Goal: Transaction & Acquisition: Obtain resource

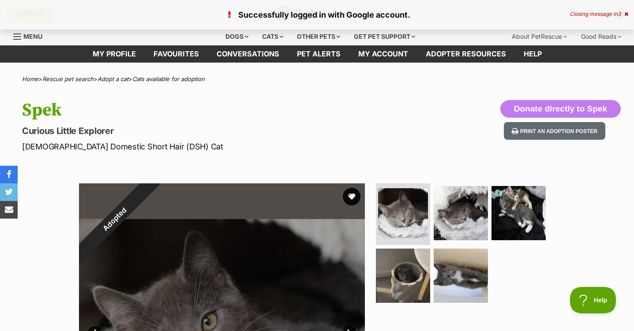
click at [616, 15] on div "Closing message in 3" at bounding box center [598, 14] width 59 height 6
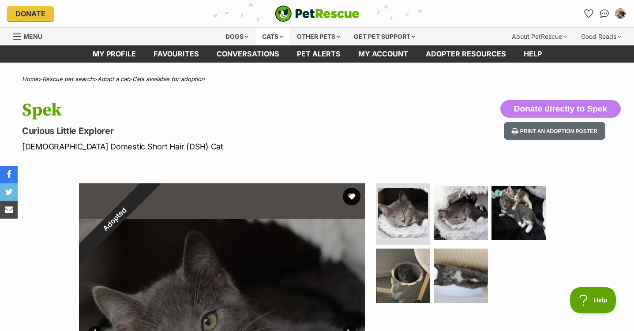
click at [266, 39] on div "Cats" at bounding box center [273, 37] width 34 height 18
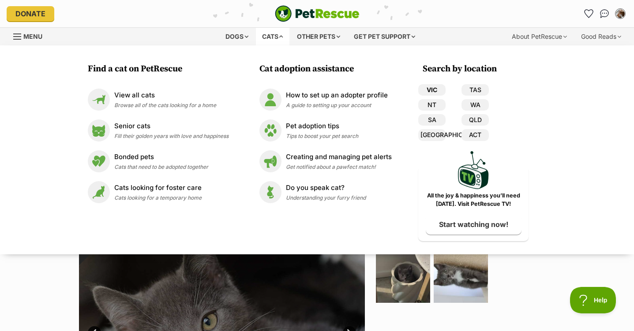
click at [435, 94] on link "VIC" at bounding box center [431, 89] width 27 height 11
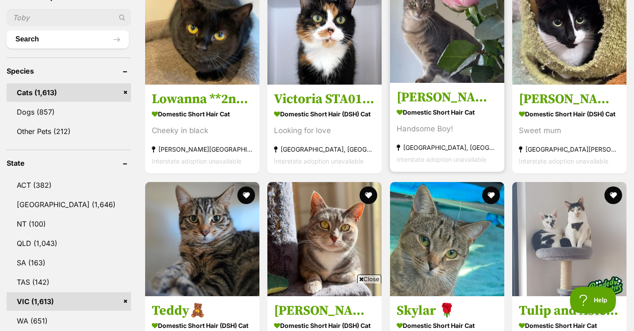
scroll to position [353, 0]
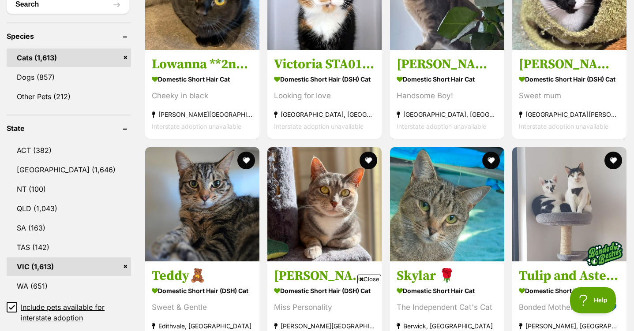
click at [375, 281] on span "Close" at bounding box center [369, 279] width 24 height 9
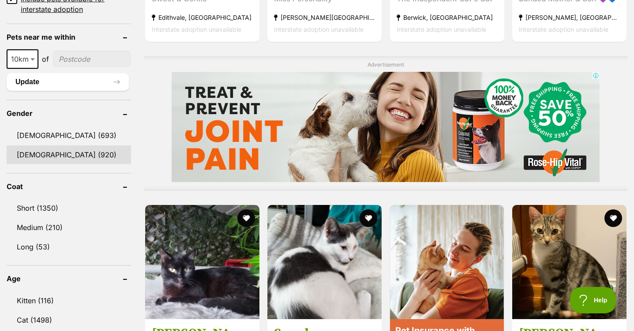
click at [38, 150] on link "[DEMOGRAPHIC_DATA] (920)" at bounding box center [69, 155] width 124 height 19
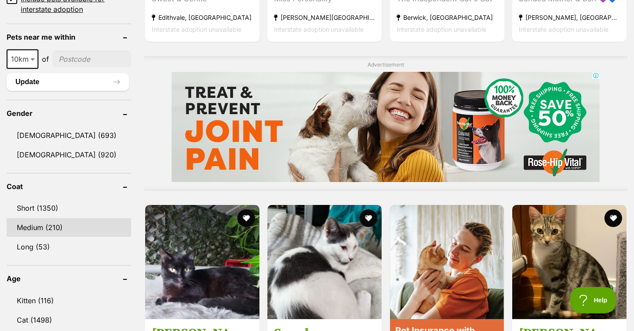
scroll to position [673, 0]
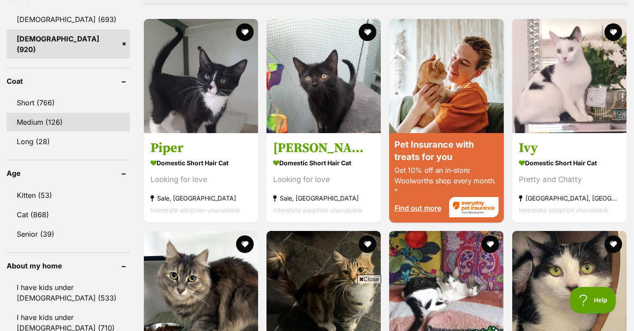
scroll to position [794, 0]
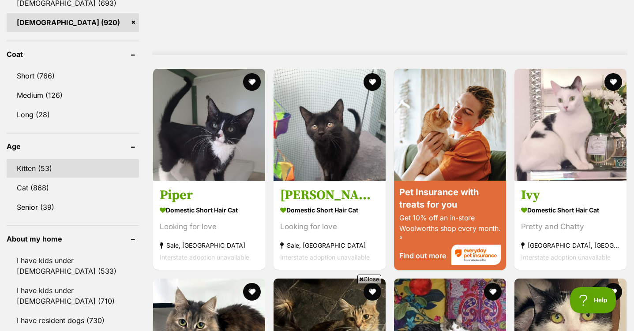
click at [48, 170] on link "Kitten (53)" at bounding box center [73, 168] width 132 height 19
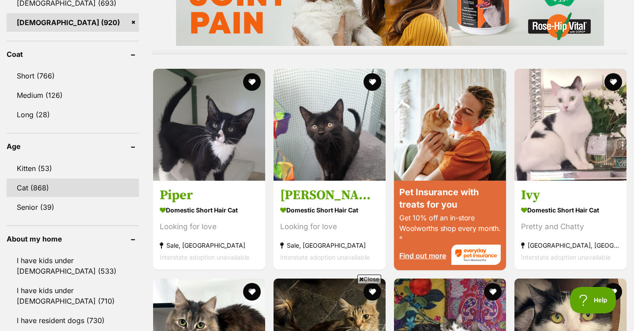
scroll to position [0, 0]
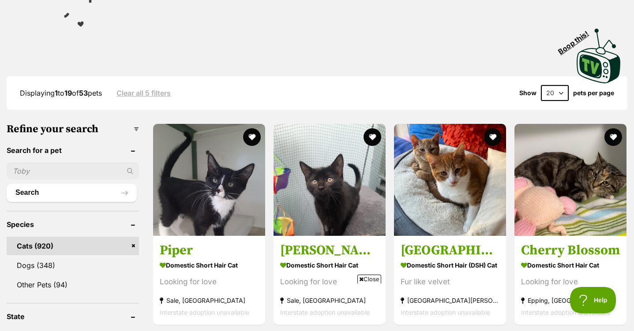
scroll to position [221, 0]
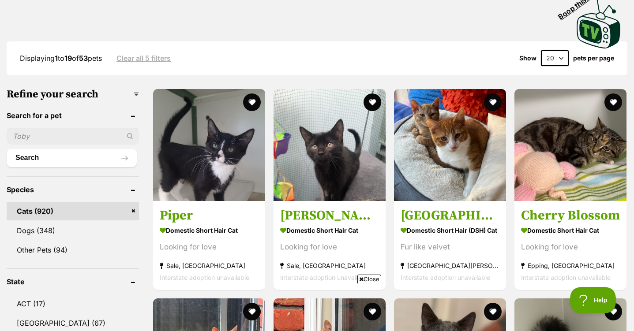
click at [364, 281] on span "Close" at bounding box center [369, 279] width 24 height 9
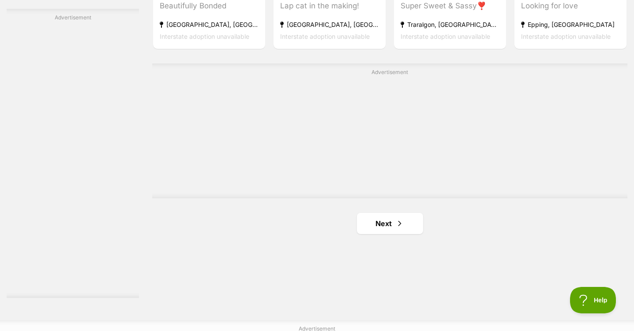
scroll to position [1544, 0]
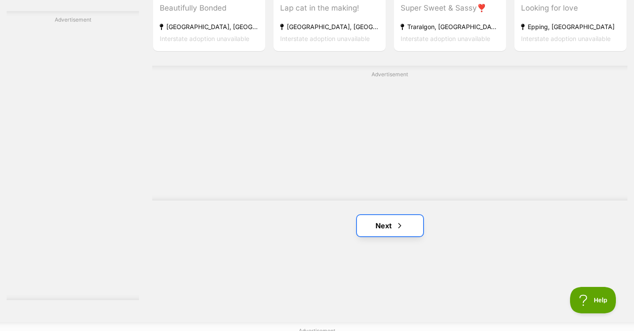
click at [392, 215] on link "Next" at bounding box center [390, 225] width 66 height 21
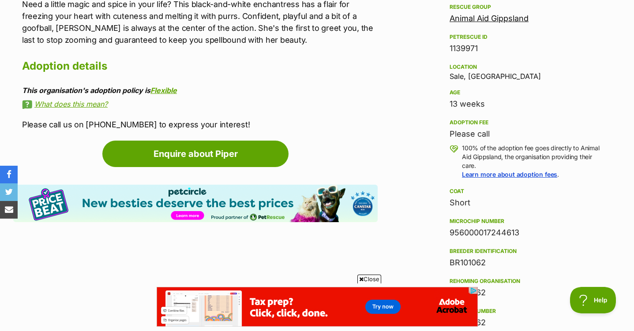
drag, startPoint x: 466, startPoint y: 103, endPoint x: 449, endPoint y: 100, distance: 17.0
click at [451, 100] on div "13 weeks" at bounding box center [528, 104] width 157 height 12
drag, startPoint x: 449, startPoint y: 100, endPoint x: 422, endPoint y: 101, distance: 27.4
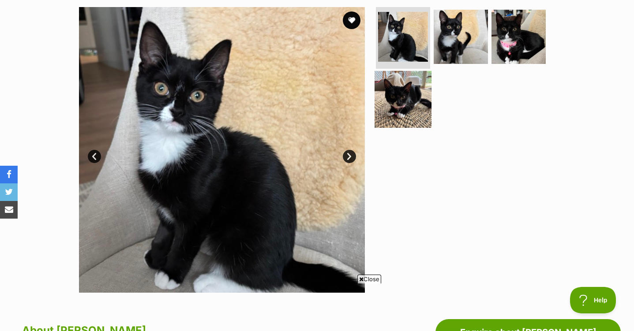
click at [398, 114] on img at bounding box center [403, 99] width 57 height 57
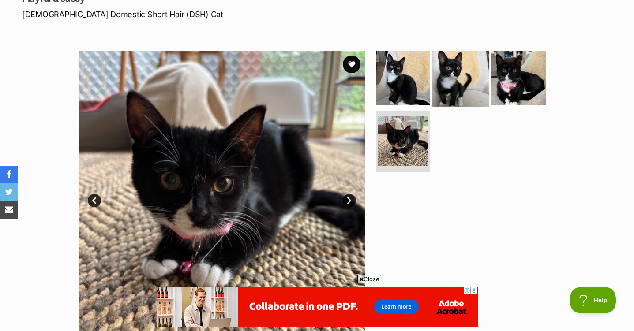
click at [466, 65] on img at bounding box center [460, 78] width 57 height 57
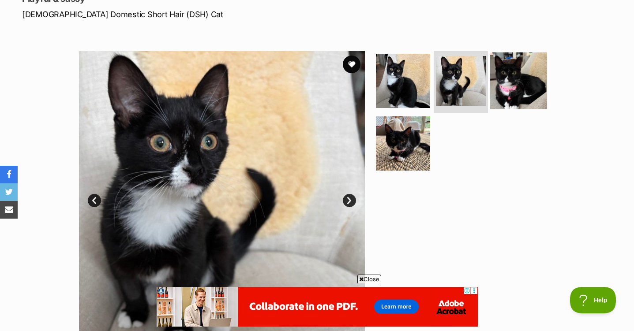
click at [520, 80] on img at bounding box center [518, 80] width 57 height 57
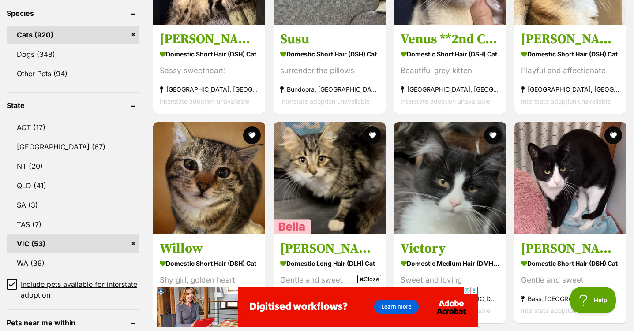
click at [375, 276] on span "Close" at bounding box center [369, 279] width 24 height 9
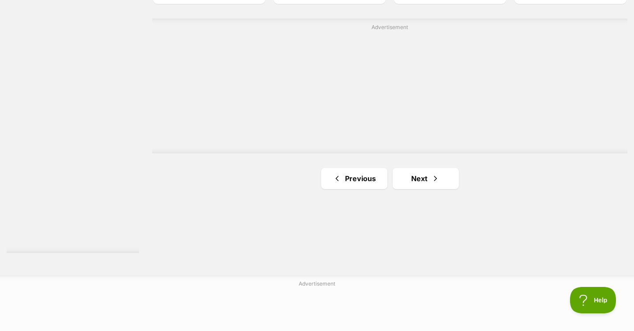
scroll to position [1588, 0]
click at [417, 171] on link "Next" at bounding box center [426, 181] width 66 height 21
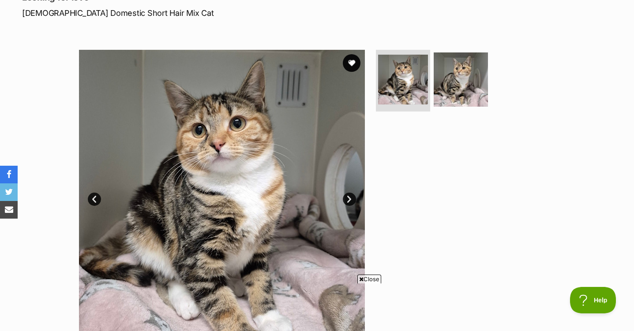
scroll to position [88, 0]
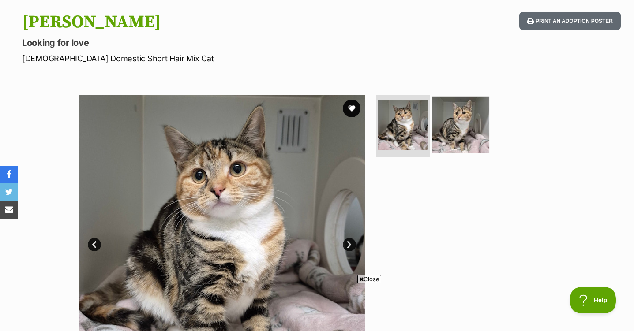
click at [441, 142] on img at bounding box center [460, 125] width 57 height 57
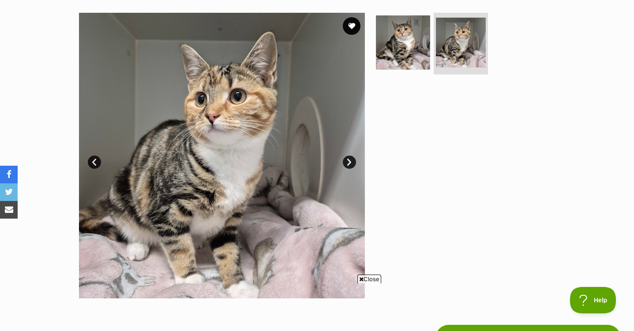
scroll to position [176, 0]
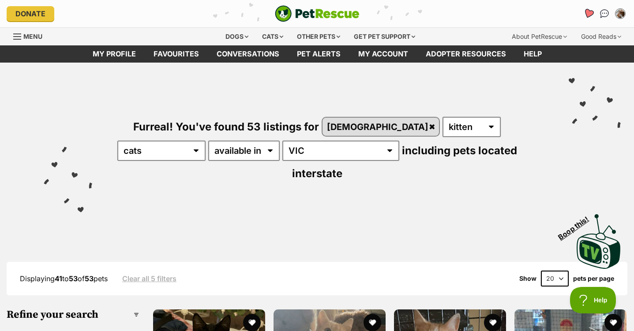
click at [585, 13] on icon "Favourites" at bounding box center [589, 13] width 12 height 11
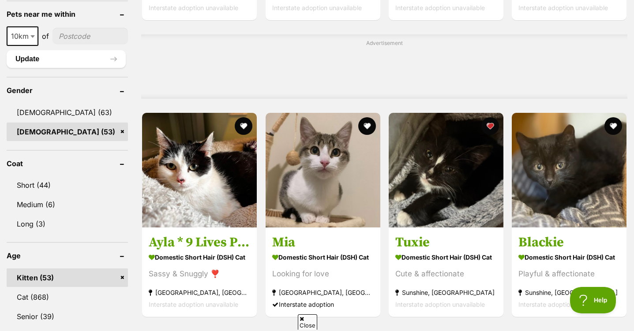
click at [47, 123] on link "[DEMOGRAPHIC_DATA] (53)" at bounding box center [67, 132] width 121 height 19
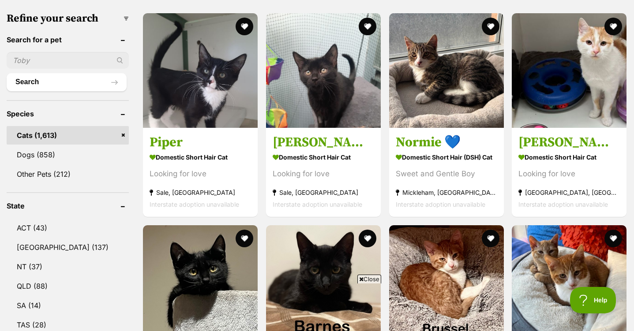
scroll to position [221, 0]
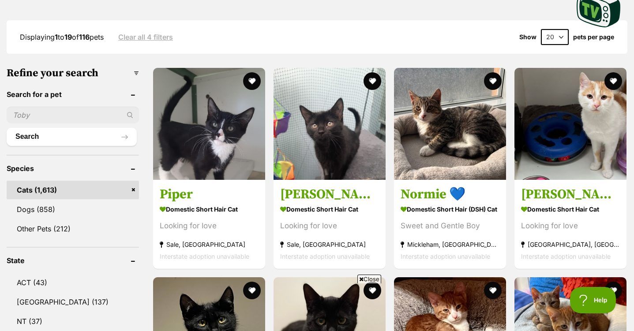
click at [372, 279] on span "Close" at bounding box center [369, 279] width 24 height 9
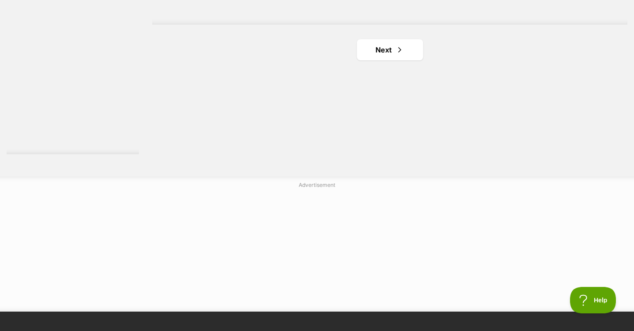
scroll to position [1588, 0]
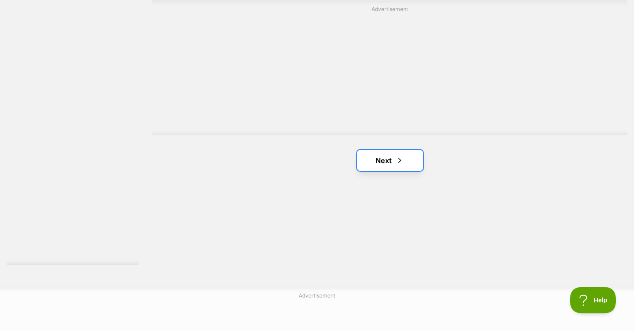
click at [368, 166] on link "Next" at bounding box center [390, 160] width 66 height 21
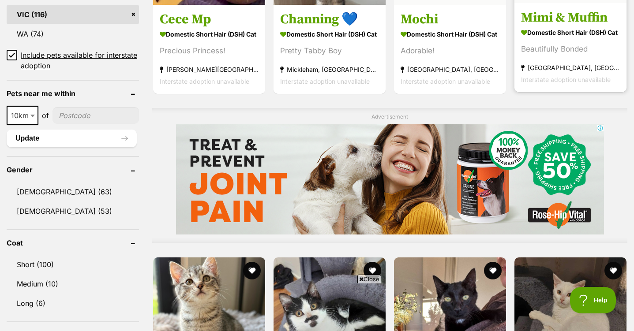
scroll to position [618, 0]
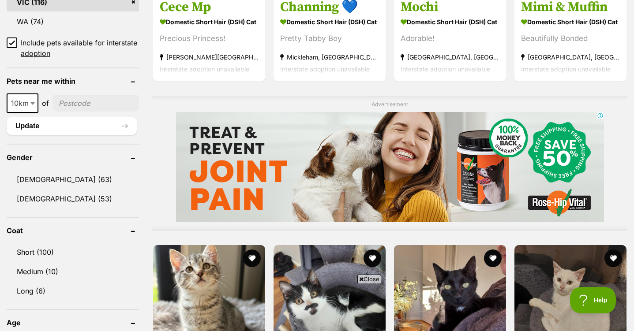
click at [369, 281] on span "Close" at bounding box center [369, 279] width 24 height 9
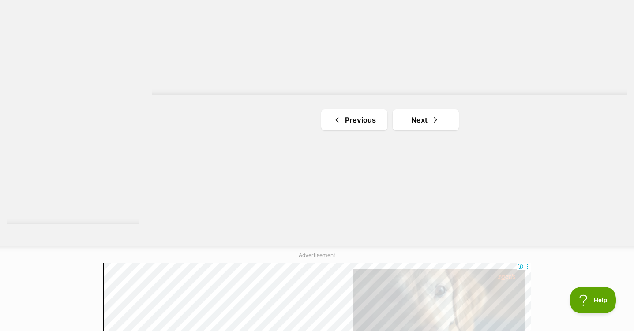
scroll to position [1632, 0]
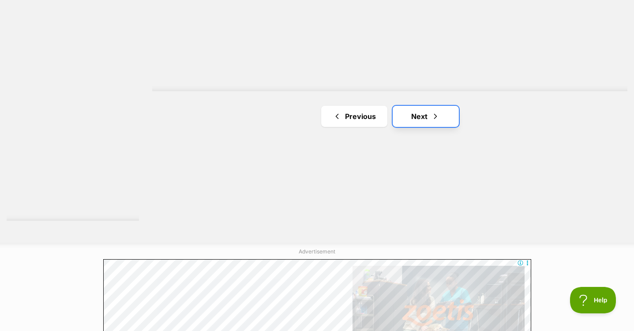
click at [422, 117] on link "Next" at bounding box center [426, 116] width 66 height 21
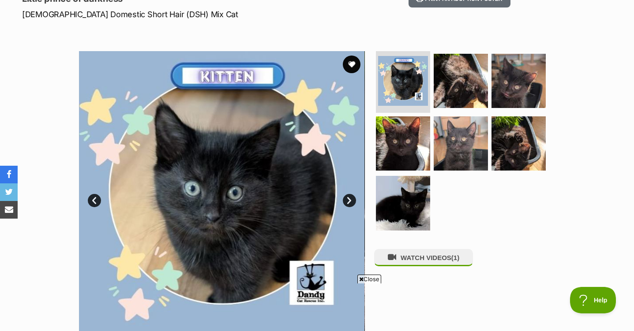
click at [431, 157] on ul at bounding box center [464, 143] width 181 height 185
click at [454, 157] on img at bounding box center [460, 143] width 57 height 57
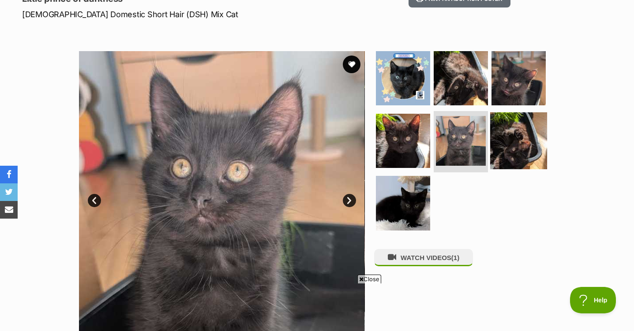
click at [513, 151] on img at bounding box center [518, 140] width 57 height 57
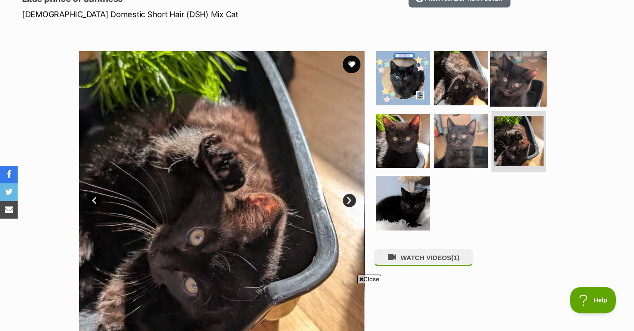
click at [514, 92] on img at bounding box center [518, 78] width 57 height 57
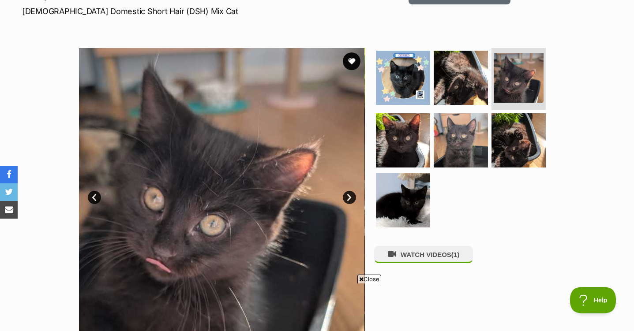
scroll to position [88, 0]
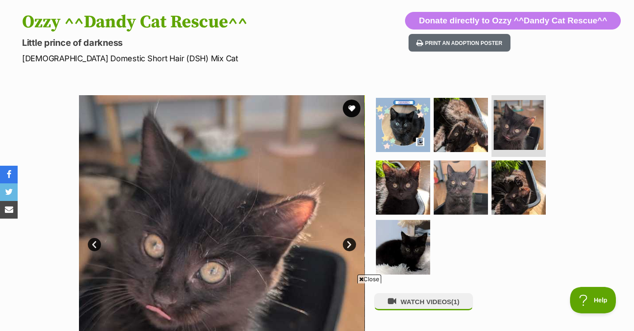
click at [515, 219] on ul at bounding box center [464, 187] width 181 height 185
click at [514, 210] on img at bounding box center [518, 187] width 57 height 57
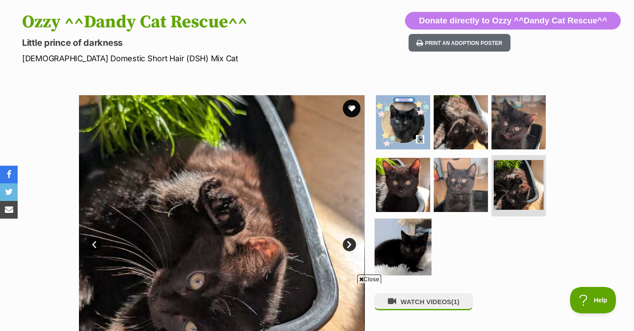
click at [415, 247] on img at bounding box center [403, 247] width 57 height 57
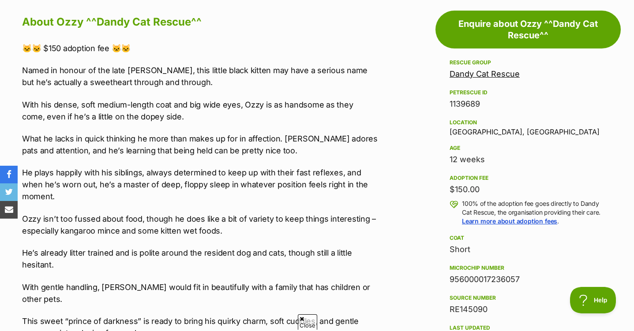
scroll to position [0, 0]
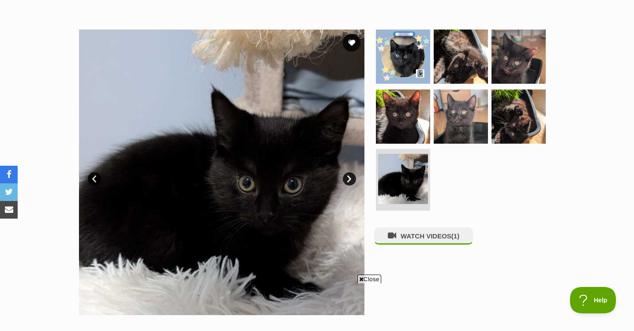
scroll to position [132, 0]
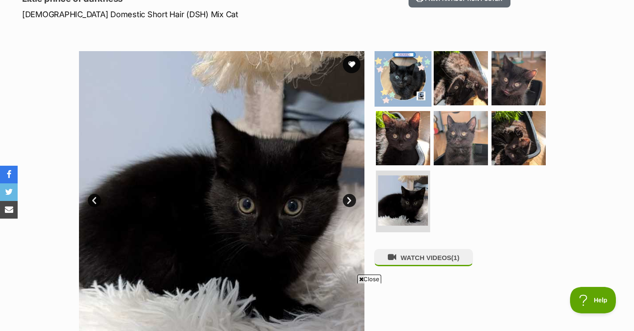
click at [393, 99] on img at bounding box center [403, 78] width 57 height 57
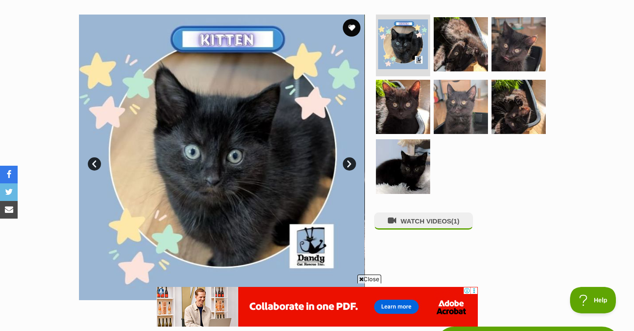
scroll to position [176, 0]
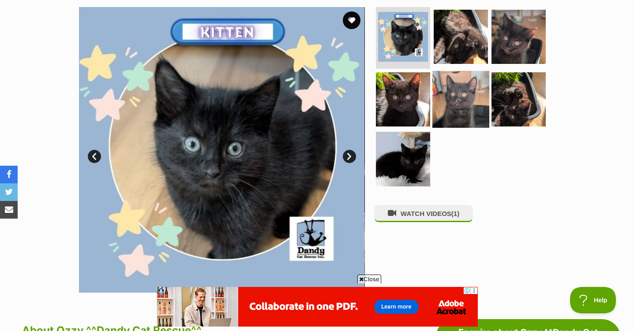
drag, startPoint x: 473, startPoint y: 94, endPoint x: 459, endPoint y: 95, distance: 13.7
click at [472, 94] on img at bounding box center [460, 99] width 57 height 57
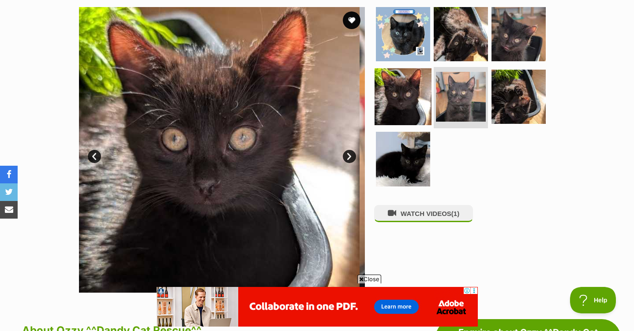
click at [413, 101] on img at bounding box center [403, 96] width 57 height 57
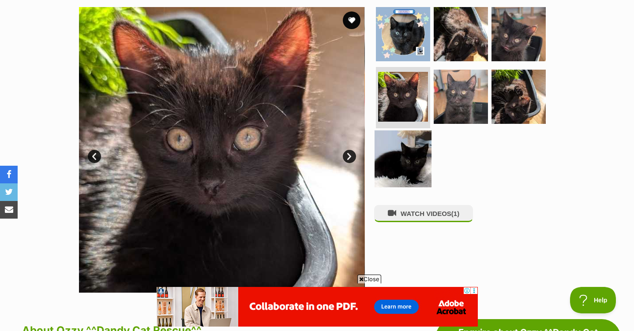
click at [404, 141] on img at bounding box center [403, 159] width 57 height 57
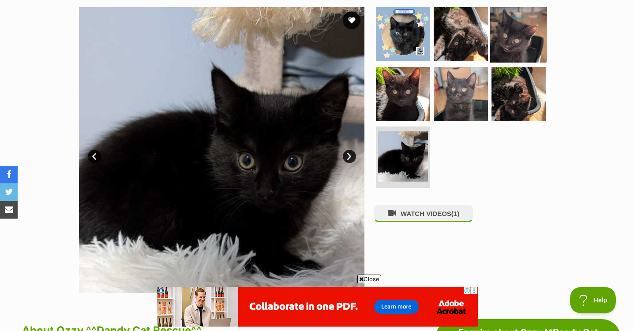
click at [528, 49] on img at bounding box center [518, 34] width 57 height 57
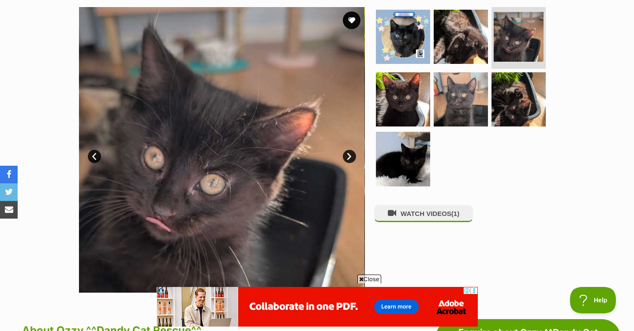
click at [432, 141] on ul at bounding box center [464, 99] width 181 height 185
click at [425, 147] on img at bounding box center [403, 159] width 57 height 57
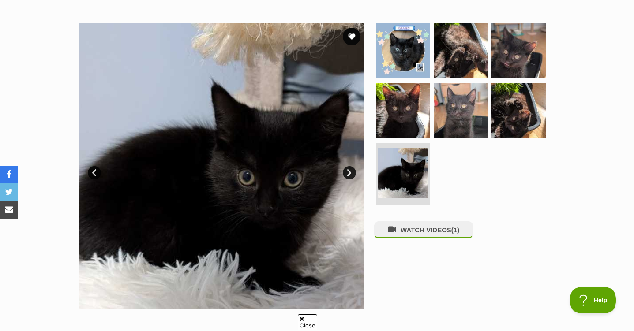
scroll to position [132, 0]
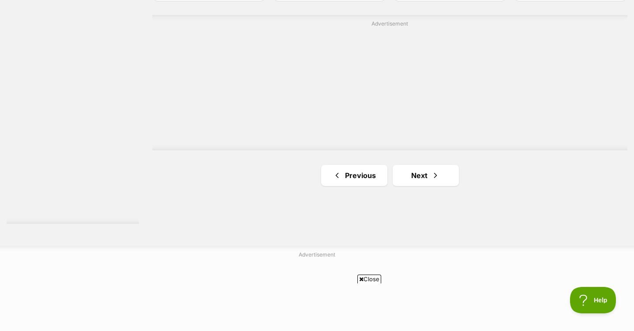
scroll to position [1632, 0]
click at [435, 178] on span "Next page" at bounding box center [435, 172] width 9 height 11
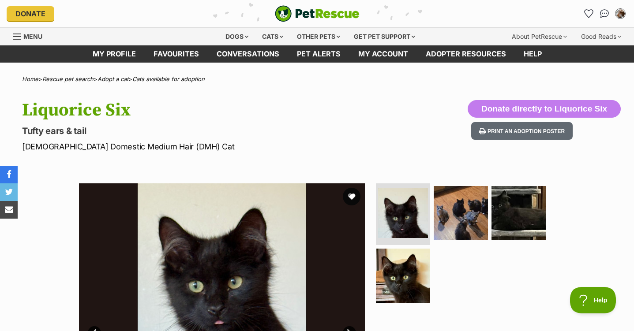
scroll to position [132, 0]
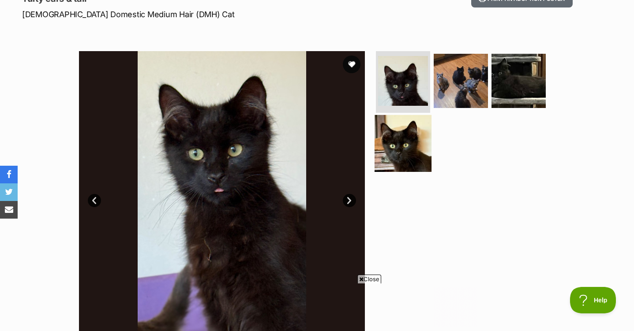
click at [421, 145] on img at bounding box center [403, 143] width 57 height 57
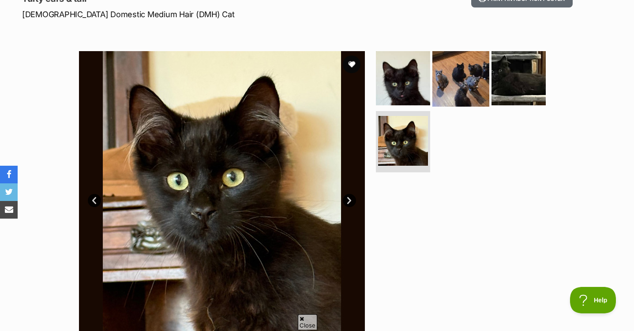
scroll to position [0, 0]
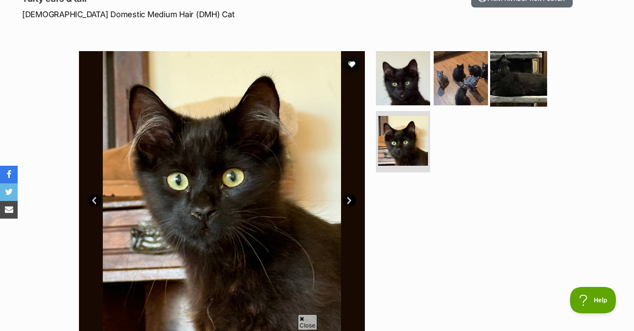
click at [512, 79] on img at bounding box center [518, 78] width 57 height 57
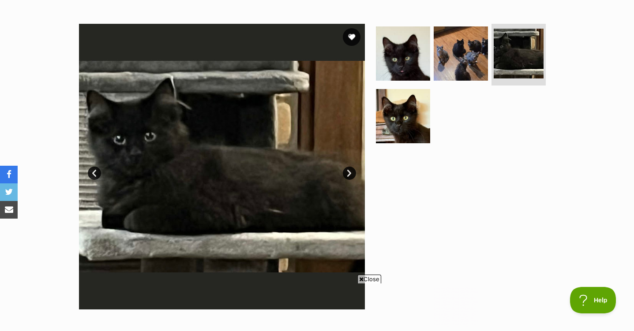
scroll to position [88, 0]
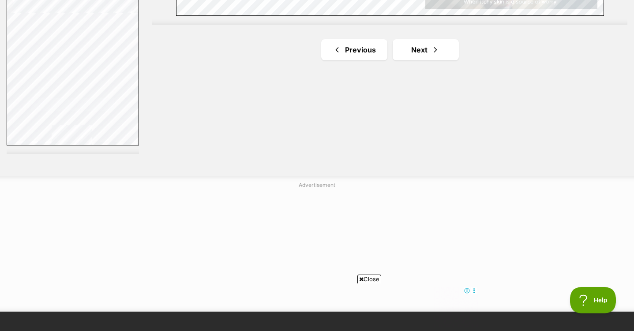
scroll to position [1676, 0]
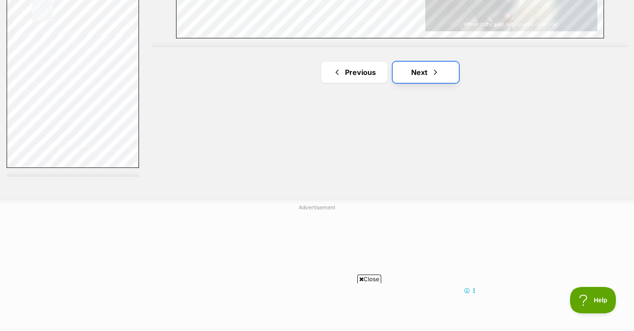
click at [409, 76] on link "Next" at bounding box center [426, 72] width 66 height 21
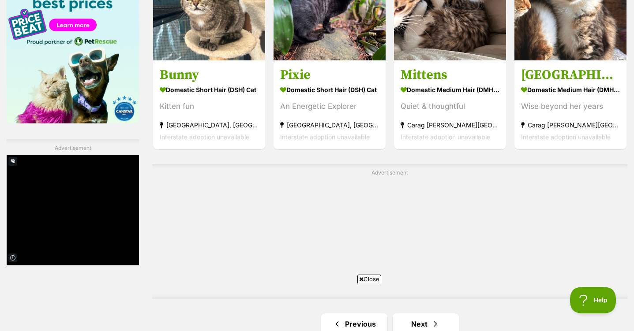
scroll to position [1544, 0]
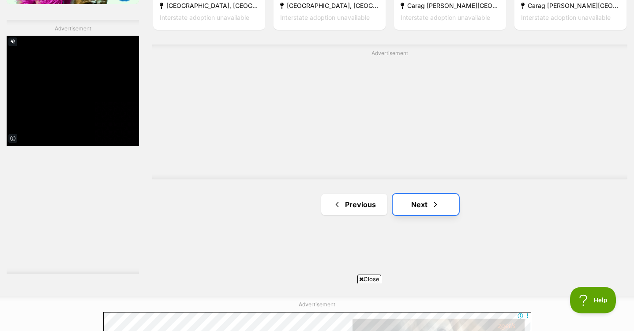
click at [424, 203] on link "Next" at bounding box center [426, 204] width 66 height 21
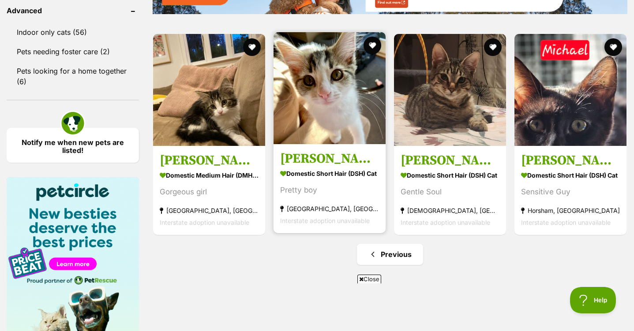
scroll to position [1191, 0]
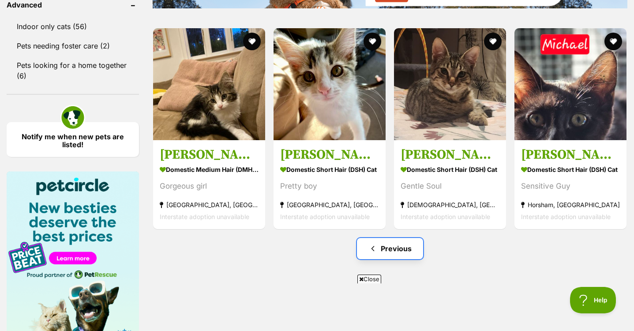
click at [406, 251] on link "Previous" at bounding box center [390, 248] width 66 height 21
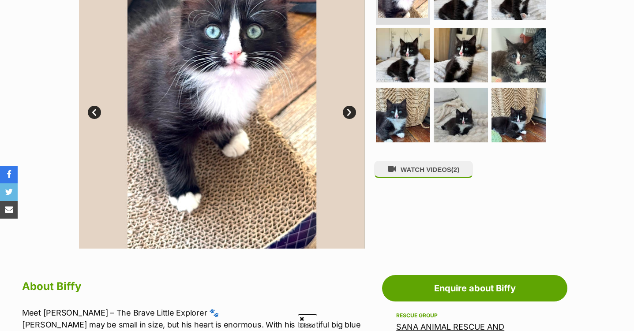
scroll to position [176, 0]
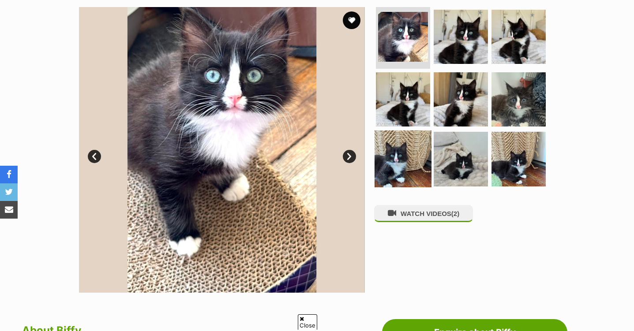
click at [391, 154] on img at bounding box center [403, 159] width 57 height 57
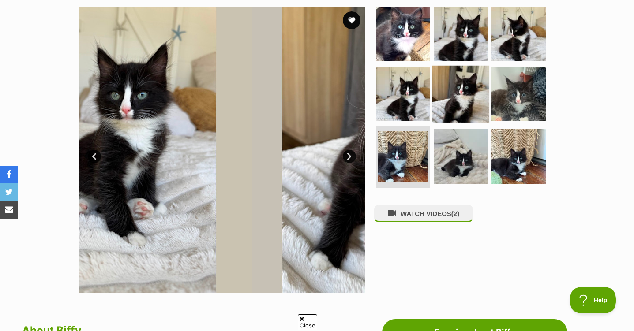
scroll to position [0, 0]
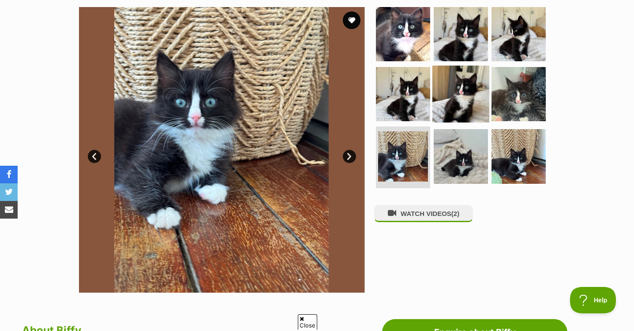
click at [448, 105] on img at bounding box center [460, 93] width 57 height 57
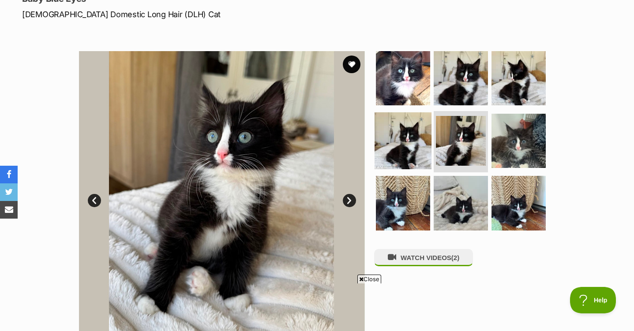
click at [396, 135] on img at bounding box center [403, 140] width 57 height 57
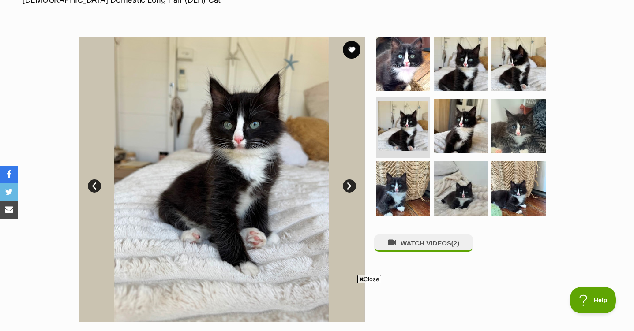
scroll to position [132, 0]
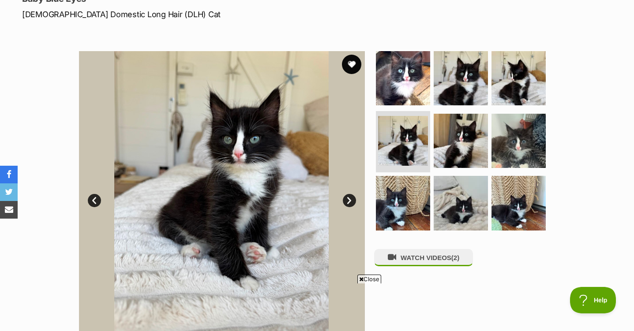
click at [354, 62] on button "favourite" at bounding box center [351, 64] width 19 height 19
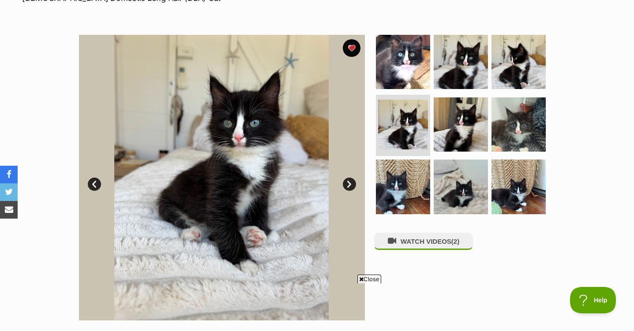
scroll to position [176, 0]
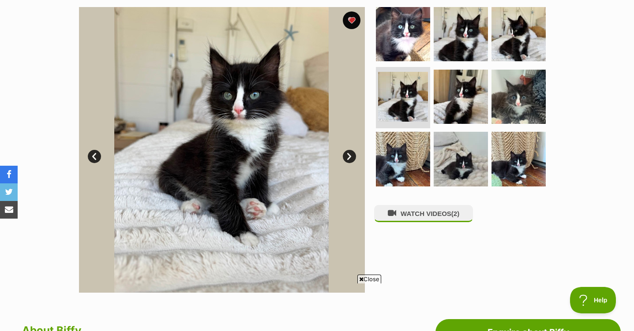
click at [370, 279] on span "Close" at bounding box center [369, 279] width 24 height 9
click at [412, 262] on div "WATCH VIDEOS (2)" at bounding box center [464, 150] width 181 height 286
click at [533, 90] on img at bounding box center [518, 96] width 57 height 57
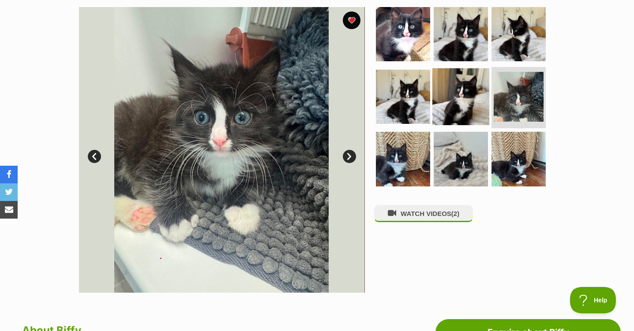
click at [451, 97] on img at bounding box center [460, 96] width 57 height 57
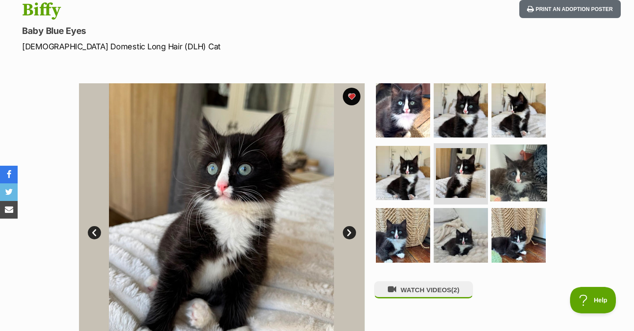
scroll to position [88, 0]
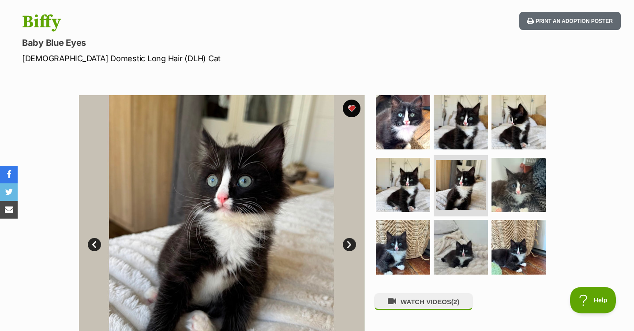
click at [489, 124] on ul at bounding box center [464, 187] width 181 height 185
click at [500, 130] on img at bounding box center [518, 122] width 57 height 57
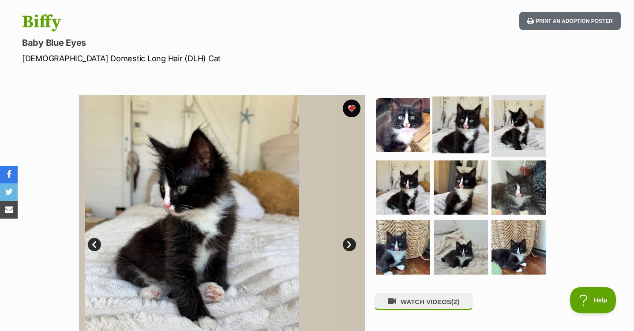
click at [462, 128] on img at bounding box center [460, 125] width 57 height 57
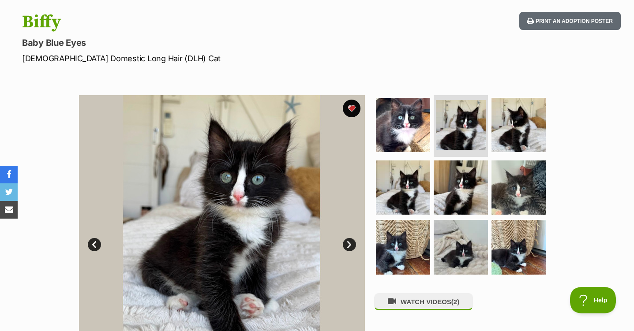
drag, startPoint x: 164, startPoint y: 46, endPoint x: 98, endPoint y: 56, distance: 66.0
click at [98, 56] on hgroup "Biffy Baby Blue Eyes Male Domestic Long Hair (DLH) Cat" at bounding box center [204, 38] width 364 height 52
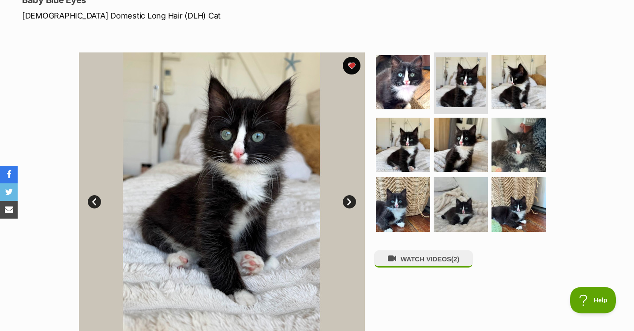
scroll to position [132, 0]
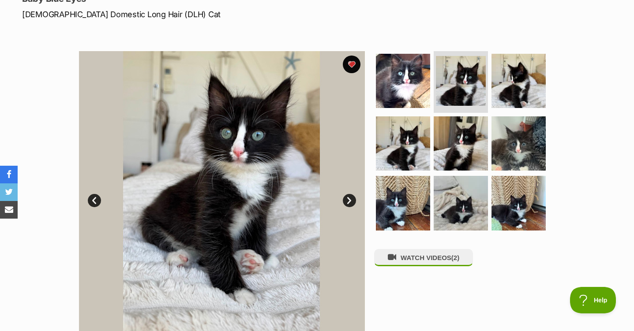
click at [393, 102] on img at bounding box center [403, 80] width 57 height 57
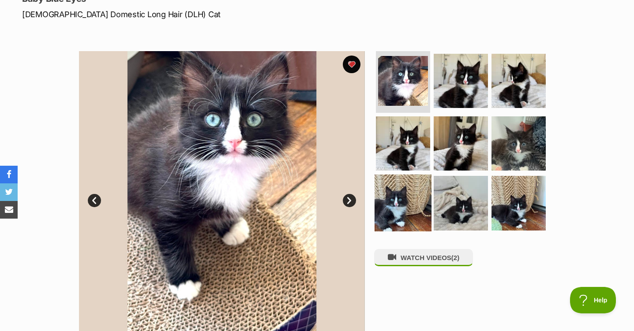
click at [394, 189] on img at bounding box center [403, 203] width 57 height 57
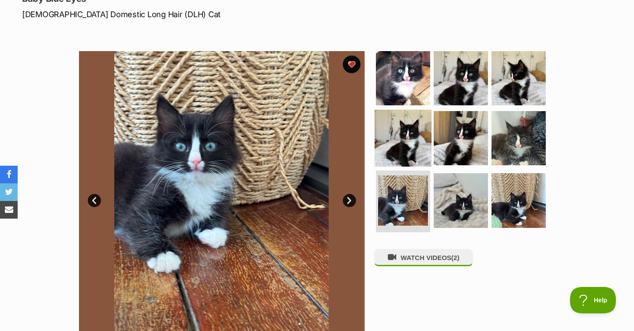
click at [398, 135] on img at bounding box center [403, 137] width 57 height 57
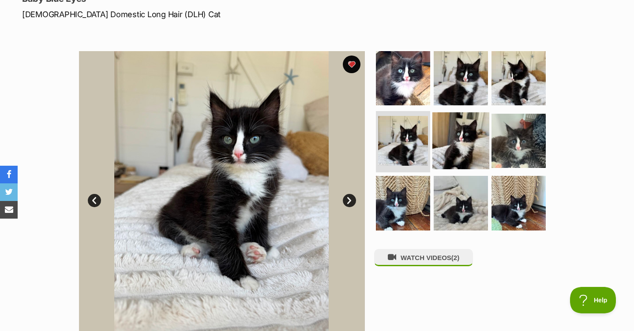
click at [446, 140] on img at bounding box center [460, 140] width 57 height 57
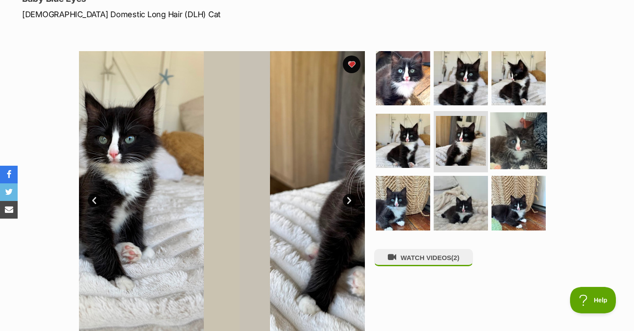
click at [499, 142] on img at bounding box center [518, 140] width 57 height 57
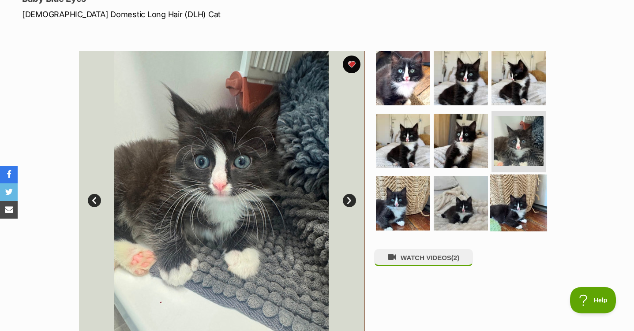
click at [527, 208] on img at bounding box center [518, 203] width 57 height 57
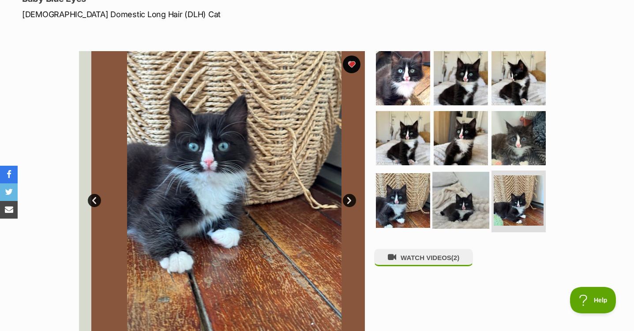
scroll to position [0, 0]
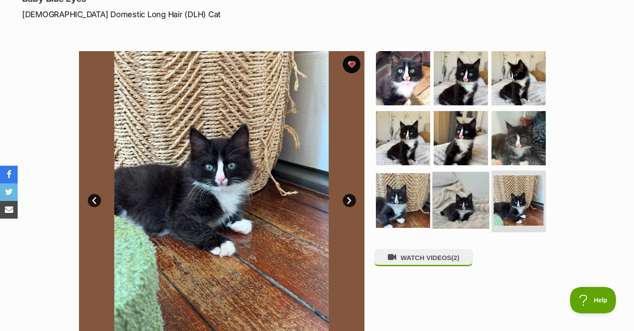
click at [451, 217] on img at bounding box center [460, 200] width 57 height 57
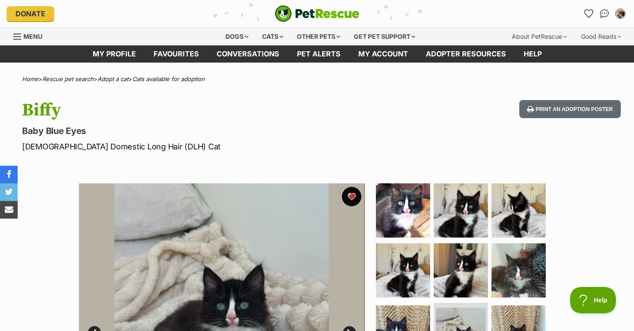
click at [353, 190] on button "favourite" at bounding box center [351, 196] width 19 height 19
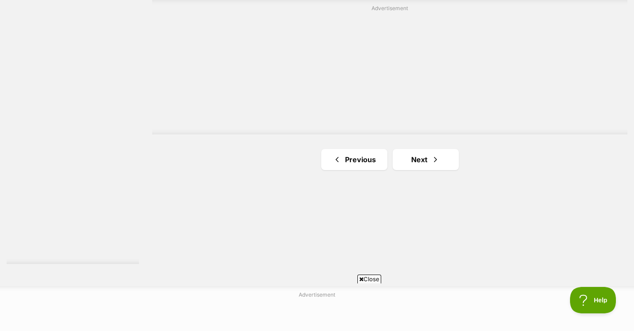
scroll to position [1632, 0]
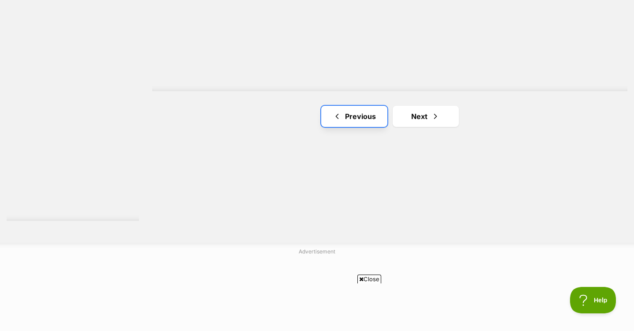
click at [331, 109] on link "Previous" at bounding box center [354, 116] width 66 height 21
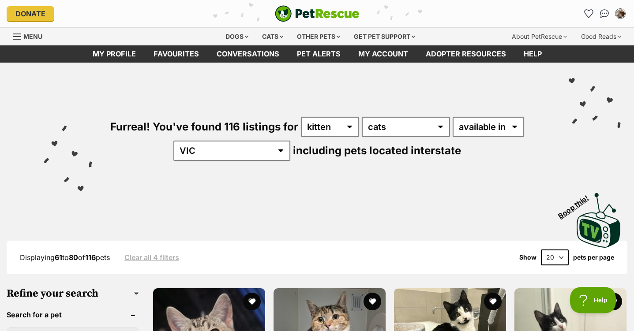
click at [446, 93] on div "Furreal! You've found 116 listings for any age kitten adult senior any type of …" at bounding box center [316, 124] width 607 height 123
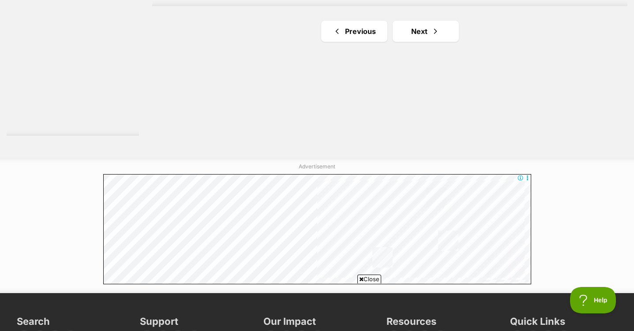
scroll to position [1720, 0]
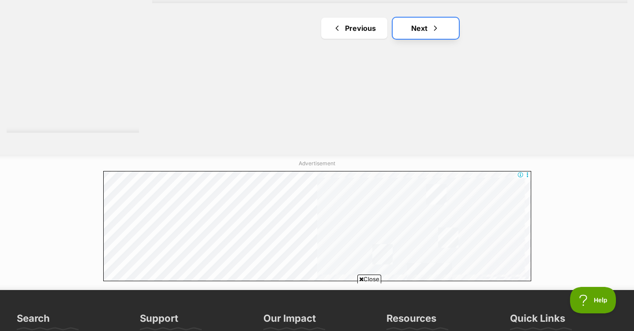
click at [408, 39] on link "Next" at bounding box center [426, 28] width 66 height 21
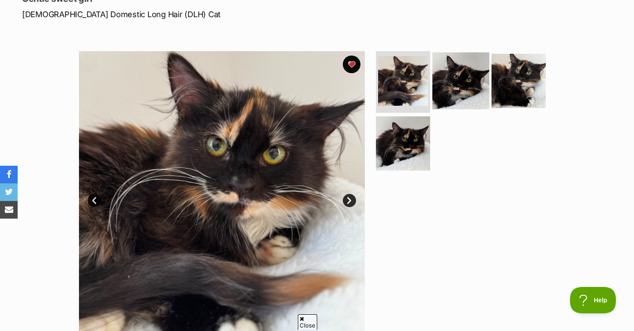
click at [477, 93] on img at bounding box center [460, 80] width 57 height 57
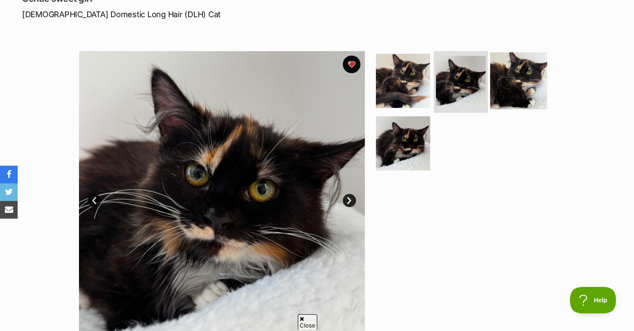
click at [524, 94] on img at bounding box center [518, 80] width 57 height 57
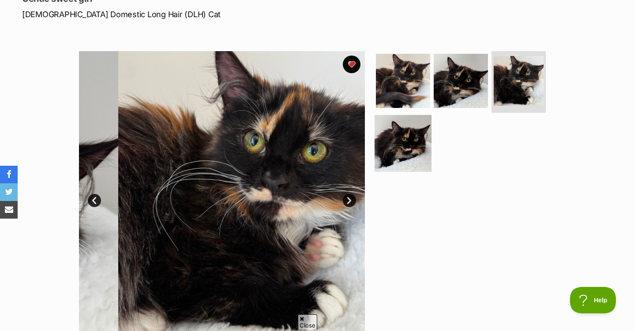
click at [410, 147] on img at bounding box center [403, 143] width 57 height 57
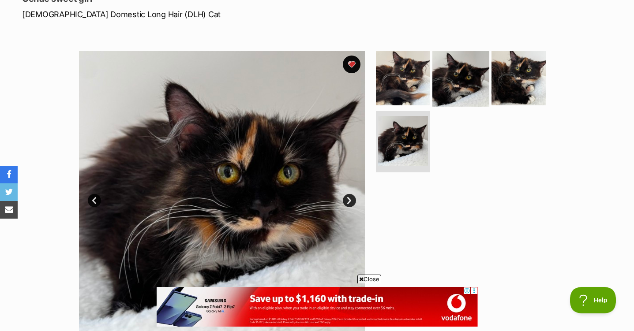
click at [445, 82] on img at bounding box center [460, 78] width 57 height 57
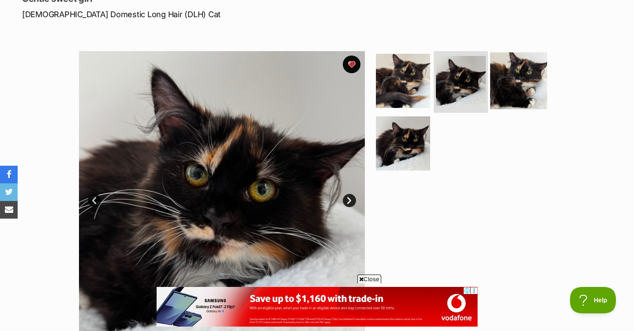
click at [516, 94] on img at bounding box center [518, 80] width 57 height 57
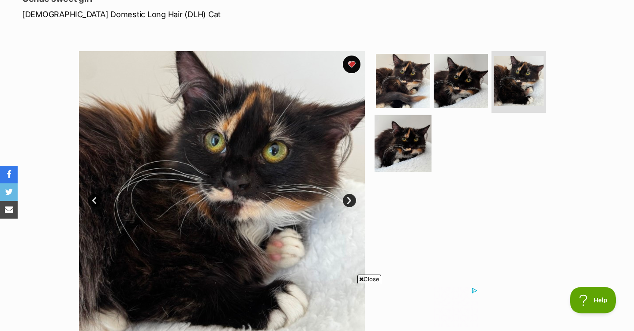
click at [417, 147] on img at bounding box center [403, 143] width 57 height 57
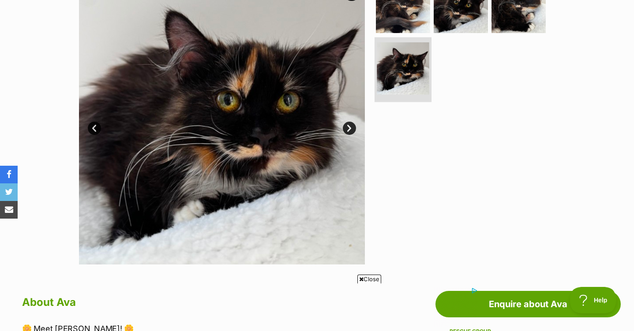
scroll to position [176, 0]
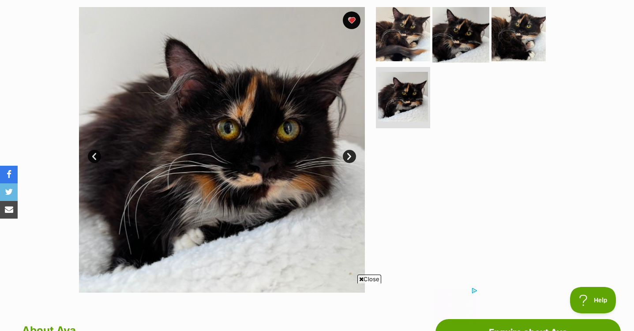
click at [487, 51] on img at bounding box center [460, 34] width 57 height 57
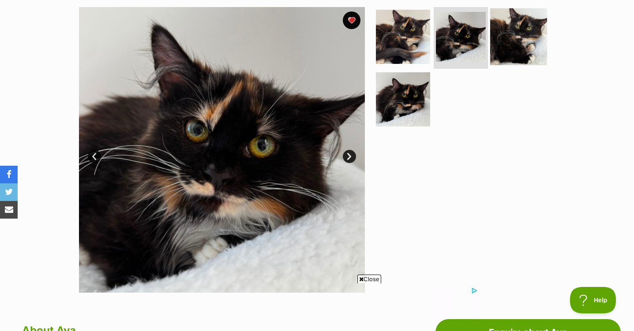
click at [502, 54] on img at bounding box center [518, 36] width 57 height 57
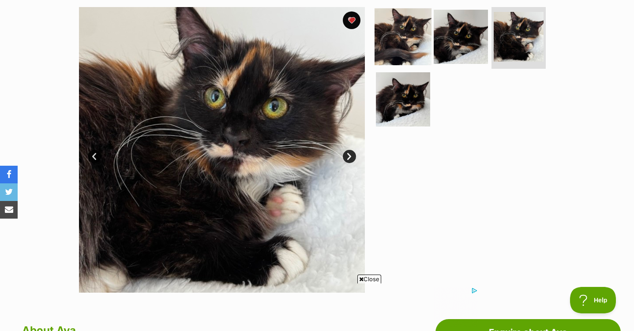
click at [393, 53] on img at bounding box center [403, 36] width 57 height 57
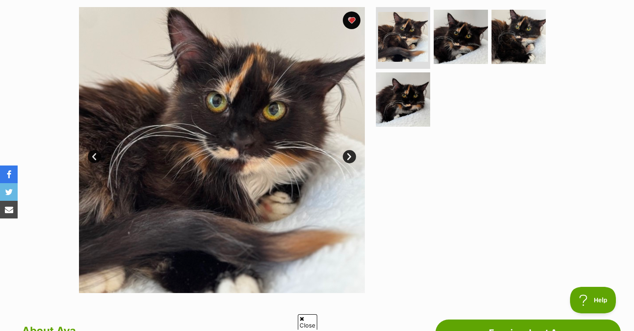
scroll to position [0, 0]
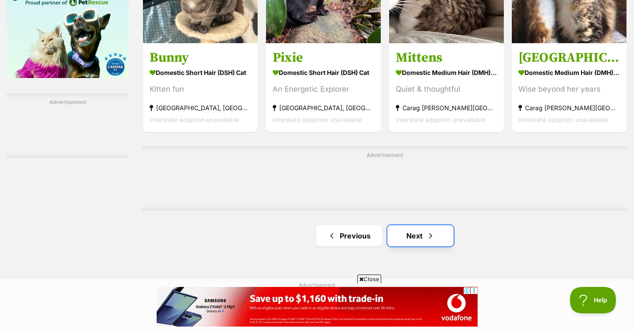
click at [389, 241] on link "Next" at bounding box center [420, 235] width 66 height 21
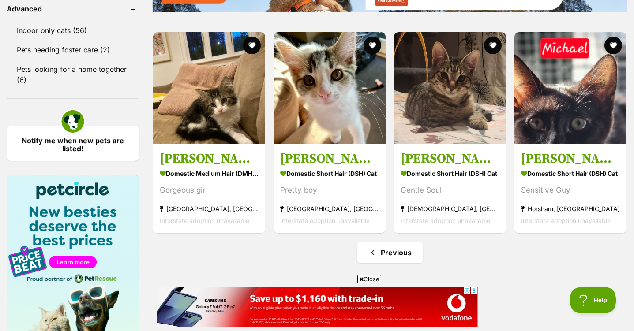
scroll to position [1191, 0]
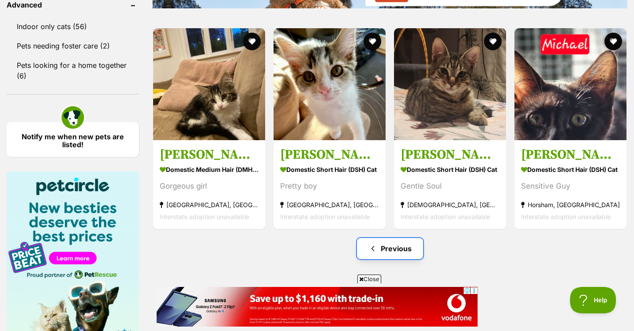
click at [374, 245] on span "Previous page" at bounding box center [372, 249] width 9 height 11
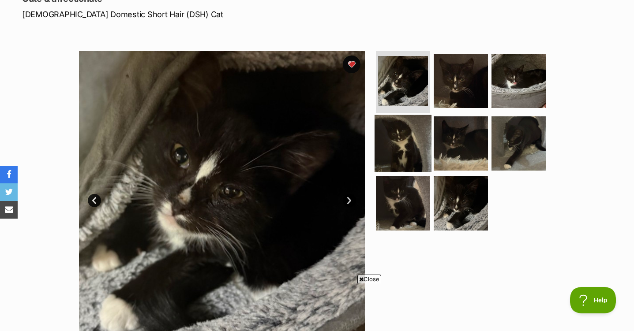
click at [408, 135] on img at bounding box center [403, 143] width 57 height 57
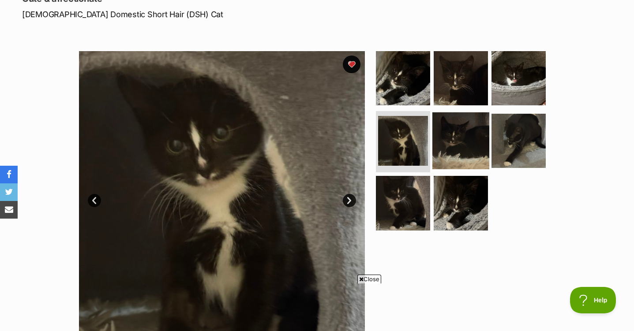
click at [451, 131] on img at bounding box center [460, 140] width 57 height 57
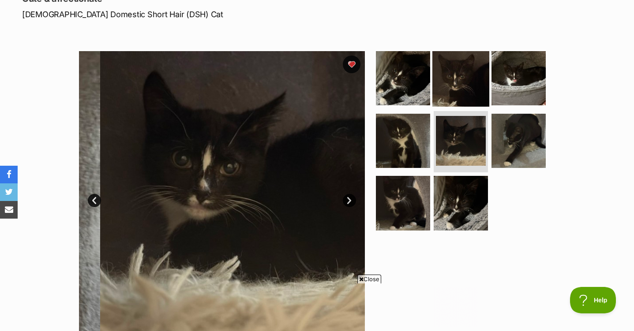
click at [480, 92] on img at bounding box center [460, 78] width 57 height 57
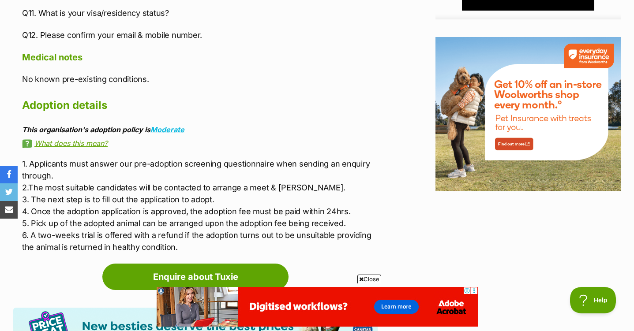
scroll to position [781, 0]
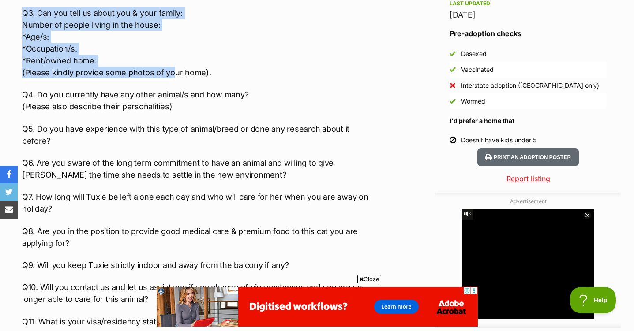
drag, startPoint x: 17, startPoint y: 61, endPoint x: 175, endPoint y: -15, distance: 175.0
click at [175, 0] on html "Skip to main content Log in to favourite this pet Log in Or sign up Search PetR…" at bounding box center [317, 237] width 634 height 2191
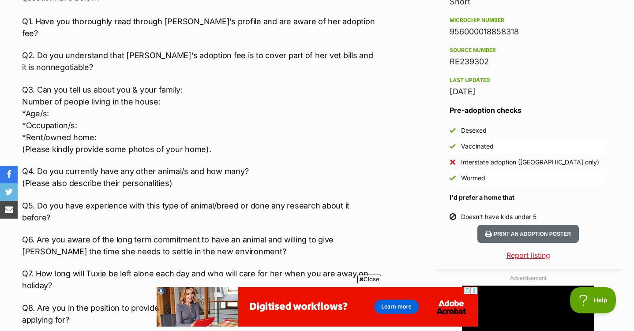
click at [74, 268] on p "Q7. How long will Tuxie be left alone each day and who will care for her when y…" at bounding box center [200, 280] width 356 height 24
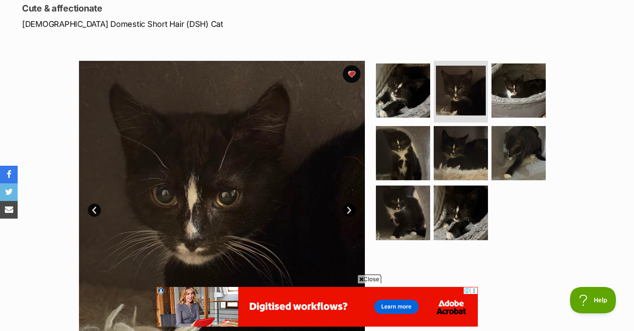
scroll to position [120, 0]
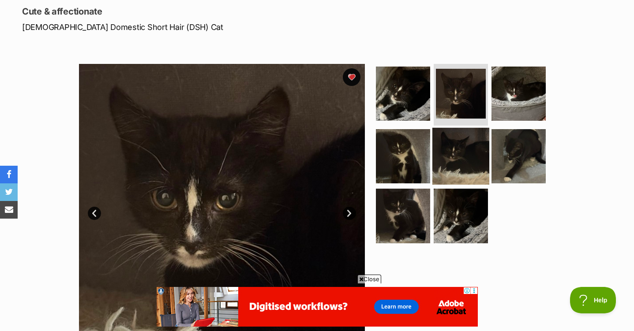
click at [443, 153] on img at bounding box center [460, 155] width 57 height 57
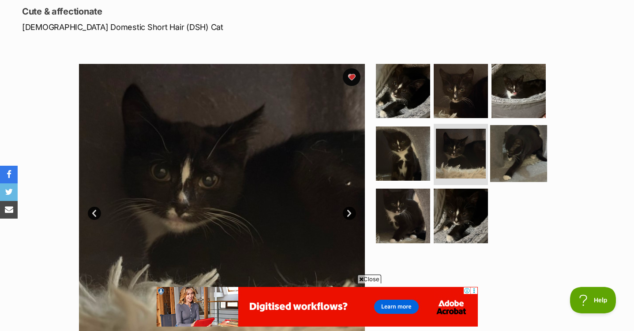
click at [505, 157] on img at bounding box center [518, 153] width 57 height 57
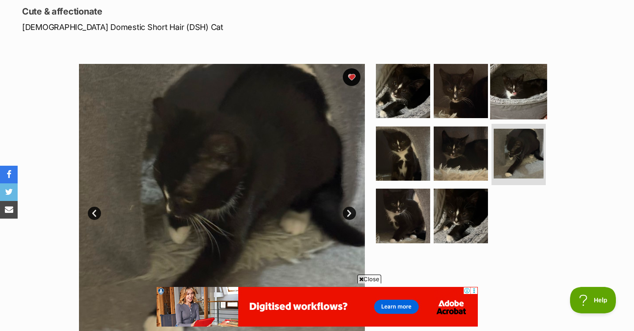
click at [511, 101] on img at bounding box center [518, 91] width 57 height 57
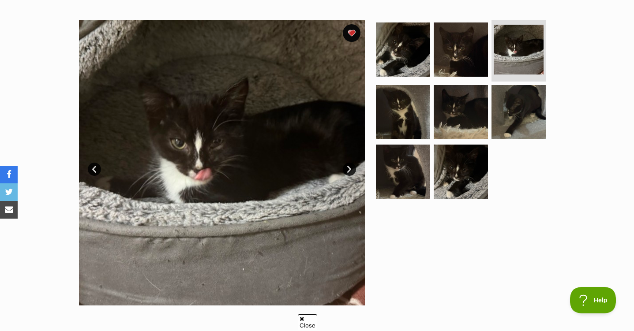
scroll to position [0, 0]
drag, startPoint x: 391, startPoint y: 187, endPoint x: 402, endPoint y: 181, distance: 12.3
click at [391, 187] on img at bounding box center [403, 171] width 57 height 57
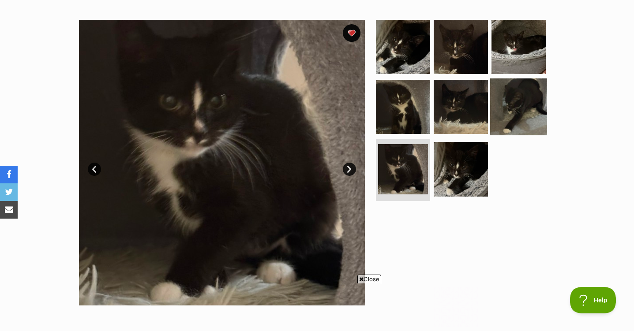
click at [506, 112] on img at bounding box center [518, 106] width 57 height 57
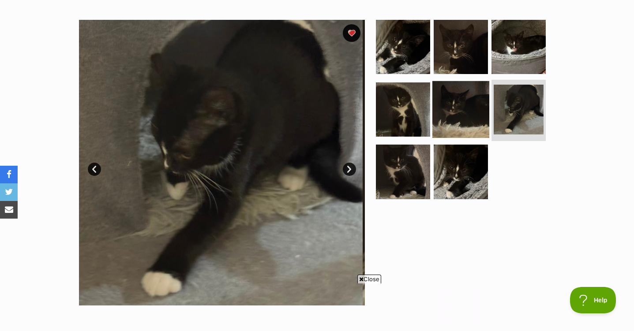
click at [478, 105] on img at bounding box center [460, 109] width 57 height 57
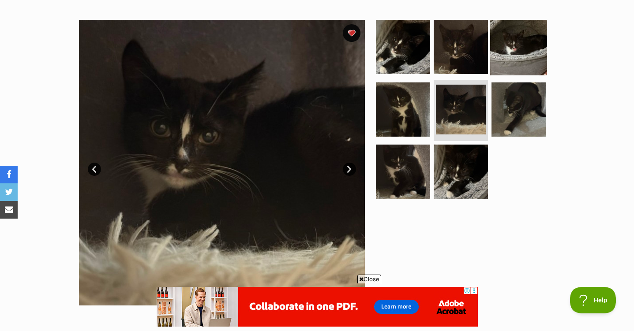
click at [528, 53] on img at bounding box center [518, 47] width 57 height 57
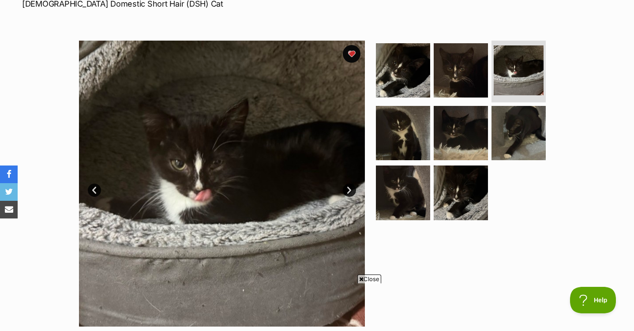
scroll to position [120, 0]
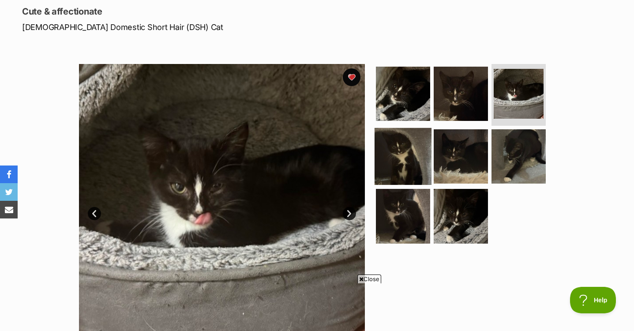
click at [394, 164] on img at bounding box center [403, 155] width 57 height 57
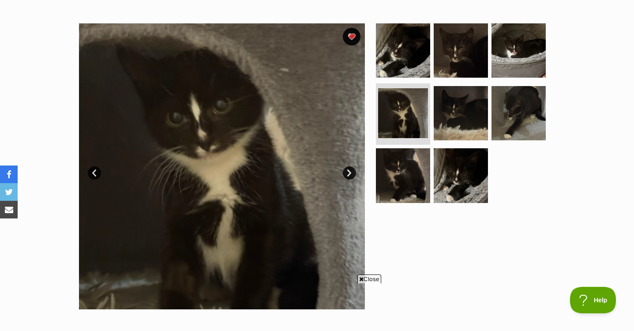
scroll to position [164, 0]
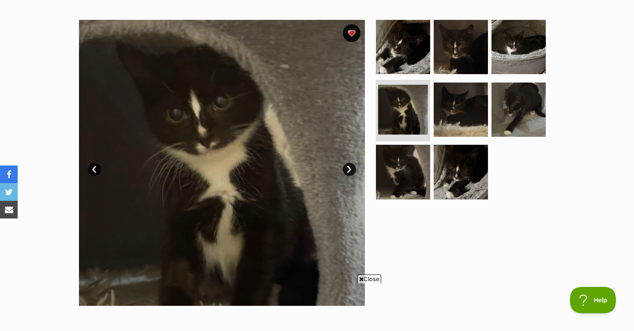
click at [377, 279] on span "Close" at bounding box center [369, 278] width 24 height 9
click at [389, 163] on img at bounding box center [403, 171] width 57 height 57
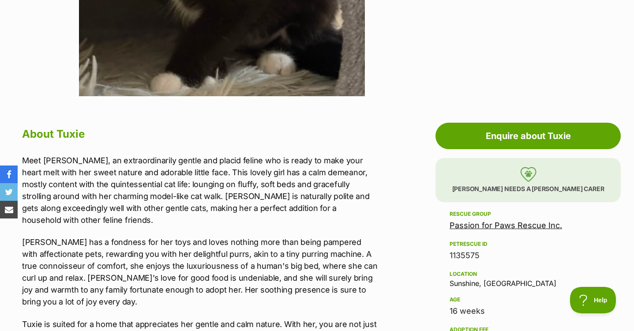
scroll to position [384, 0]
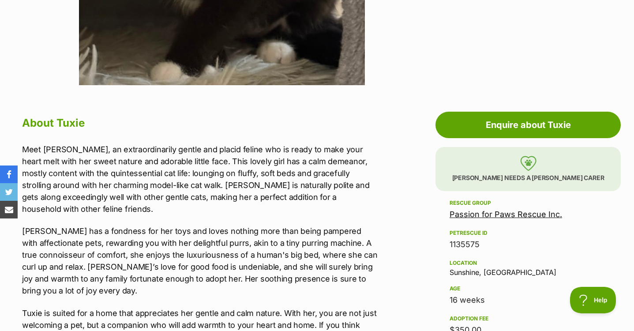
drag, startPoint x: 483, startPoint y: 301, endPoint x: 448, endPoint y: 303, distance: 35.4
drag, startPoint x: 448, startPoint y: 303, endPoint x: 375, endPoint y: 272, distance: 79.6
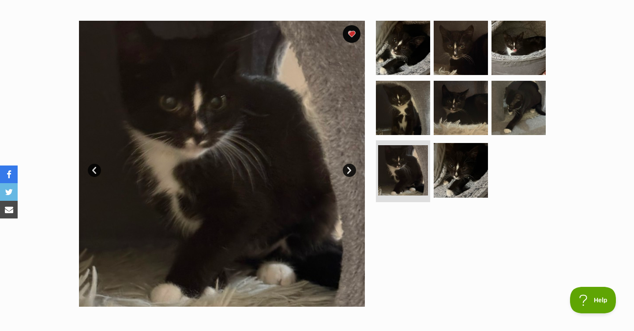
scroll to position [164, 0]
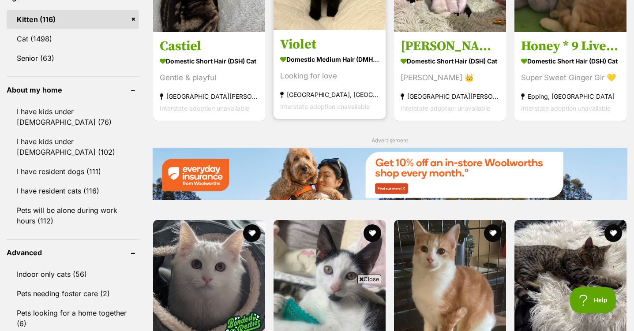
scroll to position [838, 0]
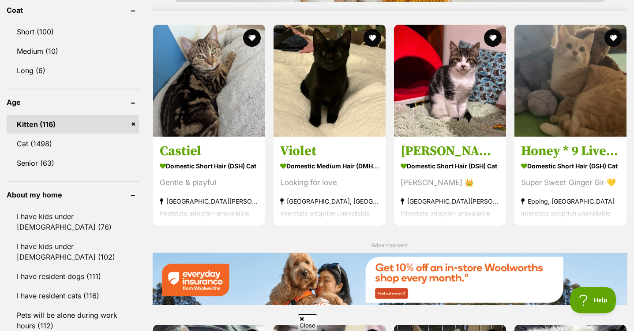
drag, startPoint x: 372, startPoint y: 42, endPoint x: 392, endPoint y: 107, distance: 67.4
click at [372, 42] on button "favourite" at bounding box center [372, 38] width 18 height 18
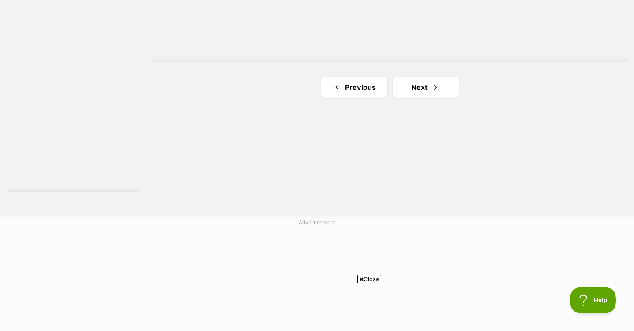
scroll to position [1720, 0]
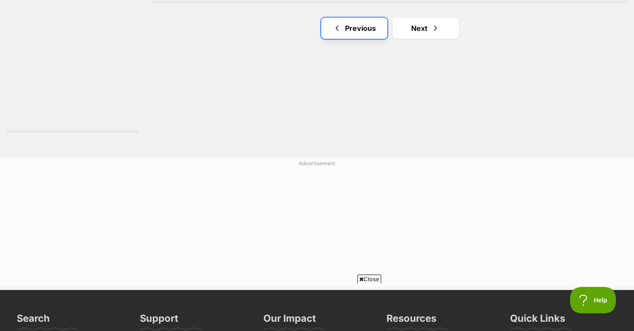
click at [347, 31] on link "Previous" at bounding box center [354, 28] width 66 height 21
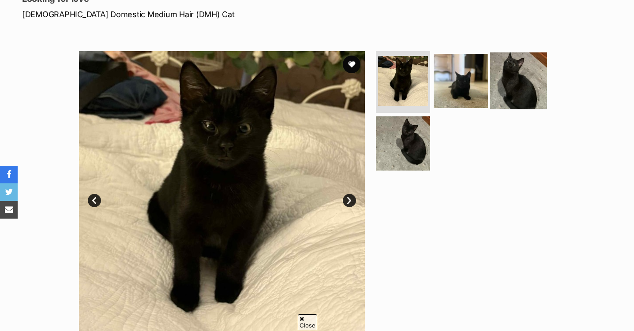
drag, startPoint x: 446, startPoint y: 85, endPoint x: 491, endPoint y: 93, distance: 45.3
click at [446, 85] on img at bounding box center [461, 81] width 54 height 54
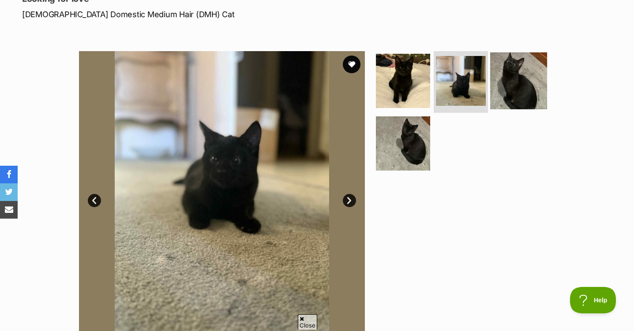
click at [521, 97] on img at bounding box center [518, 80] width 57 height 57
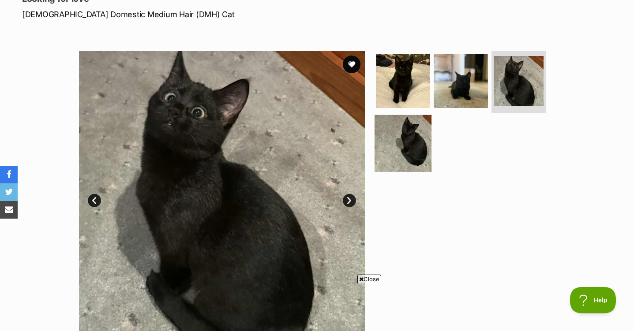
click at [420, 155] on img at bounding box center [403, 143] width 57 height 57
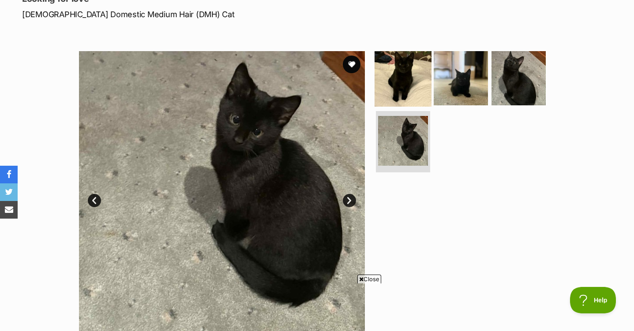
click at [411, 91] on img at bounding box center [403, 78] width 57 height 57
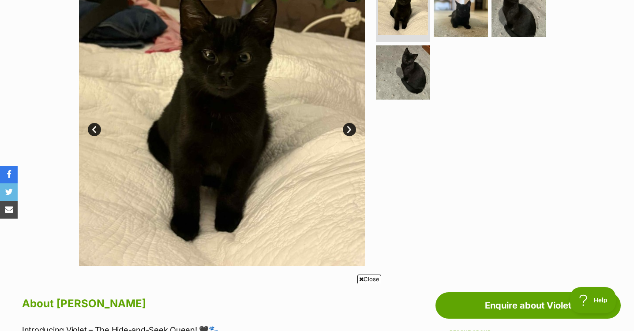
scroll to position [132, 0]
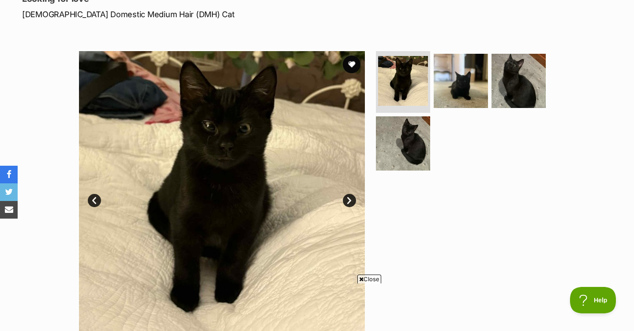
drag, startPoint x: 524, startPoint y: 236, endPoint x: 508, endPoint y: 236, distance: 16.3
click at [524, 236] on div at bounding box center [464, 194] width 181 height 286
click at [500, 105] on img at bounding box center [518, 80] width 57 height 57
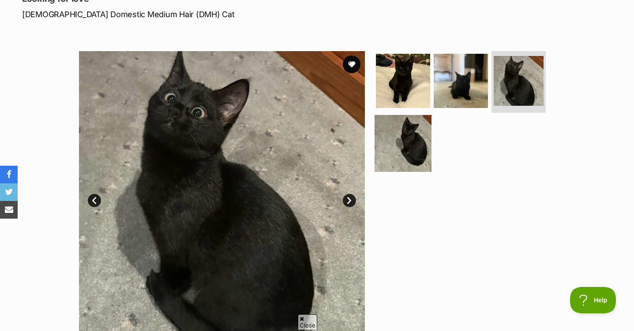
click at [396, 161] on img at bounding box center [403, 143] width 57 height 57
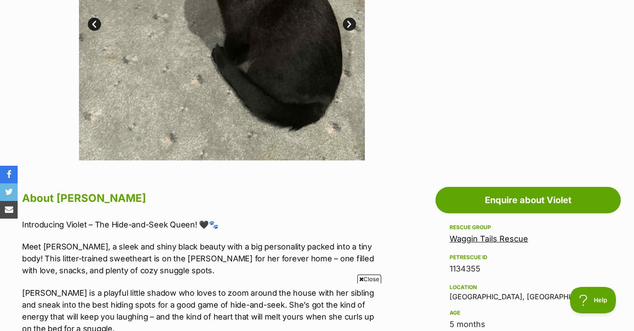
scroll to position [441, 0]
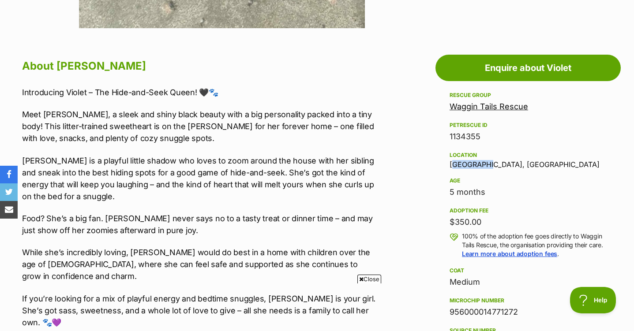
drag, startPoint x: 452, startPoint y: 169, endPoint x: 483, endPoint y: 169, distance: 31.3
click at [483, 169] on div "Location [GEOGRAPHIC_DATA], [GEOGRAPHIC_DATA]" at bounding box center [528, 159] width 157 height 19
copy div "Grovedale"
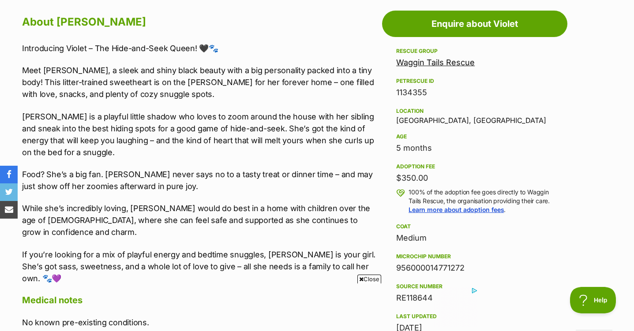
drag, startPoint x: 431, startPoint y: 148, endPoint x: 367, endPoint y: 146, distance: 63.5
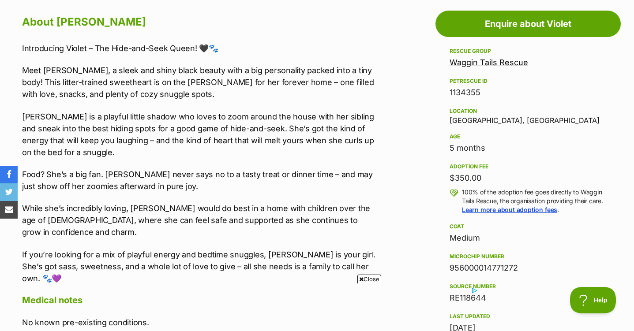
drag, startPoint x: 367, startPoint y: 146, endPoint x: 411, endPoint y: 229, distance: 92.9
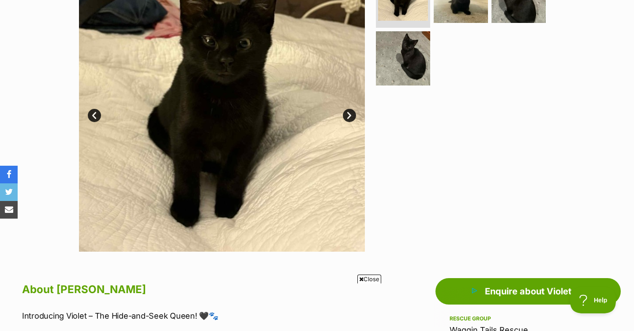
scroll to position [132, 0]
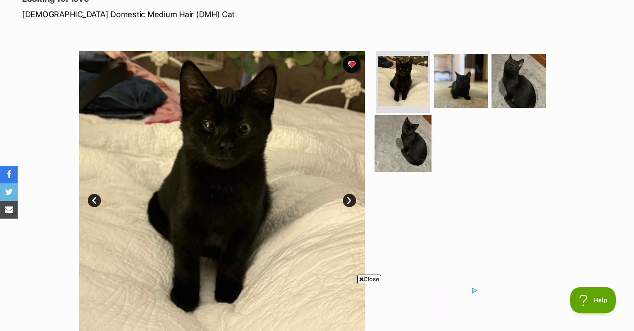
click at [399, 146] on img at bounding box center [403, 143] width 57 height 57
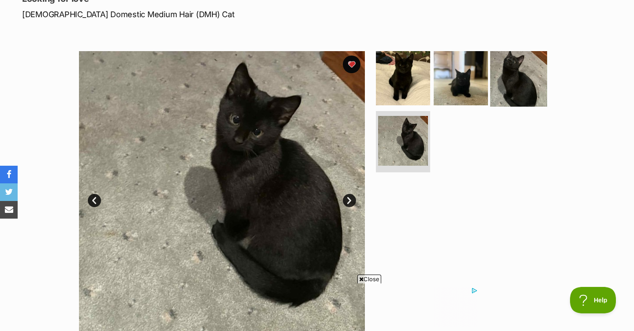
click at [504, 82] on img at bounding box center [518, 78] width 57 height 57
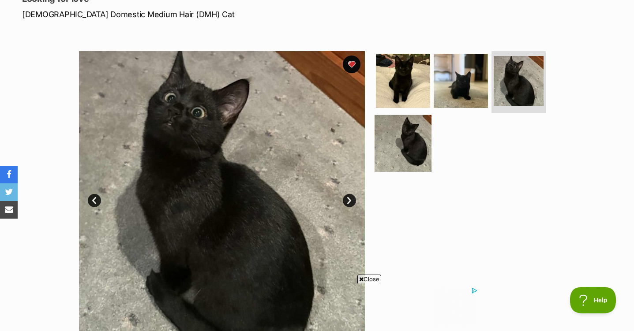
click at [389, 151] on img at bounding box center [403, 143] width 57 height 57
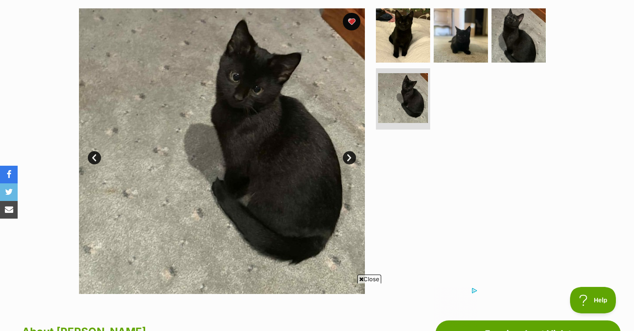
scroll to position [176, 0]
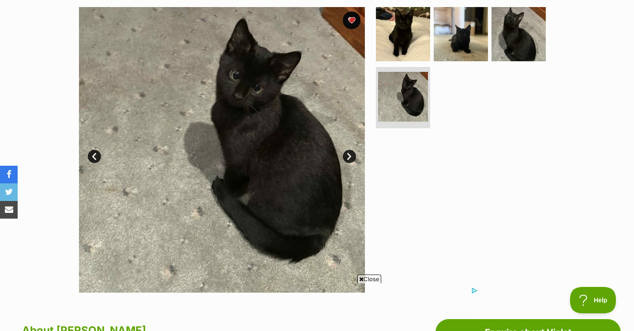
click at [365, 276] on span "Close" at bounding box center [369, 279] width 24 height 9
click at [347, 152] on link "Next" at bounding box center [349, 156] width 13 height 13
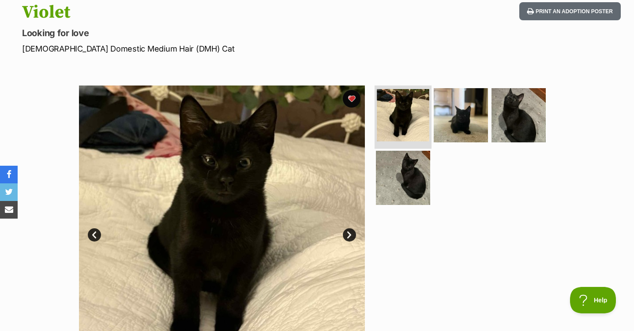
scroll to position [88, 0]
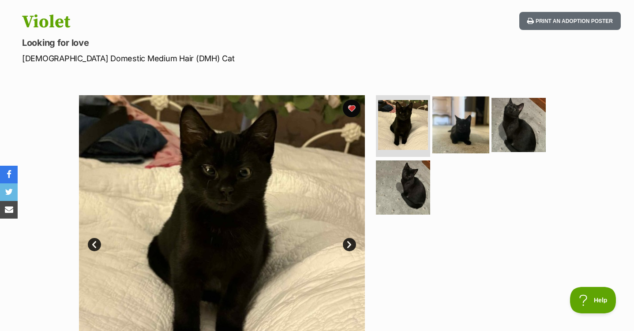
click at [479, 129] on img at bounding box center [460, 125] width 57 height 57
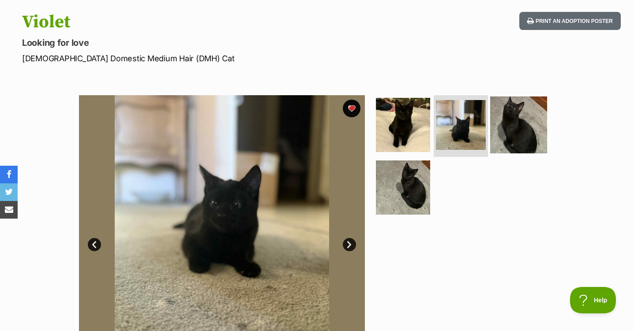
click at [516, 139] on img at bounding box center [518, 125] width 57 height 57
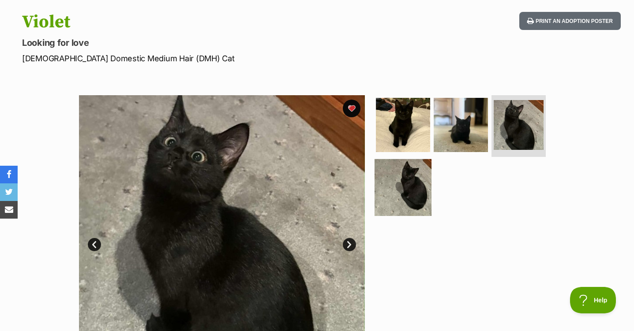
click at [414, 199] on img at bounding box center [403, 187] width 57 height 57
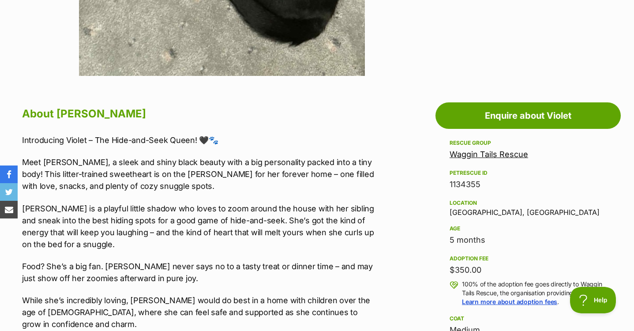
scroll to position [397, 0]
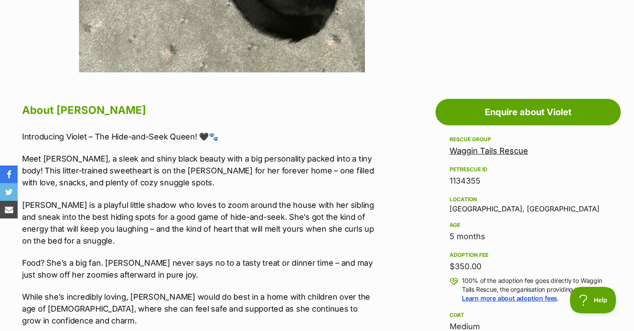
drag, startPoint x: 469, startPoint y: 266, endPoint x: 458, endPoint y: 266, distance: 11.5
click at [459, 266] on div "$350.00" at bounding box center [528, 266] width 157 height 12
drag, startPoint x: 458, startPoint y: 266, endPoint x: 396, endPoint y: 220, distance: 77.0
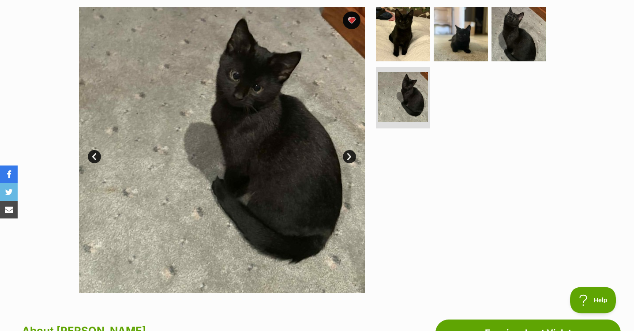
scroll to position [0, 0]
click at [510, 238] on div at bounding box center [464, 150] width 181 height 286
click at [403, 25] on img at bounding box center [403, 34] width 57 height 57
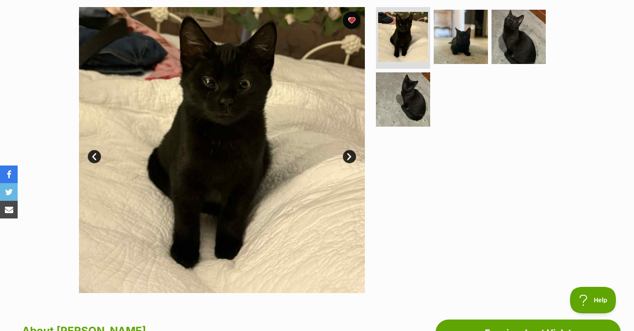
click at [558, 218] on section "Available 1 of 4 images 1 of 4 images 1 of 4 images 1 of 4 images Next Prev 1 2…" at bounding box center [317, 143] width 503 height 299
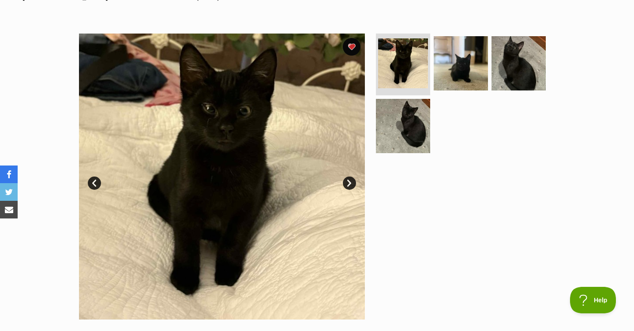
scroll to position [176, 0]
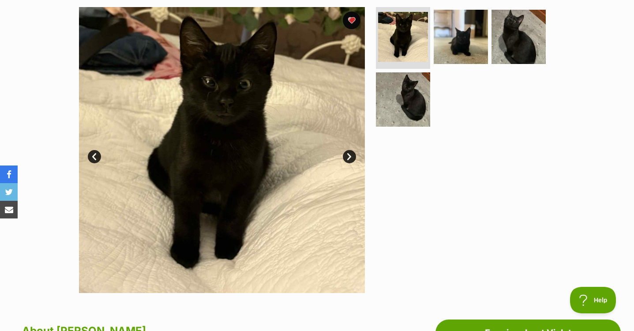
click at [356, 155] on link "Next" at bounding box center [349, 156] width 13 height 13
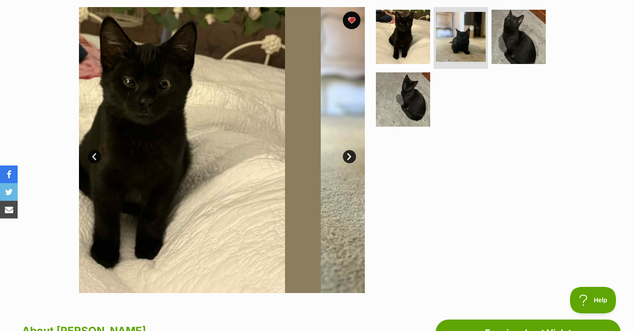
click at [352, 155] on link "Next" at bounding box center [349, 156] width 13 height 13
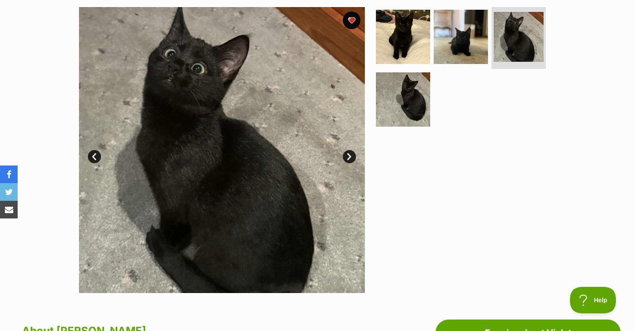
click at [350, 155] on link "Next" at bounding box center [349, 156] width 13 height 13
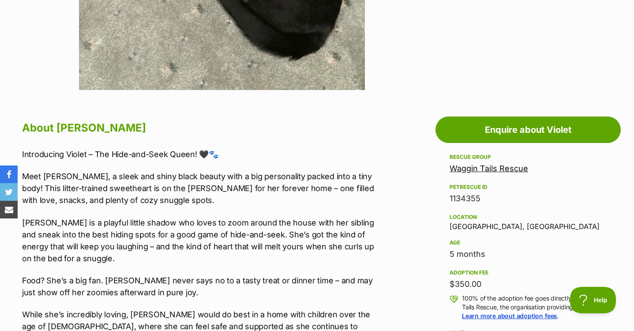
scroll to position [397, 0]
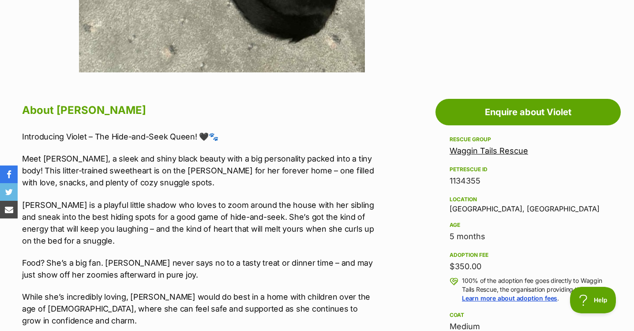
drag, startPoint x: 485, startPoint y: 236, endPoint x: 448, endPoint y: 233, distance: 37.2
click at [448, 233] on aside "Rescue group Waggin Tails Rescue PetRescue ID 1134355 Location Grovedale, VIC A…" at bounding box center [527, 322] width 185 height 377
drag, startPoint x: 448, startPoint y: 233, endPoint x: 395, endPoint y: 245, distance: 54.3
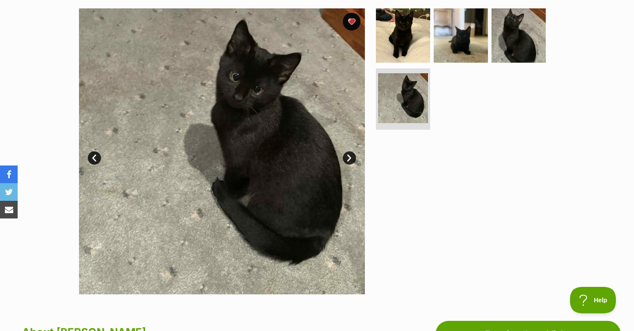
scroll to position [176, 0]
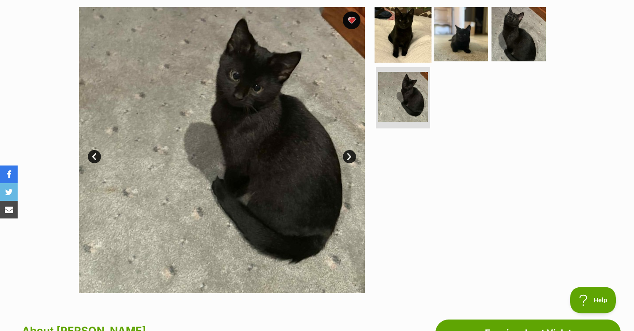
click at [376, 45] on img at bounding box center [403, 34] width 57 height 57
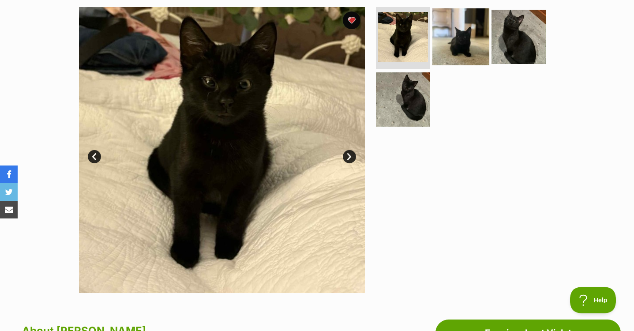
click at [454, 47] on img at bounding box center [460, 36] width 57 height 57
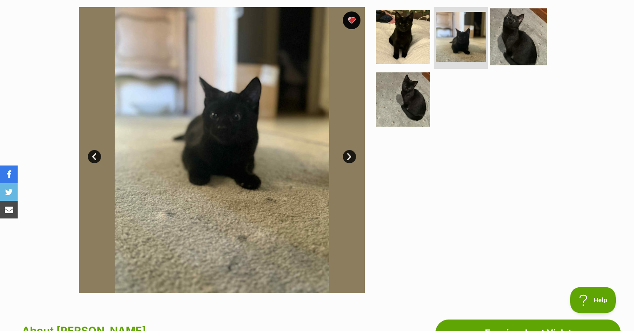
click at [507, 52] on img at bounding box center [518, 36] width 57 height 57
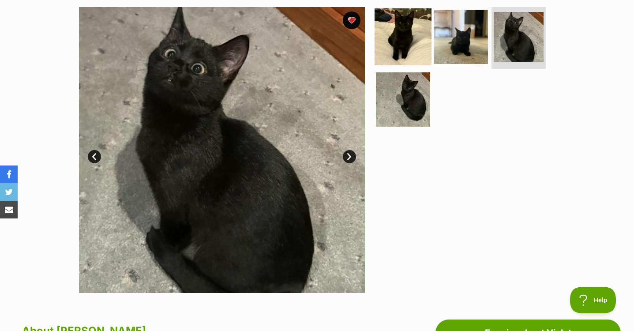
click at [401, 55] on img at bounding box center [403, 36] width 57 height 57
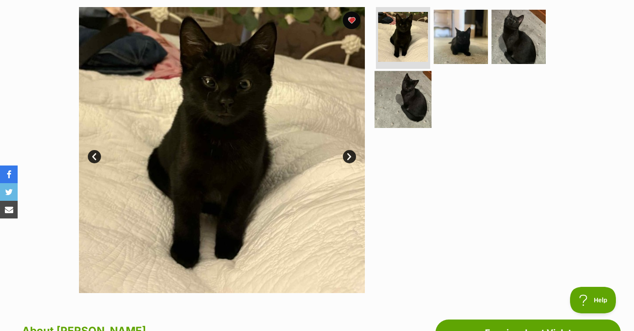
click at [408, 116] on img at bounding box center [403, 99] width 57 height 57
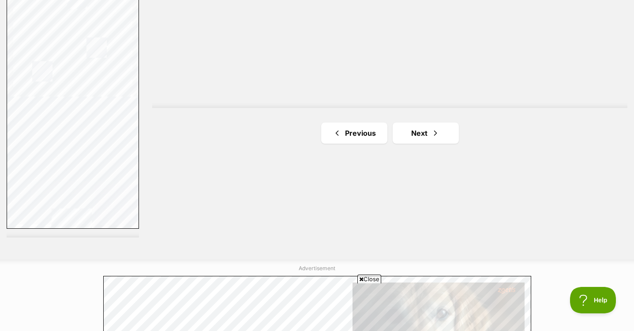
scroll to position [1632, 0]
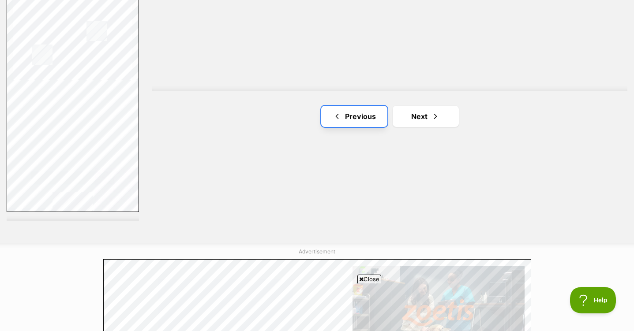
click at [324, 124] on link "Previous" at bounding box center [354, 116] width 66 height 21
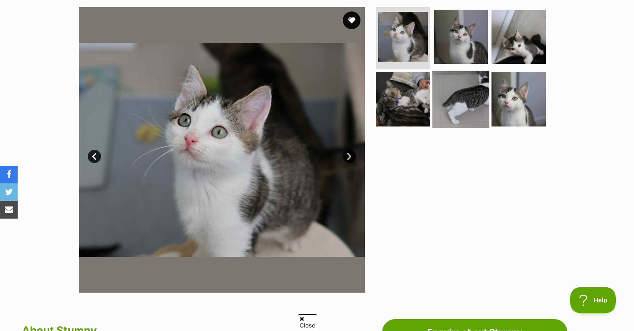
click at [456, 94] on img at bounding box center [460, 99] width 57 height 57
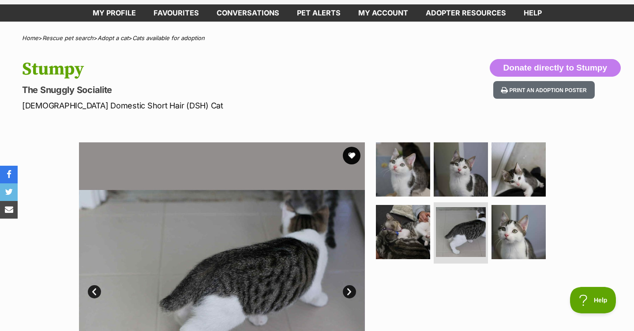
scroll to position [44, 0]
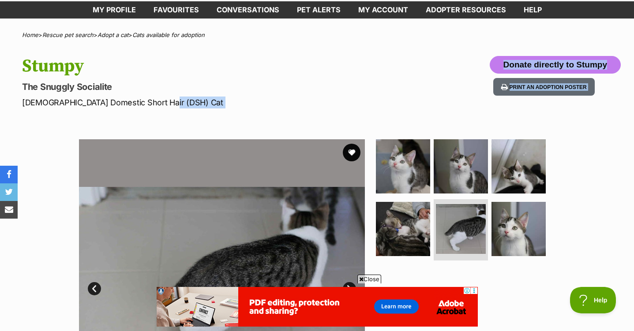
drag, startPoint x: 146, startPoint y: 98, endPoint x: 112, endPoint y: 109, distance: 36.6
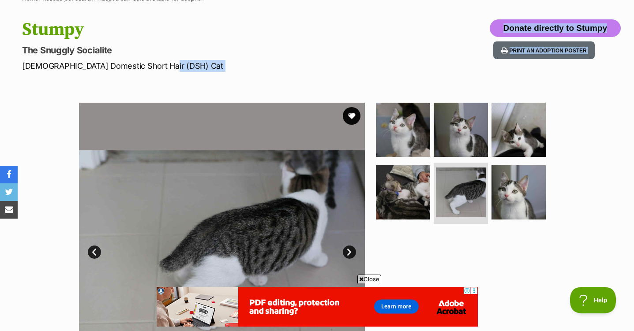
scroll to position [132, 0]
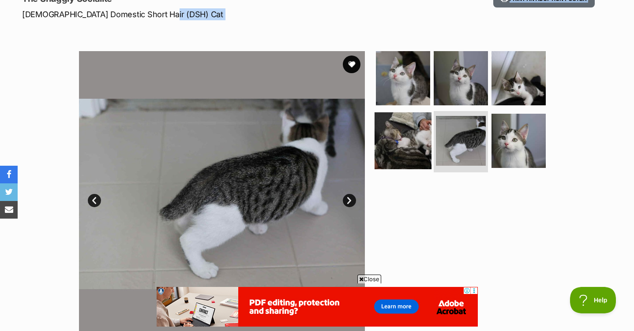
click at [429, 149] on img at bounding box center [403, 140] width 57 height 57
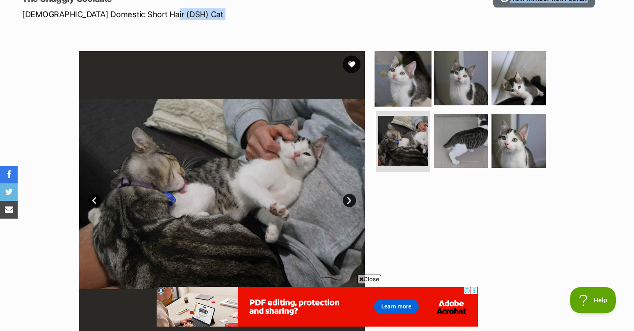
click at [398, 97] on img at bounding box center [403, 78] width 57 height 57
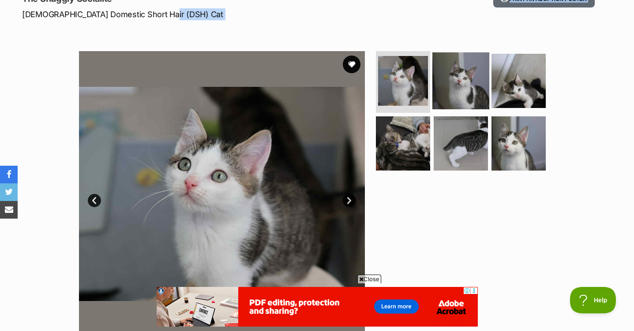
click at [439, 92] on img at bounding box center [460, 80] width 57 height 57
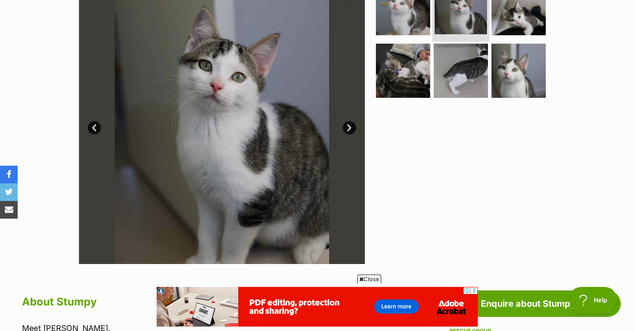
scroll to position [221, 0]
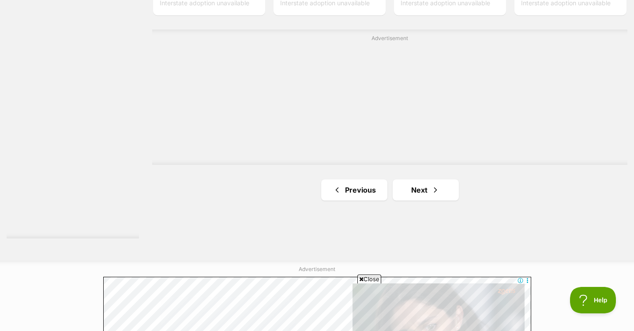
scroll to position [1632, 0]
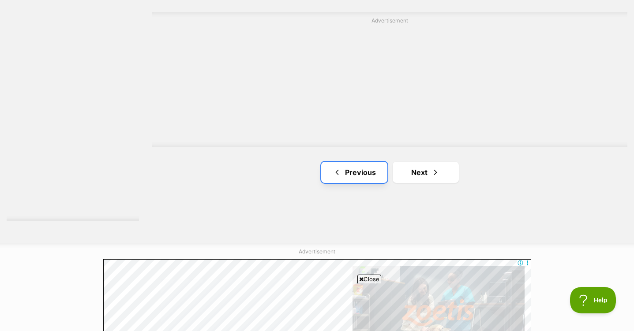
click at [374, 177] on link "Previous" at bounding box center [354, 172] width 66 height 21
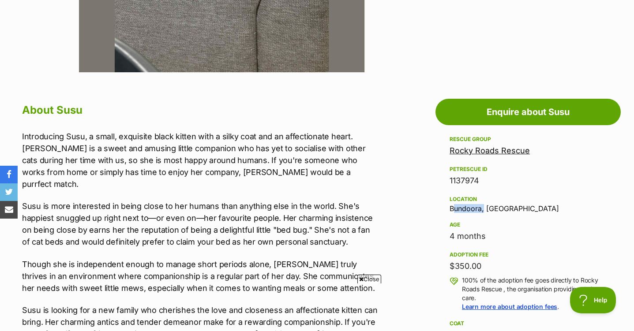
drag, startPoint x: 392, startPoint y: 206, endPoint x: 483, endPoint y: 212, distance: 91.1
copy div "Bundoora"
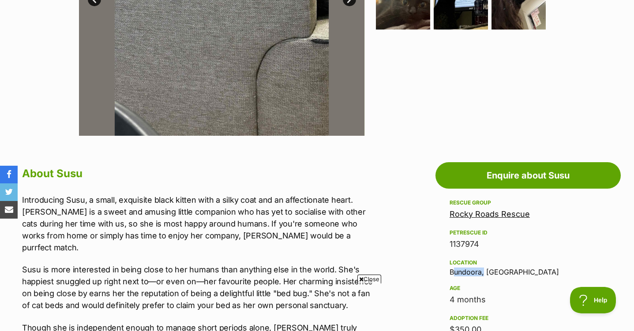
scroll to position [176, 0]
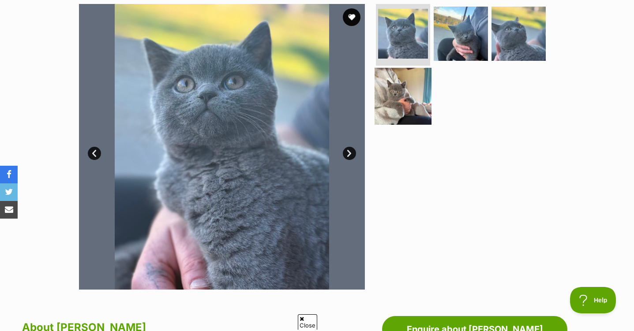
scroll to position [176, 0]
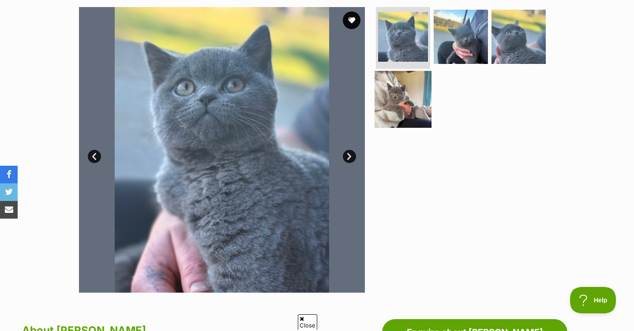
click at [413, 92] on img at bounding box center [403, 99] width 57 height 57
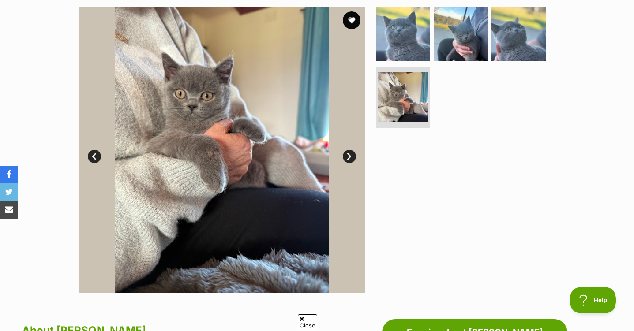
scroll to position [0, 0]
click at [532, 35] on img at bounding box center [518, 34] width 57 height 57
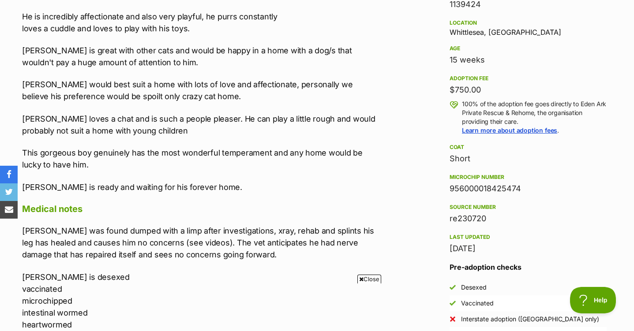
drag, startPoint x: 480, startPoint y: 93, endPoint x: 455, endPoint y: 93, distance: 24.3
click at [455, 93] on div "$750.00" at bounding box center [528, 90] width 157 height 12
drag, startPoint x: 455, startPoint y: 93, endPoint x: 382, endPoint y: 120, distance: 78.4
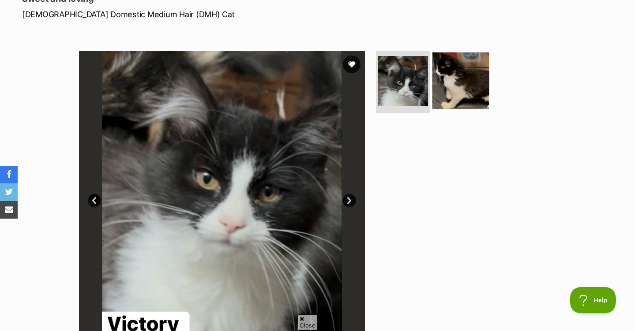
click at [446, 81] on img at bounding box center [460, 80] width 57 height 57
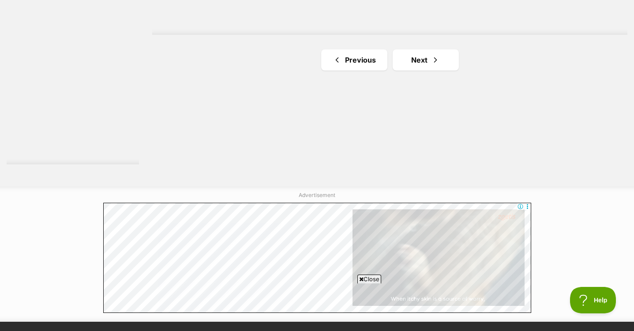
scroll to position [1676, 0]
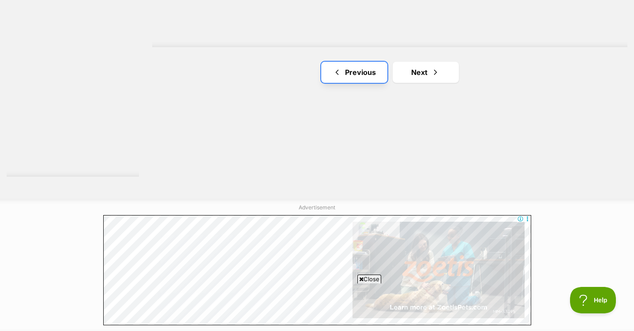
click at [330, 73] on link "Previous" at bounding box center [354, 72] width 66 height 21
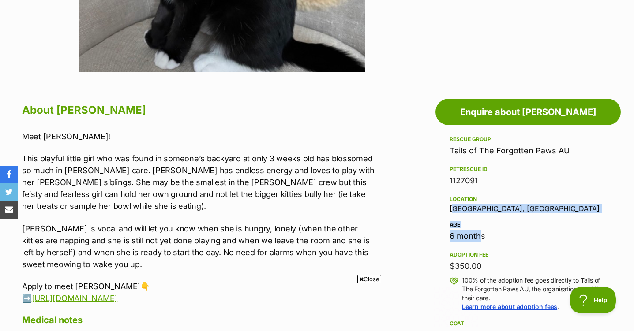
drag, startPoint x: 397, startPoint y: 209, endPoint x: 478, endPoint y: 228, distance: 83.0
click at [478, 228] on div "Rescue group Tails of The Forgotten Paws AU PetRescue ID 1127091 Location Surre…" at bounding box center [528, 282] width 157 height 297
drag, startPoint x: 478, startPoint y: 228, endPoint x: 537, endPoint y: 228, distance: 59.1
click at [537, 228] on div "Age" at bounding box center [528, 224] width 157 height 7
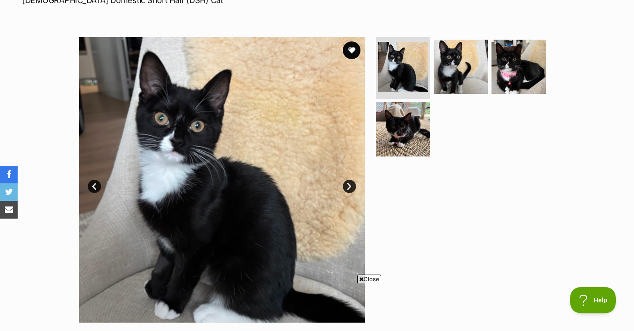
scroll to position [132, 0]
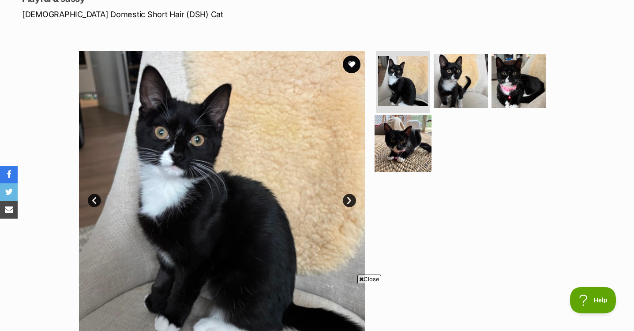
click at [412, 151] on img at bounding box center [403, 143] width 57 height 57
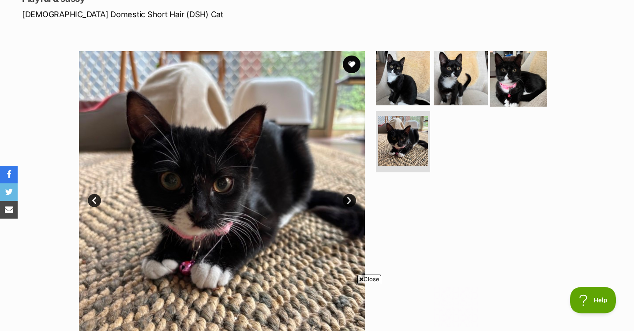
click at [529, 87] on img at bounding box center [518, 78] width 57 height 57
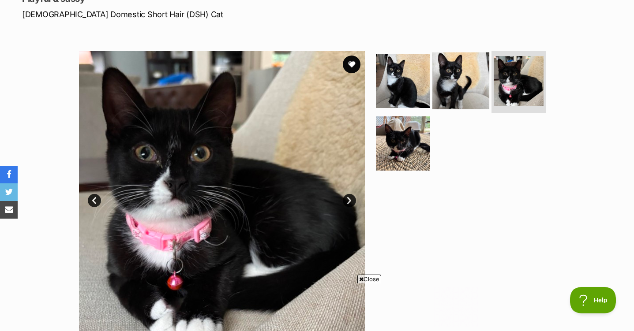
click at [466, 89] on img at bounding box center [460, 80] width 57 height 57
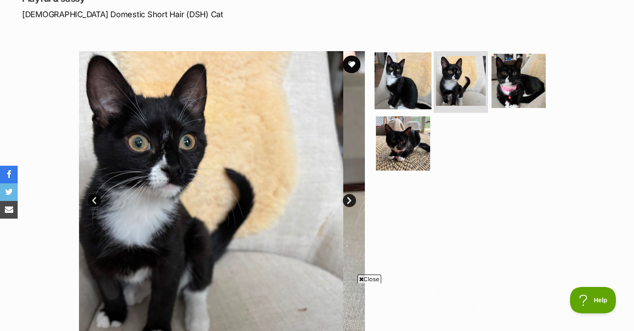
click at [410, 92] on img at bounding box center [403, 80] width 57 height 57
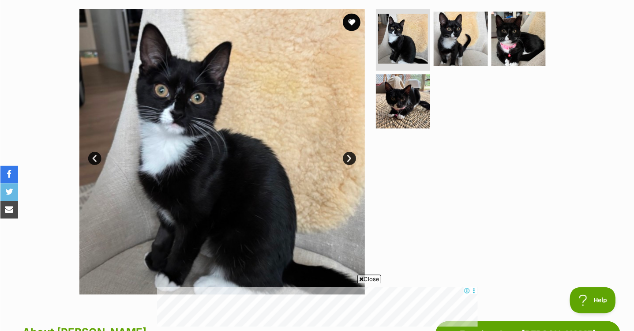
scroll to position [176, 0]
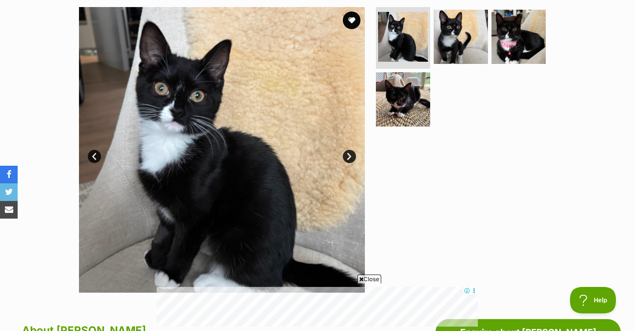
click at [348, 154] on link "Next" at bounding box center [349, 156] width 13 height 13
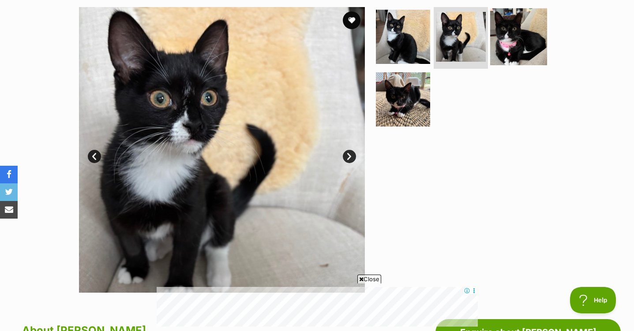
click at [527, 46] on img at bounding box center [518, 36] width 57 height 57
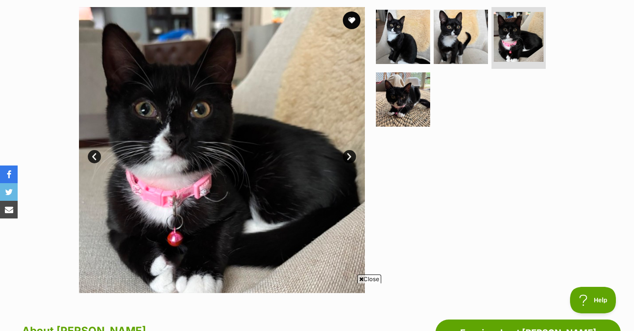
click at [369, 273] on section "Available 3 of 4 images 3 of 4 images 3 of 4 images 3 of 4 images Next Prev 1 2…" at bounding box center [317, 143] width 503 height 299
click at [373, 275] on span "Close" at bounding box center [369, 278] width 24 height 9
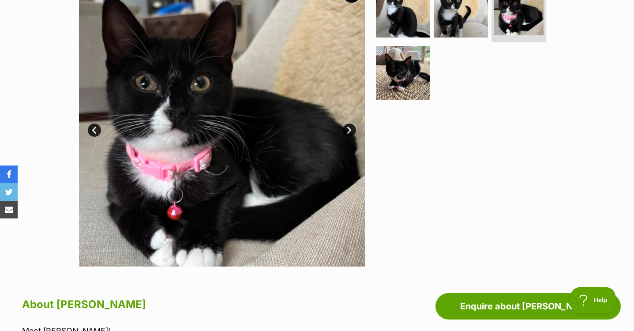
scroll to position [353, 0]
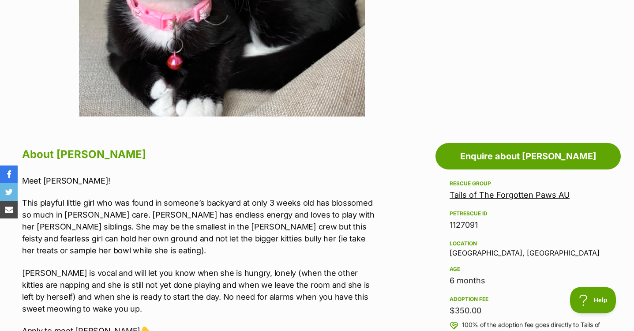
drag, startPoint x: 408, startPoint y: 289, endPoint x: 401, endPoint y: 288, distance: 6.2
drag, startPoint x: 401, startPoint y: 288, endPoint x: 394, endPoint y: 285, distance: 8.3
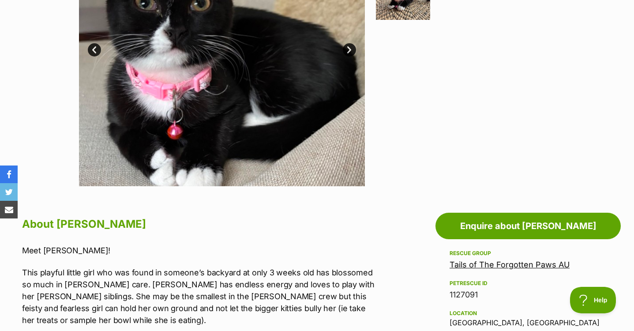
scroll to position [132, 0]
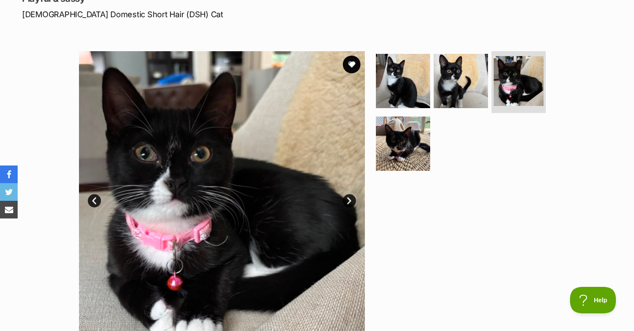
click at [422, 278] on div at bounding box center [464, 194] width 181 height 286
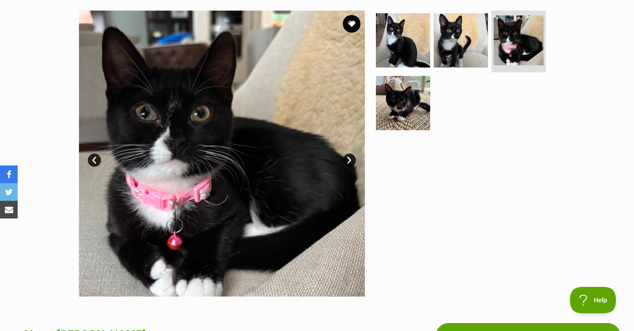
scroll to position [176, 0]
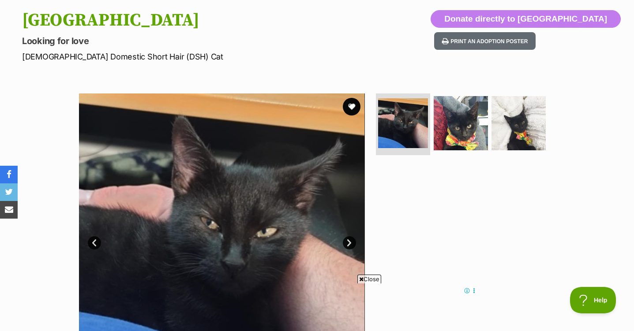
scroll to position [88, 0]
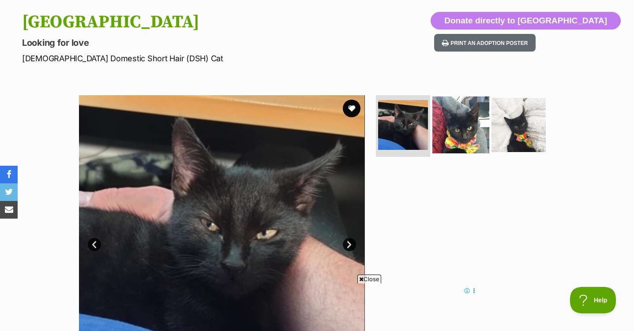
click at [461, 140] on img at bounding box center [460, 125] width 57 height 57
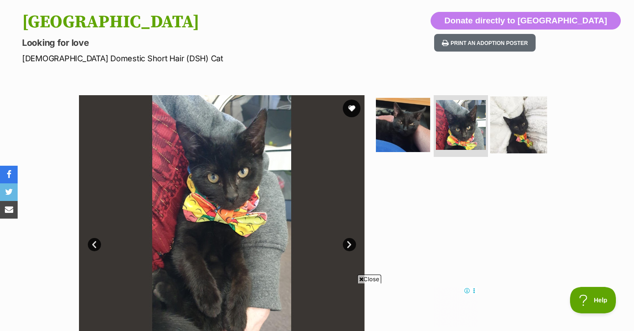
click at [513, 143] on img at bounding box center [518, 125] width 57 height 57
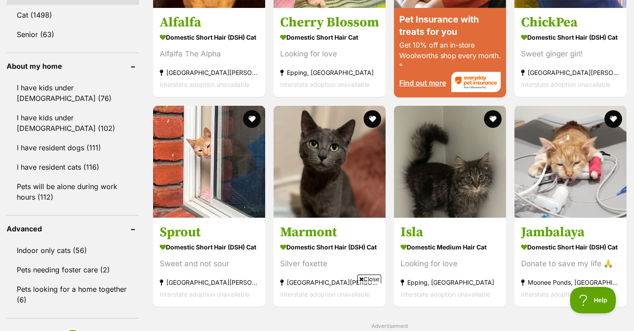
scroll to position [970, 0]
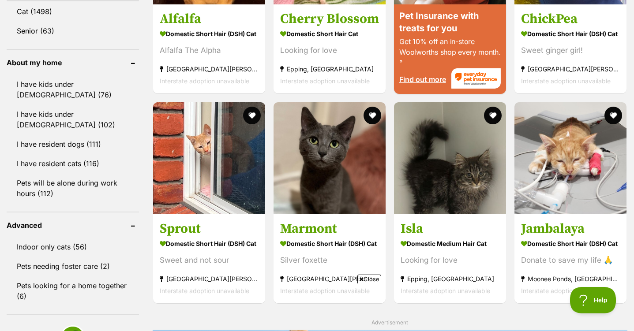
click at [368, 278] on span "Close" at bounding box center [369, 279] width 24 height 9
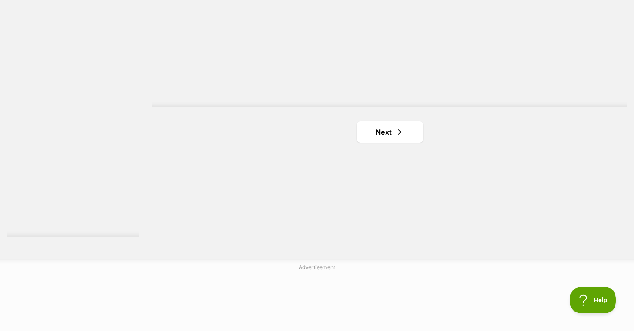
scroll to position [1632, 0]
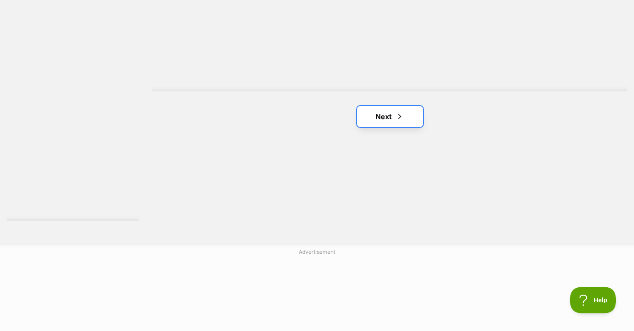
click at [376, 110] on link "Next" at bounding box center [390, 116] width 66 height 21
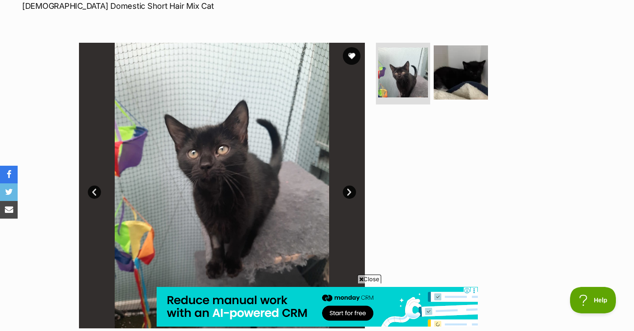
scroll to position [176, 0]
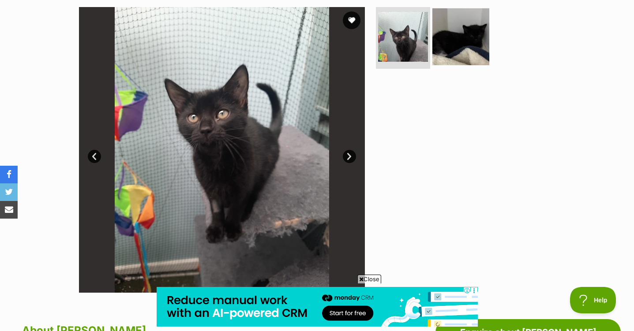
click at [446, 54] on img at bounding box center [460, 36] width 57 height 57
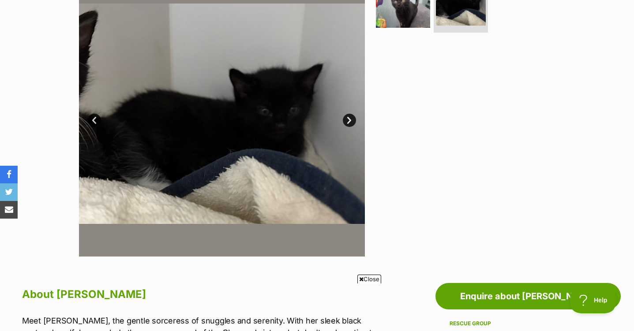
scroll to position [221, 0]
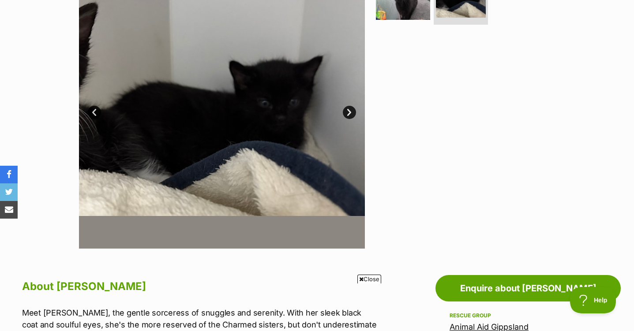
click at [93, 113] on link "Prev" at bounding box center [94, 112] width 13 height 13
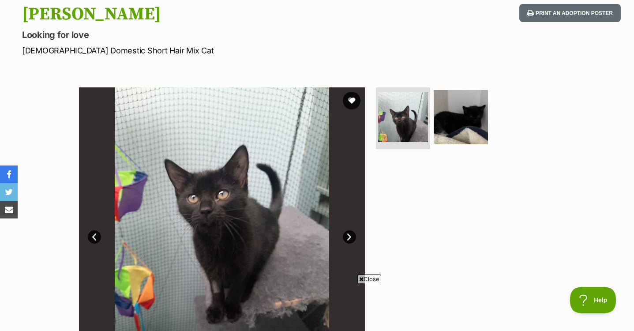
scroll to position [132, 0]
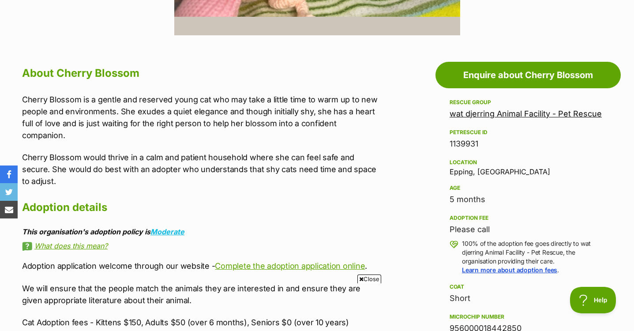
scroll to position [441, 0]
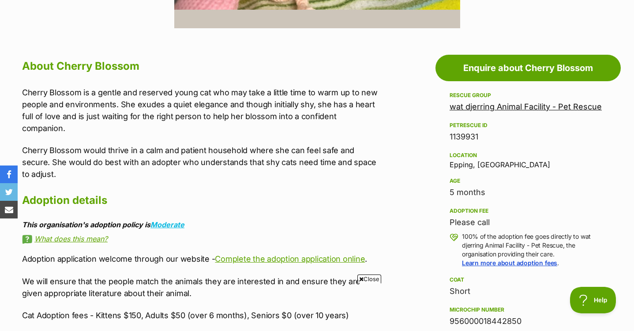
click at [480, 110] on link "wat djerring Animal Facility - Pet Rescue" at bounding box center [526, 106] width 152 height 9
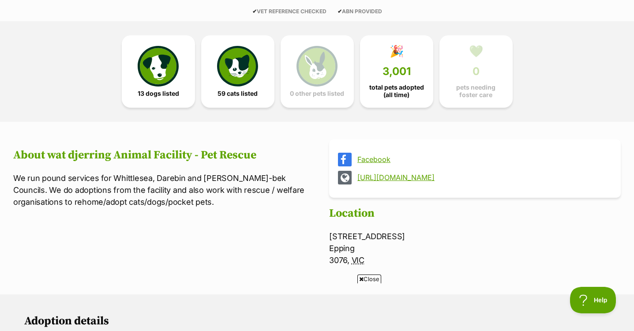
scroll to position [265, 0]
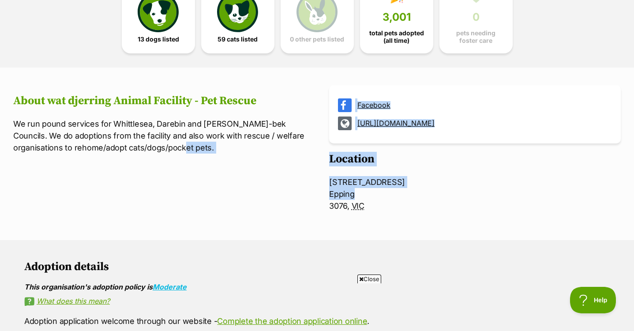
drag, startPoint x: 358, startPoint y: 194, endPoint x: 312, endPoint y: 190, distance: 46.0
click at [312, 190] on section "Facebook [URL][DOMAIN_NAME] About wat djerring Animal Facility - Pet Rescue We …" at bounding box center [316, 153] width 607 height 137
drag, startPoint x: 312, startPoint y: 190, endPoint x: 348, endPoint y: 191, distance: 36.2
click at [348, 191] on span "Epping" at bounding box center [342, 193] width 26 height 9
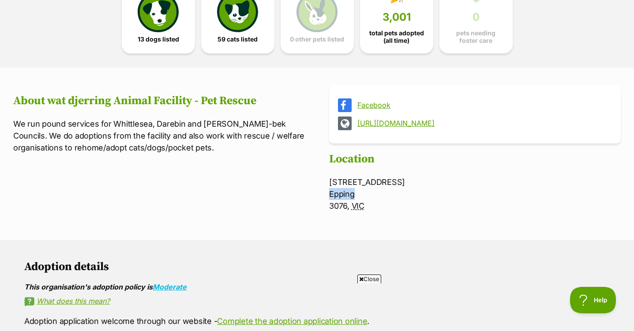
drag, startPoint x: 342, startPoint y: 192, endPoint x: 327, endPoint y: 192, distance: 15.4
click at [327, 192] on section "Facebook [URL][DOMAIN_NAME] About wat djerring Animal Facility - Pet Rescue We …" at bounding box center [316, 153] width 607 height 137
copy span "Epping"
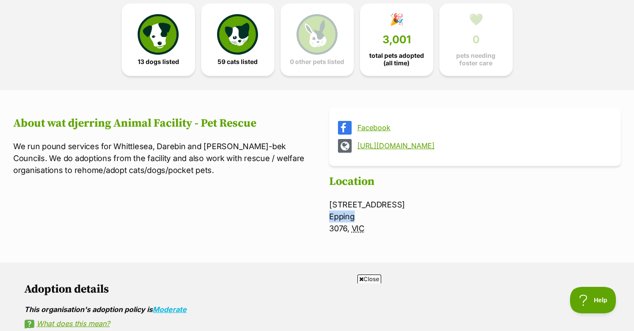
scroll to position [132, 0]
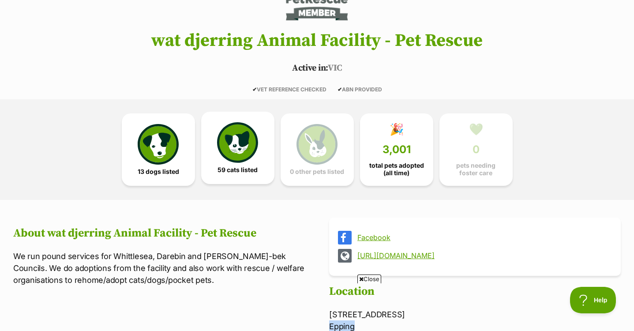
click at [236, 176] on link "59 cats listed" at bounding box center [237, 148] width 73 height 72
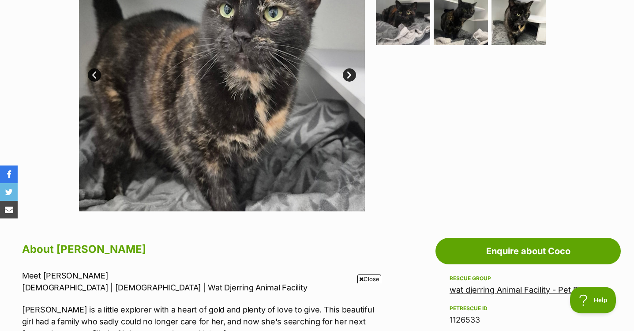
scroll to position [176, 0]
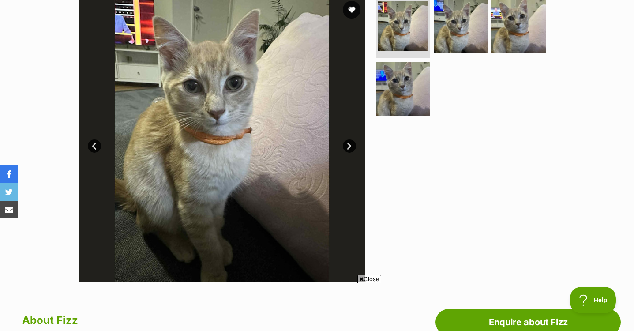
scroll to position [176, 0]
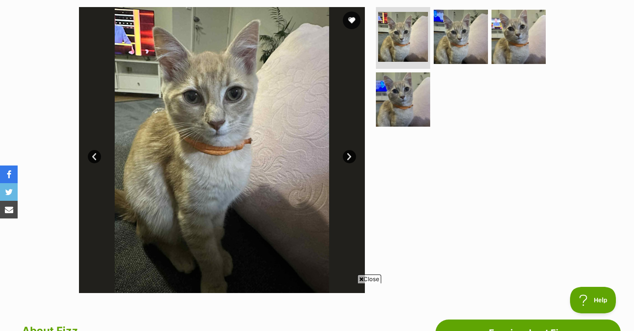
click at [431, 116] on ul at bounding box center [464, 69] width 181 height 125
click at [385, 115] on img at bounding box center [403, 99] width 57 height 57
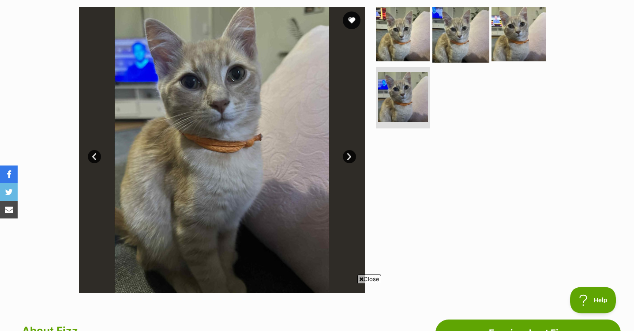
click at [452, 45] on img at bounding box center [460, 34] width 57 height 57
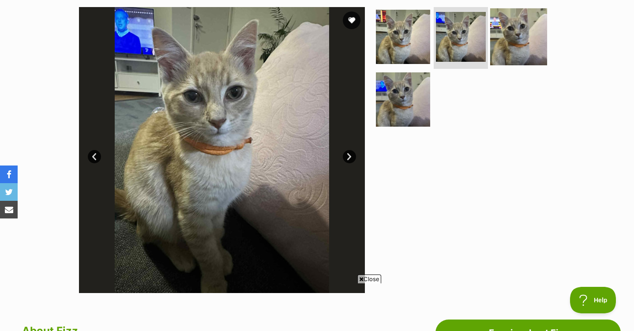
click at [510, 55] on img at bounding box center [518, 36] width 57 height 57
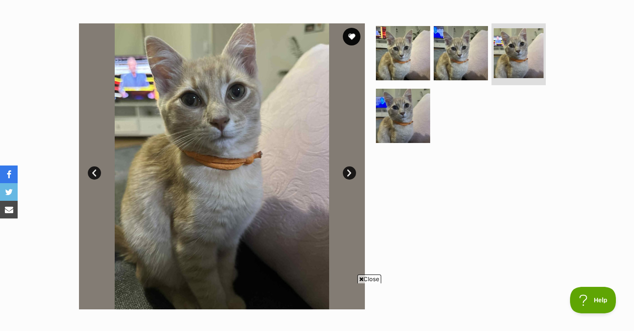
scroll to position [132, 0]
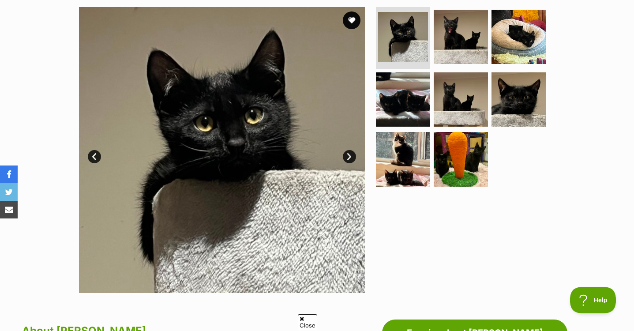
click at [351, 157] on link "Next" at bounding box center [349, 156] width 13 height 13
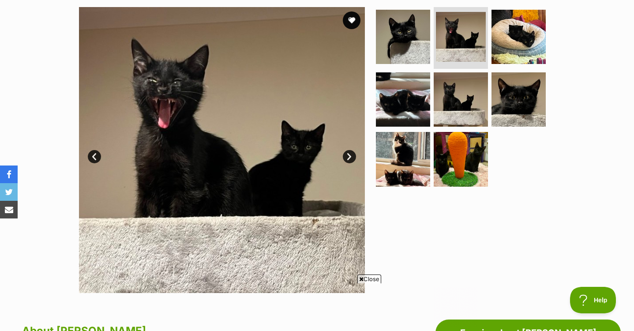
click at [351, 157] on link "Next" at bounding box center [349, 156] width 13 height 13
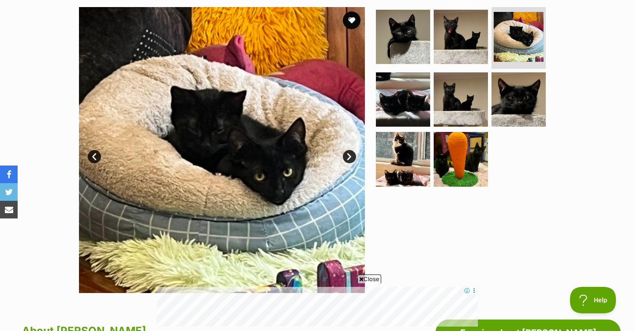
click at [351, 157] on link "Next" at bounding box center [349, 156] width 13 height 13
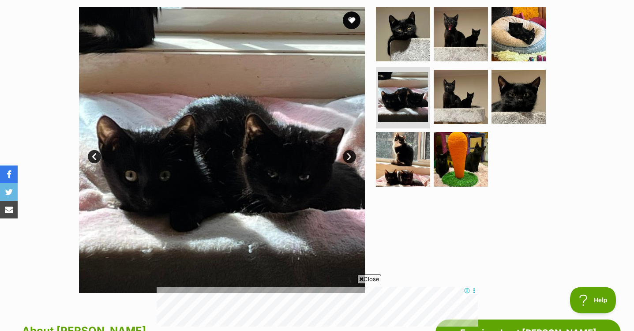
click at [351, 157] on link "Next" at bounding box center [349, 156] width 13 height 13
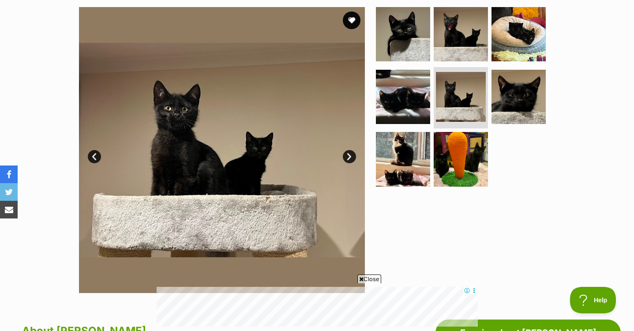
click at [351, 157] on link "Next" at bounding box center [349, 156] width 13 height 13
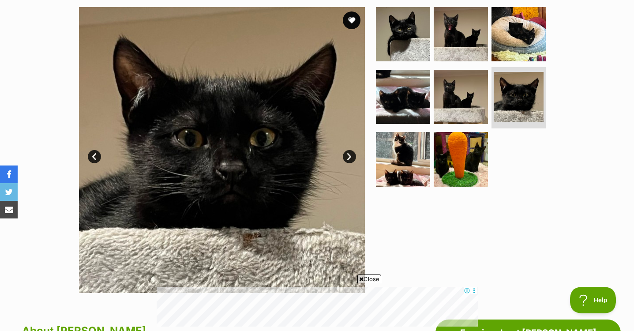
click at [351, 157] on link "Next" at bounding box center [349, 156] width 13 height 13
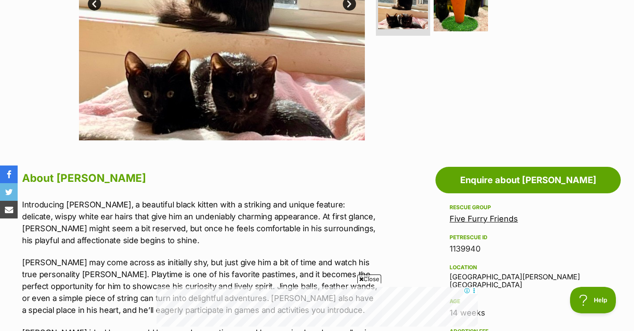
scroll to position [397, 0]
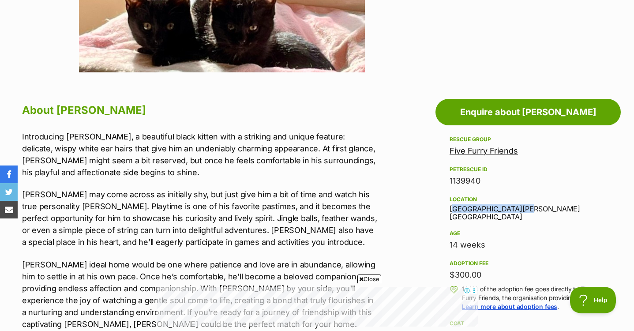
drag, startPoint x: 451, startPoint y: 209, endPoint x: 520, endPoint y: 214, distance: 68.5
click at [520, 214] on div "Rescue group Five Furry Friends PetRescue ID 1139940 Location Altona Meadows, V…" at bounding box center [528, 282] width 157 height 297
copy div "Altona Meadows, VIC"
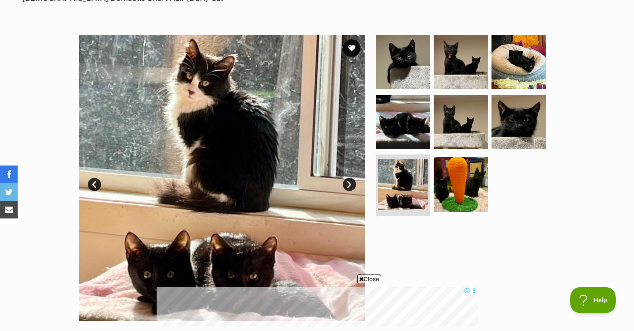
scroll to position [132, 0]
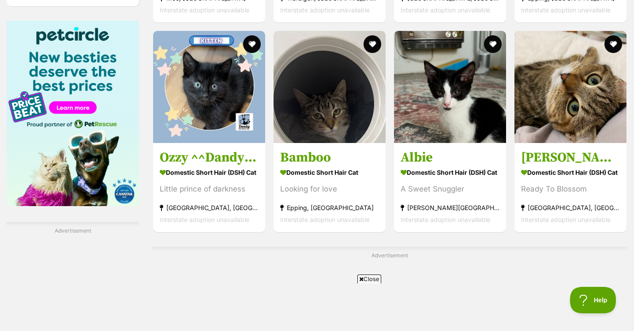
scroll to position [1367, 0]
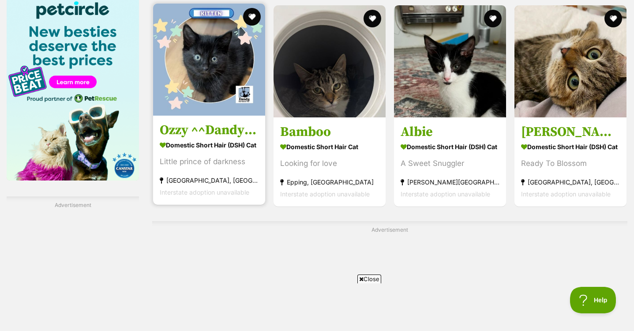
drag, startPoint x: 150, startPoint y: 65, endPoint x: 200, endPoint y: 64, distance: 49.9
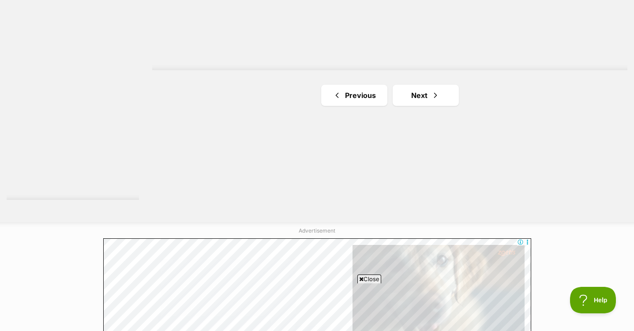
scroll to position [1632, 0]
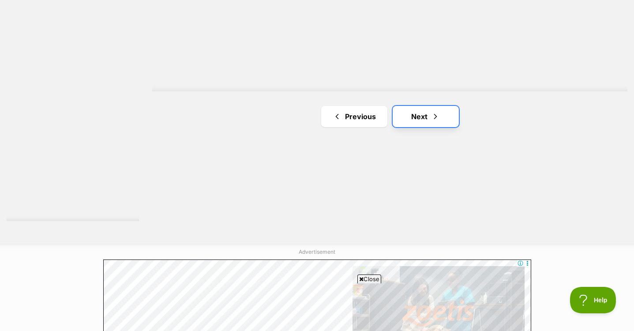
click at [439, 121] on span "Next page" at bounding box center [435, 116] width 9 height 11
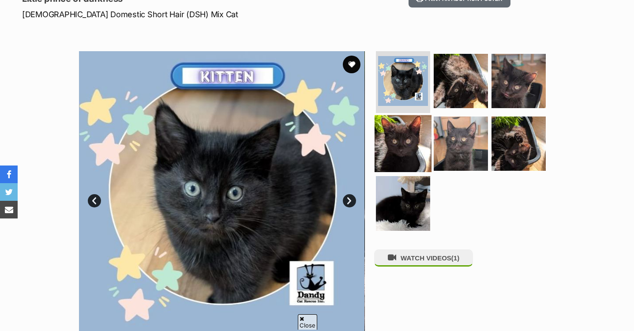
drag, startPoint x: 0, startPoint y: 0, endPoint x: 423, endPoint y: 146, distance: 447.8
click at [420, 146] on img at bounding box center [403, 143] width 57 height 57
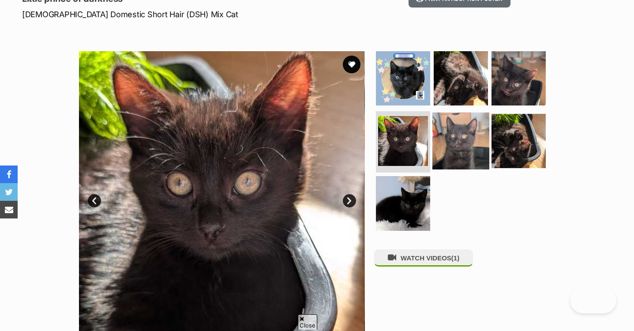
click at [446, 146] on img at bounding box center [460, 140] width 57 height 57
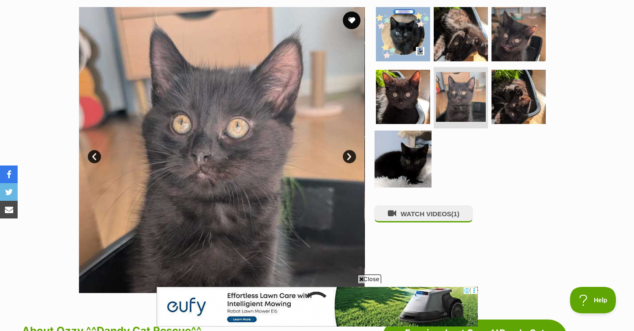
click at [427, 155] on img at bounding box center [403, 159] width 57 height 57
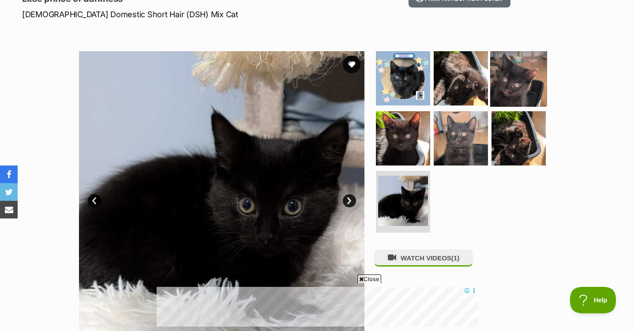
click at [523, 94] on img at bounding box center [518, 78] width 57 height 57
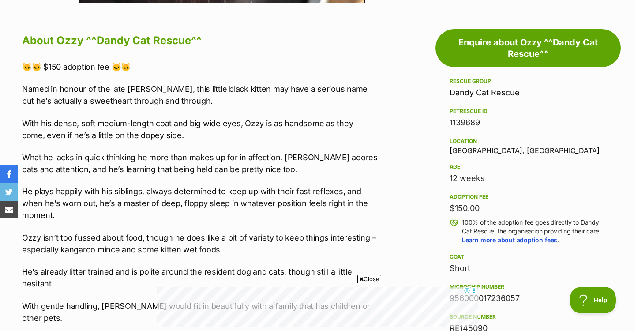
scroll to position [573, 0]
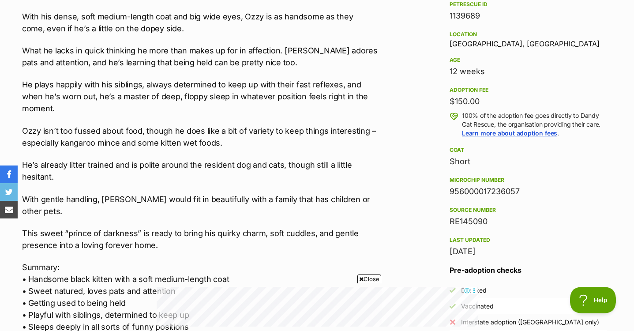
drag, startPoint x: 481, startPoint y: 101, endPoint x: 446, endPoint y: 102, distance: 34.4
click at [446, 102] on aside "Rescue group Dandy Cat Rescue PetRescue ID 1139689 Location [GEOGRAPHIC_DATA], …" at bounding box center [527, 184] width 185 height 431
drag, startPoint x: 446, startPoint y: 102, endPoint x: 419, endPoint y: 120, distance: 32.5
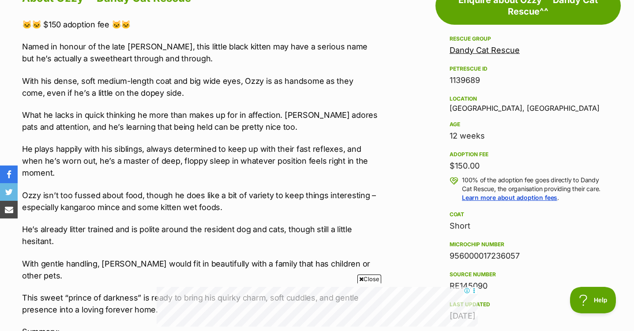
scroll to position [485, 0]
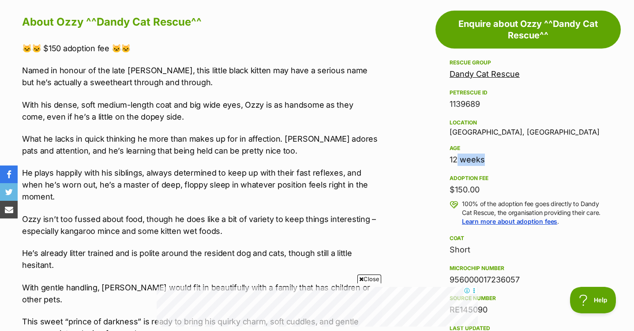
drag, startPoint x: 480, startPoint y: 157, endPoint x: 451, endPoint y: 157, distance: 28.7
click at [451, 157] on div "12 weeks" at bounding box center [528, 160] width 157 height 12
drag, startPoint x: 451, startPoint y: 157, endPoint x: 421, endPoint y: 157, distance: 30.4
drag, startPoint x: 445, startPoint y: 132, endPoint x: 477, endPoint y: 135, distance: 32.3
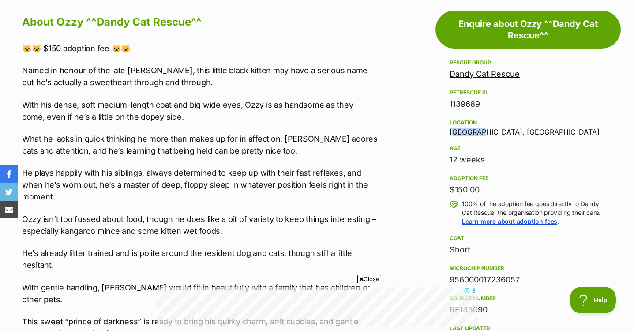
click at [477, 135] on aside "Rescue group Dandy Cat Rescue PetRescue ID 1139689 Location [GEOGRAPHIC_DATA], …" at bounding box center [527, 272] width 185 height 431
drag, startPoint x: 477, startPoint y: 135, endPoint x: 495, endPoint y: 144, distance: 20.1
click at [495, 144] on div "Age 12 weeks" at bounding box center [528, 154] width 157 height 23
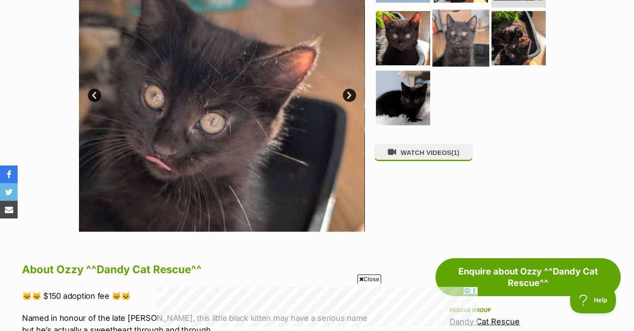
scroll to position [176, 0]
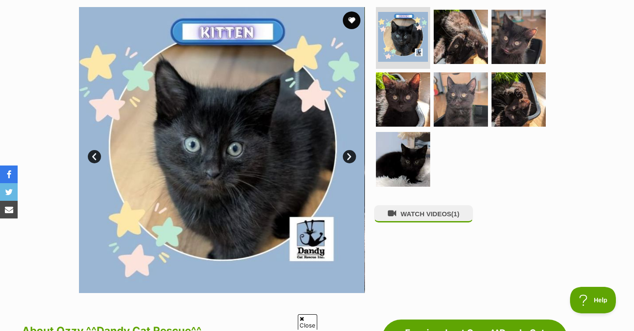
drag, startPoint x: 415, startPoint y: 171, endPoint x: 484, endPoint y: 144, distance: 73.9
click at [415, 171] on img at bounding box center [403, 159] width 54 height 54
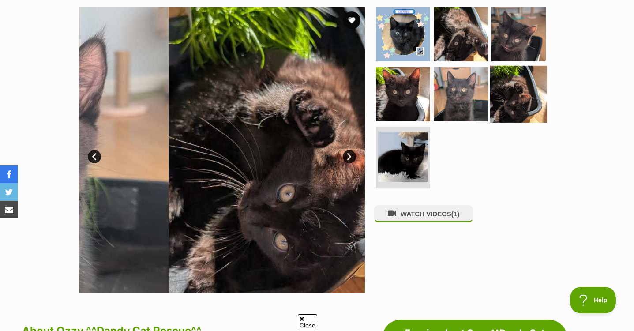
click at [506, 112] on img at bounding box center [518, 93] width 57 height 57
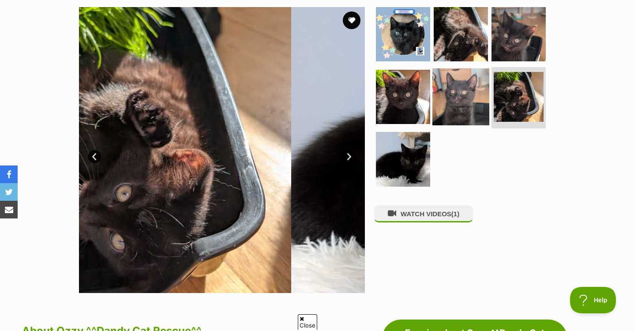
click at [450, 106] on img at bounding box center [460, 96] width 57 height 57
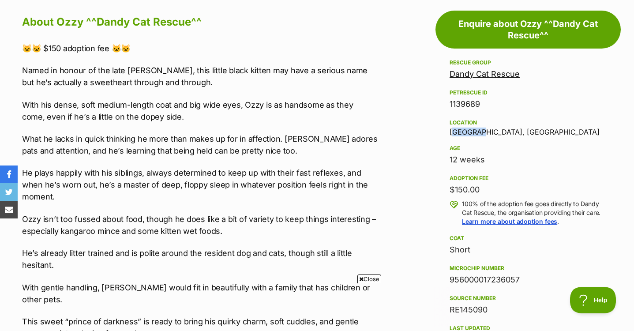
drag, startPoint x: 449, startPoint y: 135, endPoint x: 474, endPoint y: 136, distance: 25.1
click at [474, 136] on aside "Rescue group Dandy Cat Rescue PetRescue ID 1139689 Location Boronia, VIC Age 12…" at bounding box center [527, 272] width 185 height 431
drag, startPoint x: 474, startPoint y: 136, endPoint x: 317, endPoint y: 160, distance: 158.9
click at [315, 160] on div "🐱🐱 $150 adoption fee 🐱🐱 Named in honour of the late Ozzy Osbourne, this little …" at bounding box center [200, 300] width 356 height 517
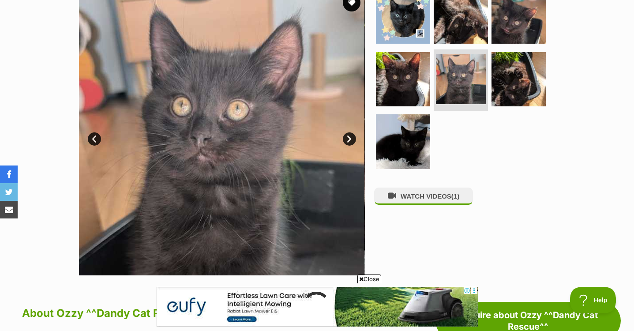
scroll to position [132, 0]
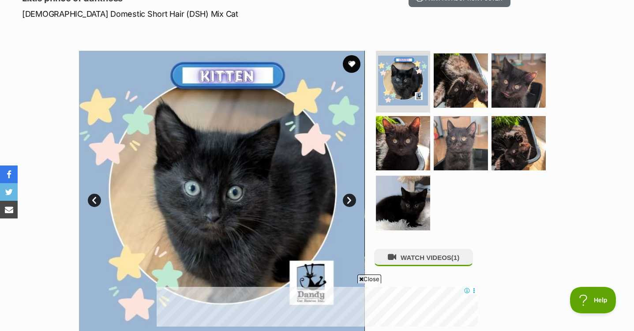
scroll to position [132, 0]
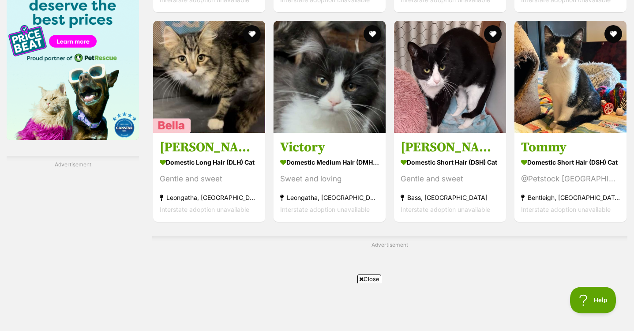
scroll to position [1412, 0]
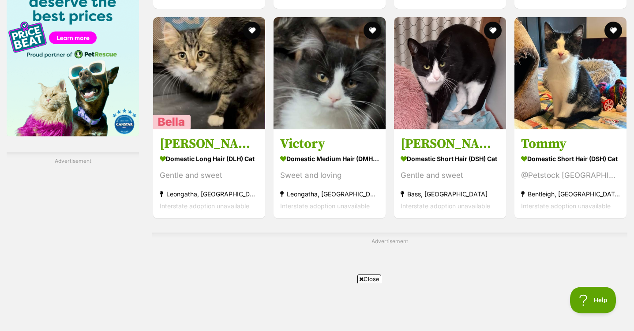
click at [367, 277] on span "Close" at bounding box center [369, 278] width 24 height 9
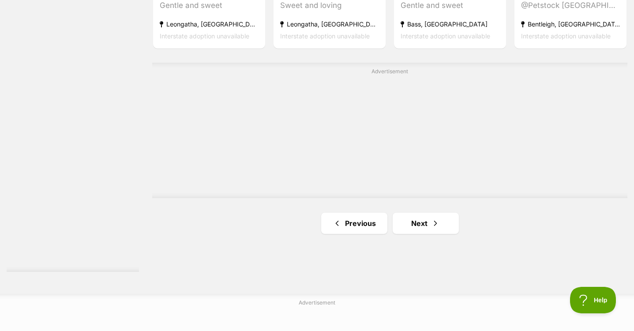
scroll to position [1588, 0]
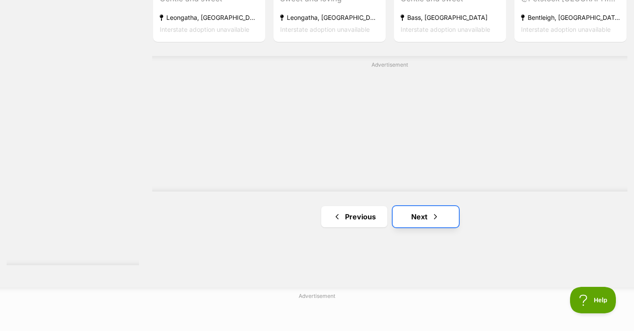
click at [427, 221] on link "Next" at bounding box center [426, 216] width 66 height 21
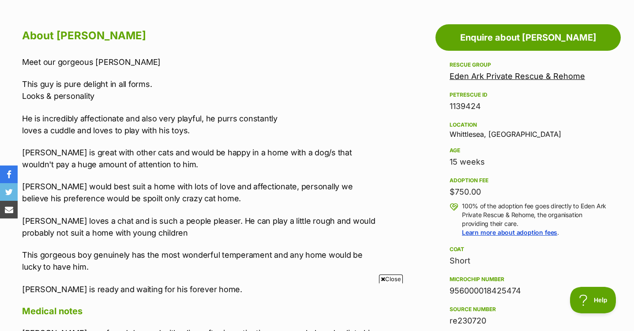
scroll to position [485, 0]
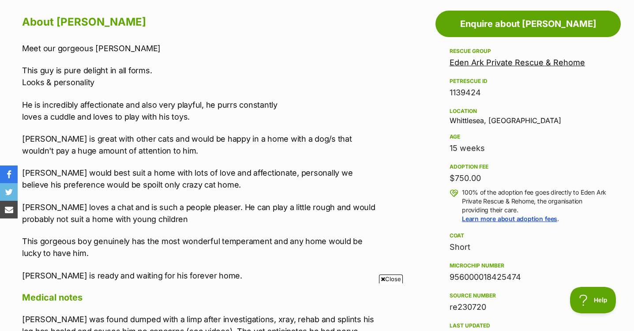
drag, startPoint x: 455, startPoint y: 178, endPoint x: 446, endPoint y: 179, distance: 9.3
click at [446, 179] on aside "Rescue group Eden Ark Private Rescue & Rehome PetRescue ID 1139424 Location Whi…" at bounding box center [527, 258] width 185 height 424
drag, startPoint x: 446, startPoint y: 179, endPoint x: 420, endPoint y: 219, distance: 48.0
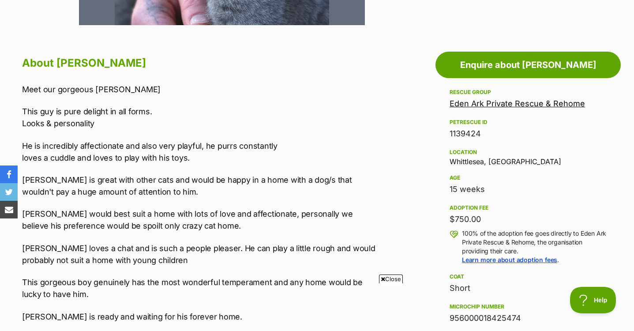
scroll to position [441, 0]
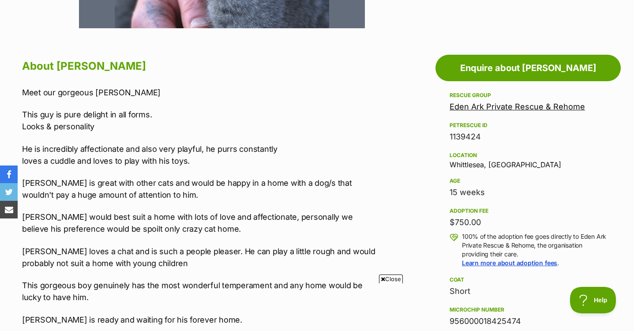
drag, startPoint x: 502, startPoint y: 194, endPoint x: 384, endPoint y: 204, distance: 117.8
drag, startPoint x: 384, startPoint y: 204, endPoint x: 379, endPoint y: 211, distance: 8.5
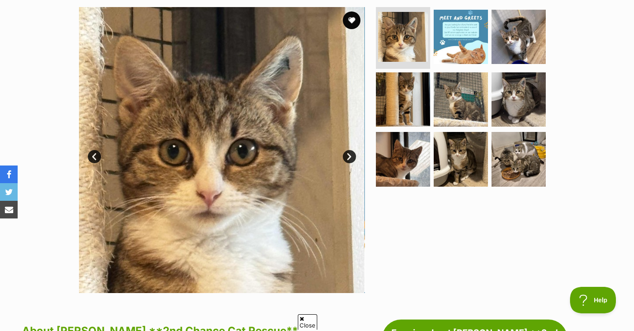
click at [347, 158] on link "Next" at bounding box center [349, 156] width 13 height 13
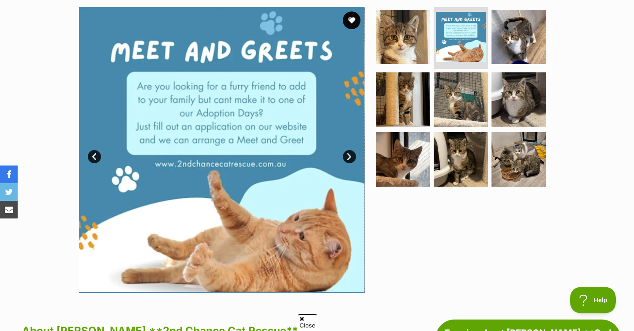
click at [347, 158] on link "Next" at bounding box center [349, 156] width 13 height 13
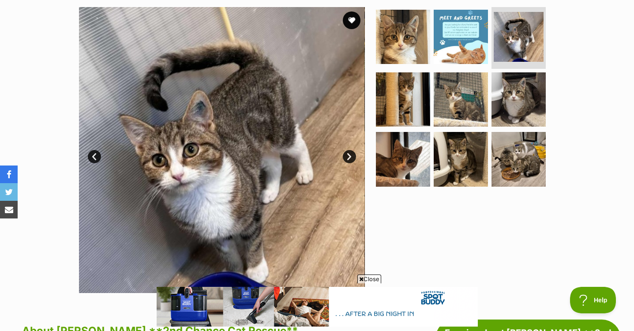
click at [458, 208] on div at bounding box center [464, 150] width 181 height 286
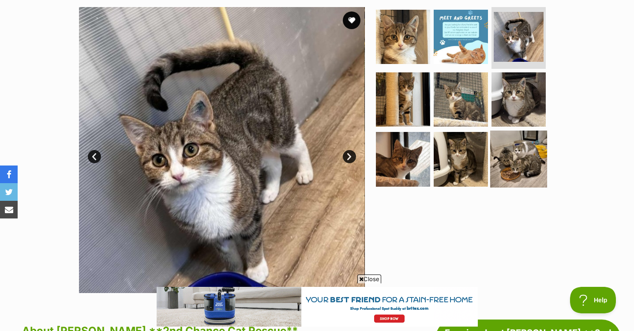
click at [515, 154] on img at bounding box center [518, 159] width 57 height 57
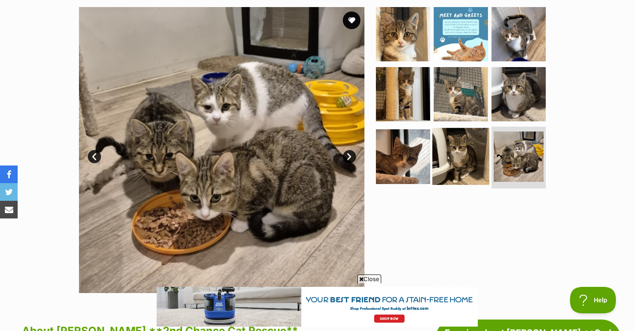
click at [474, 154] on img at bounding box center [460, 156] width 57 height 57
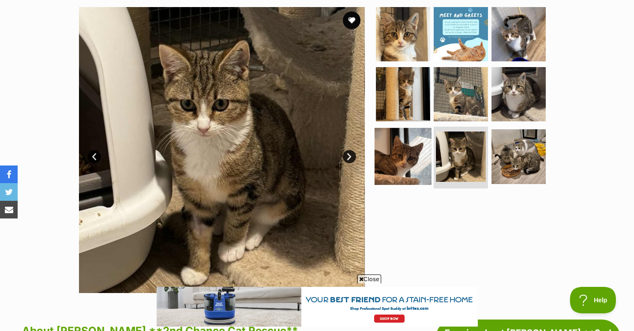
click at [398, 170] on img at bounding box center [403, 156] width 57 height 57
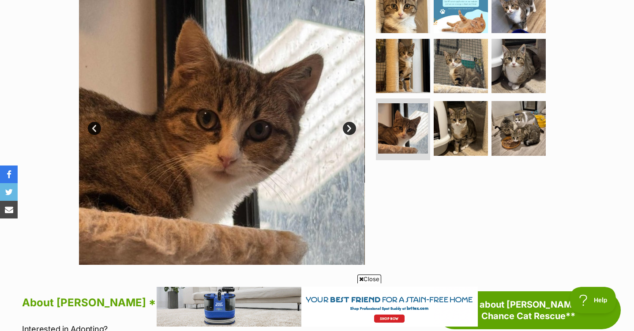
scroll to position [176, 0]
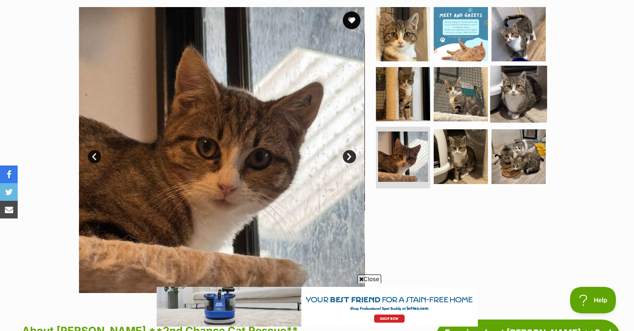
click at [506, 107] on img at bounding box center [518, 93] width 57 height 57
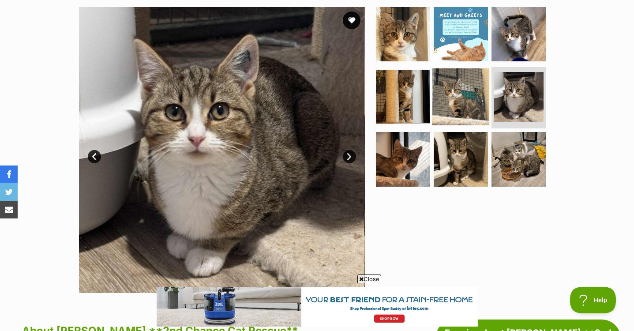
click at [467, 112] on img at bounding box center [460, 96] width 57 height 57
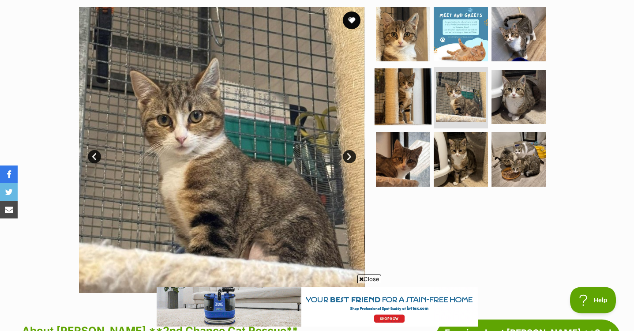
click at [417, 115] on img at bounding box center [403, 96] width 57 height 57
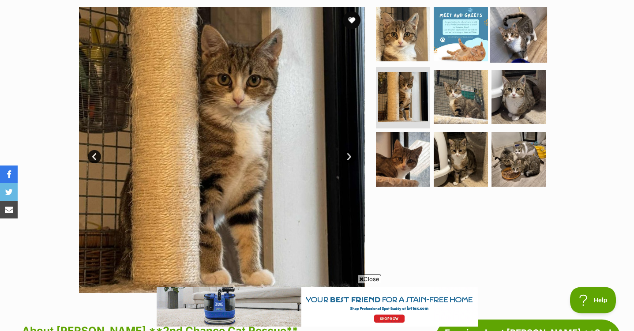
click at [501, 61] on img at bounding box center [518, 34] width 57 height 57
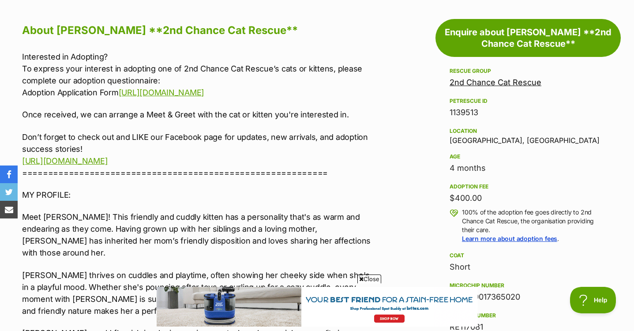
scroll to position [485, 0]
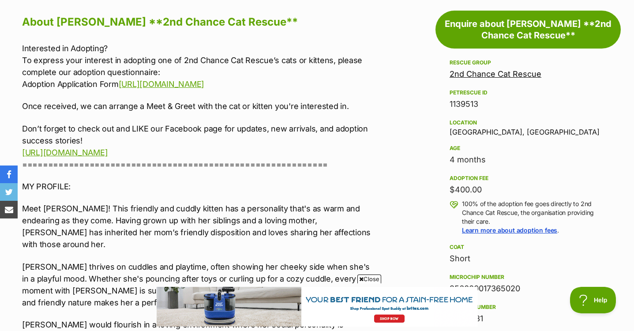
drag, startPoint x: 485, startPoint y: 187, endPoint x: 431, endPoint y: 195, distance: 54.5
drag, startPoint x: 431, startPoint y: 195, endPoint x: 407, endPoint y: 209, distance: 28.2
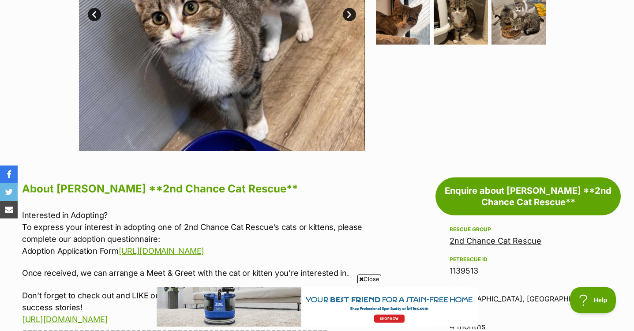
scroll to position [309, 0]
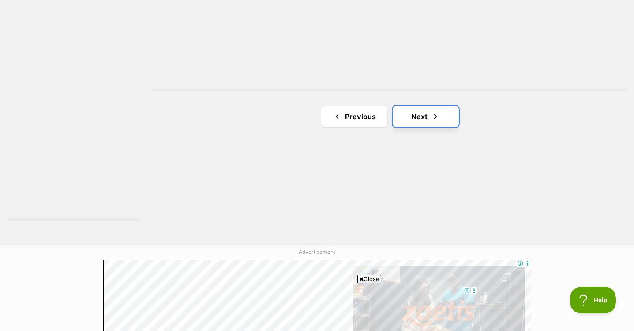
click at [439, 122] on span "Next page" at bounding box center [435, 116] width 9 height 11
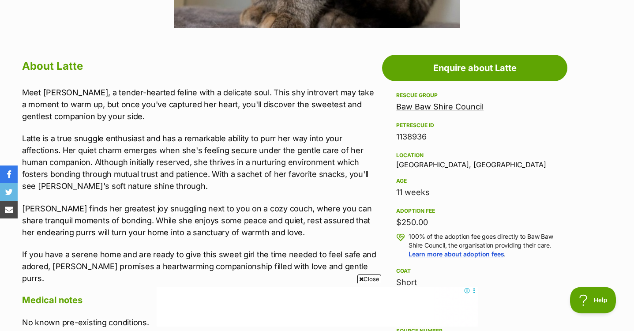
drag, startPoint x: 433, startPoint y: 227, endPoint x: 392, endPoint y: 228, distance: 41.0
click at [392, 228] on aside "Rescue group Baw Baw Shire Council PetRescue ID 1138936 Location [GEOGRAPHIC_DA…" at bounding box center [474, 278] width 185 height 377
drag, startPoint x: 392, startPoint y: 228, endPoint x: 375, endPoint y: 228, distance: 16.8
click at [375, 228] on p "[PERSON_NAME] finds her greatest joy snuggling next to you on a cozy couch, whe…" at bounding box center [200, 220] width 356 height 36
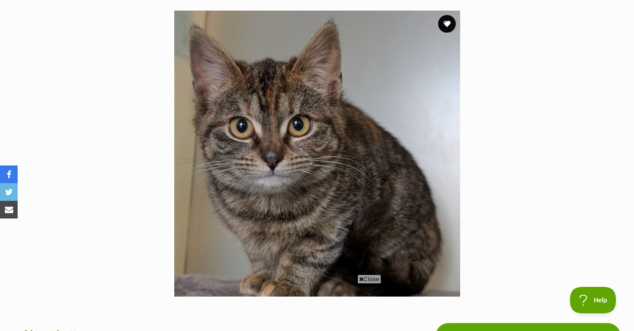
scroll to position [176, 0]
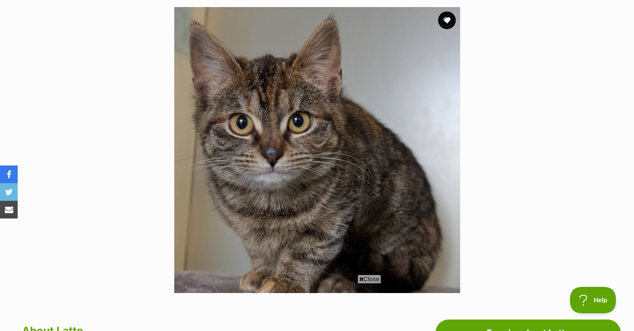
click at [371, 279] on span "Close" at bounding box center [369, 278] width 24 height 9
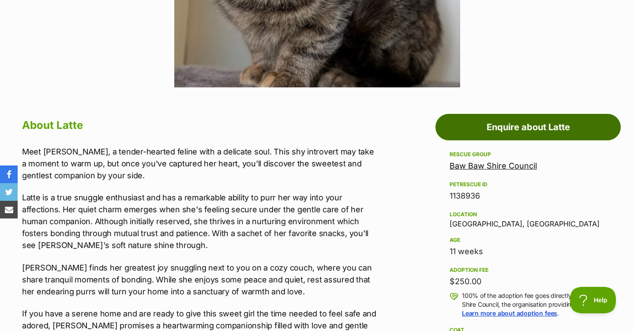
scroll to position [397, 0]
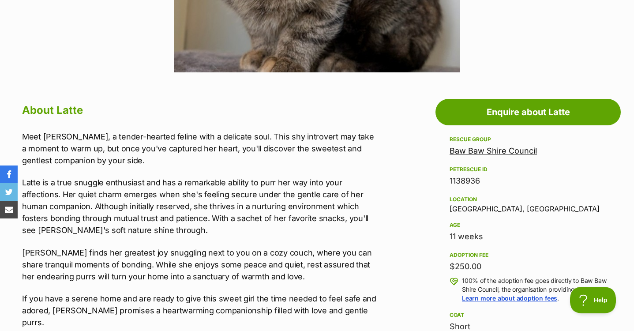
drag, startPoint x: 484, startPoint y: 238, endPoint x: 423, endPoint y: 233, distance: 61.0
drag, startPoint x: 423, startPoint y: 233, endPoint x: 388, endPoint y: 237, distance: 35.5
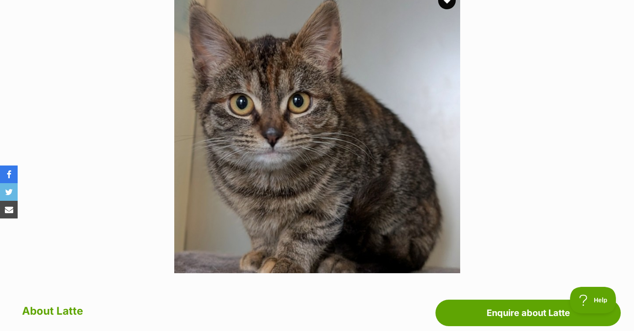
scroll to position [176, 0]
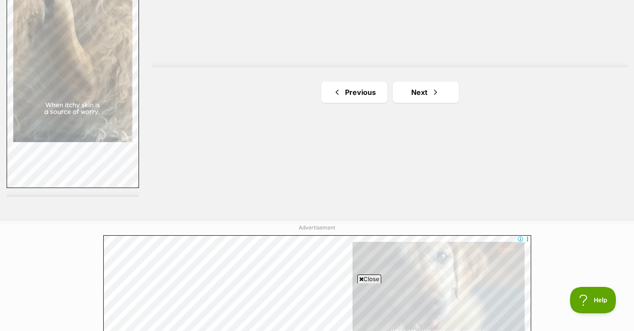
scroll to position [1632, 0]
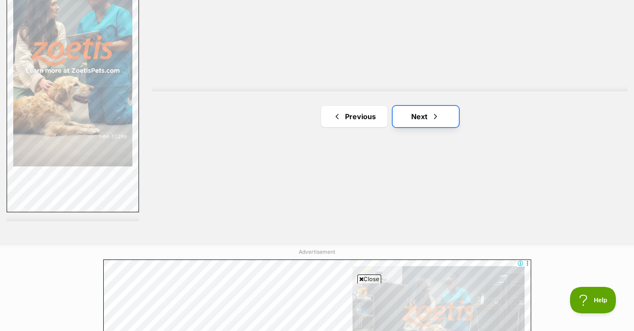
click at [435, 118] on span "Next page" at bounding box center [435, 116] width 9 height 11
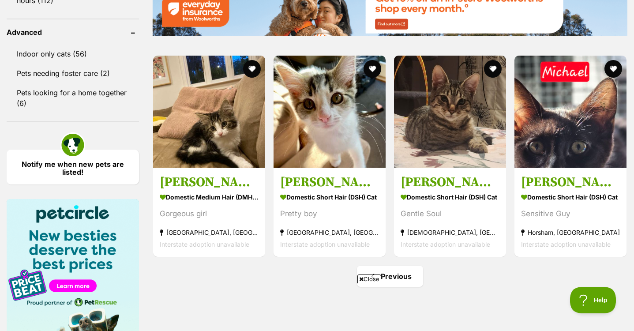
scroll to position [1147, 0]
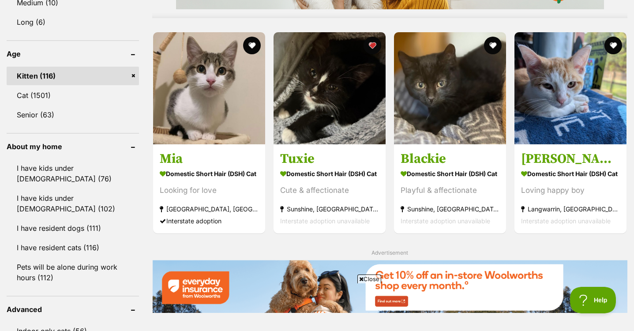
scroll to position [882, 0]
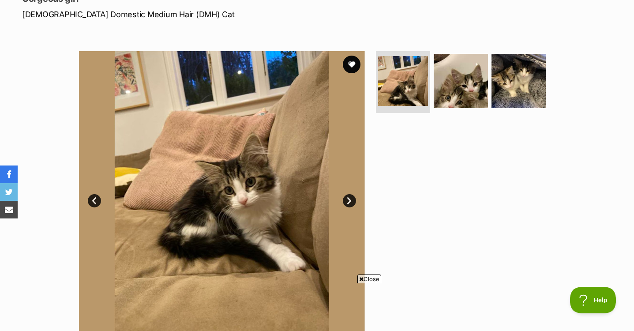
click at [351, 194] on img at bounding box center [222, 194] width 286 height 286
click at [351, 202] on link "Next" at bounding box center [349, 200] width 13 height 13
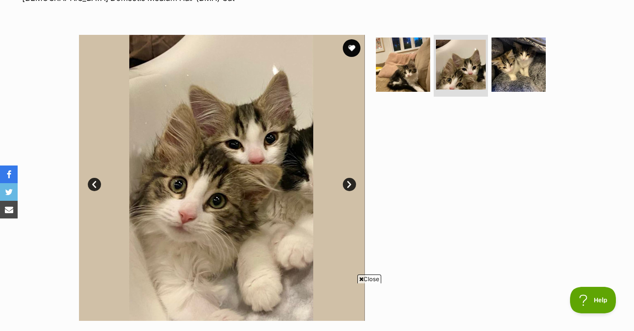
scroll to position [176, 0]
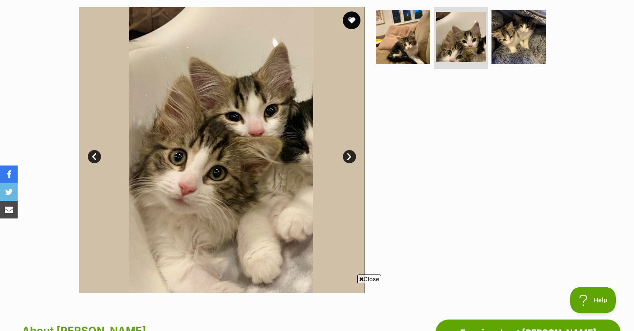
click at [559, 21] on section "Available 2 of 3 images 2 of 3 images 2 of 3 images Next Prev 1 2 3" at bounding box center [317, 143] width 503 height 299
click at [524, 45] on img at bounding box center [518, 36] width 57 height 57
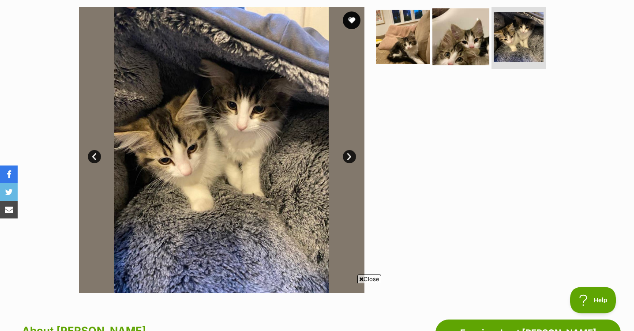
click at [457, 44] on img at bounding box center [460, 36] width 57 height 57
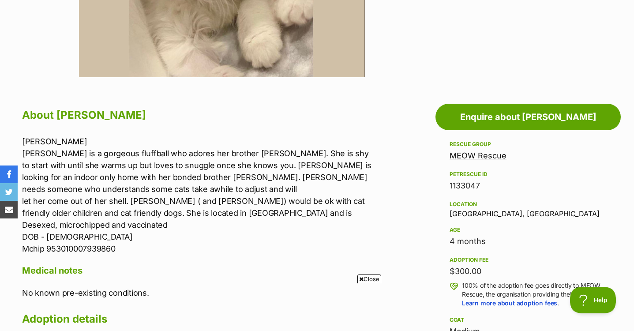
scroll to position [265, 0]
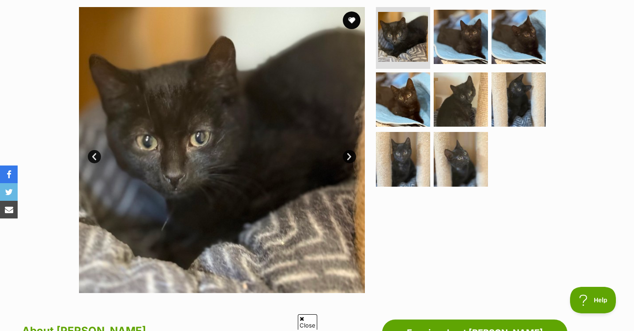
click at [351, 155] on link "Next" at bounding box center [349, 156] width 13 height 13
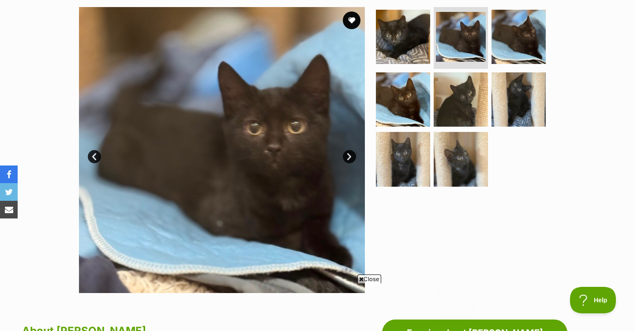
click at [351, 155] on link "Next" at bounding box center [349, 156] width 13 height 13
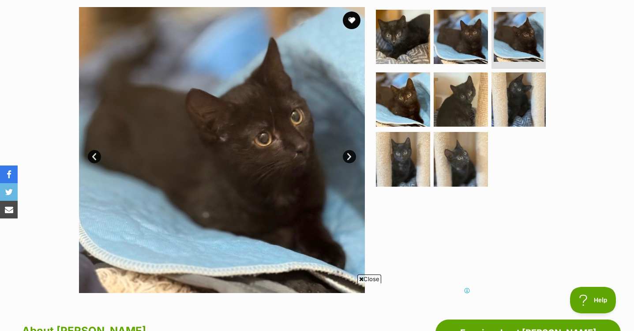
click at [351, 155] on link "Next" at bounding box center [349, 156] width 13 height 13
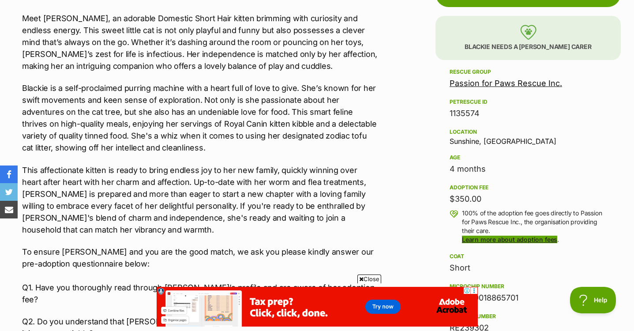
scroll to position [529, 0]
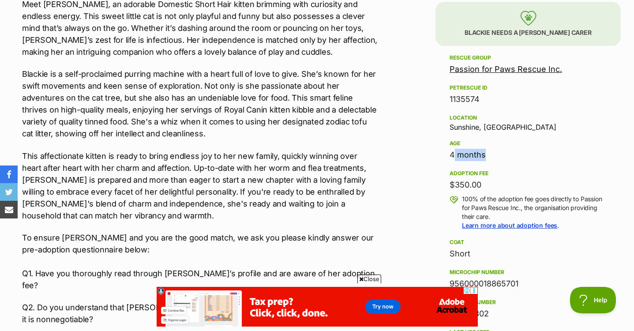
drag, startPoint x: 453, startPoint y: 149, endPoint x: 434, endPoint y: 149, distance: 19.0
click at [436, 149] on aside "Rescue group Passion for Paws Rescue Inc. PetRescue ID 1135574 Location [GEOGRA…" at bounding box center [527, 264] width 185 height 424
drag, startPoint x: 434, startPoint y: 149, endPoint x: 378, endPoint y: 164, distance: 57.9
click at [378, 164] on p "This affectionate kitten is ready to bring endless joy to her new family, quick…" at bounding box center [200, 185] width 356 height 71
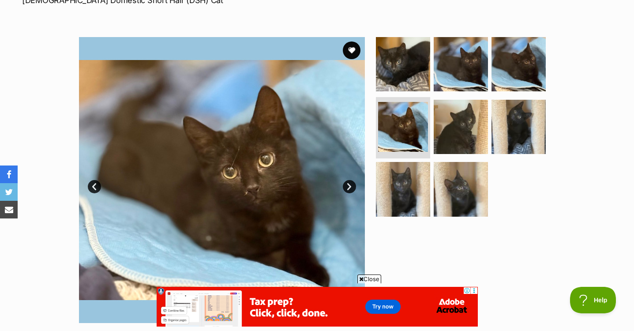
scroll to position [132, 0]
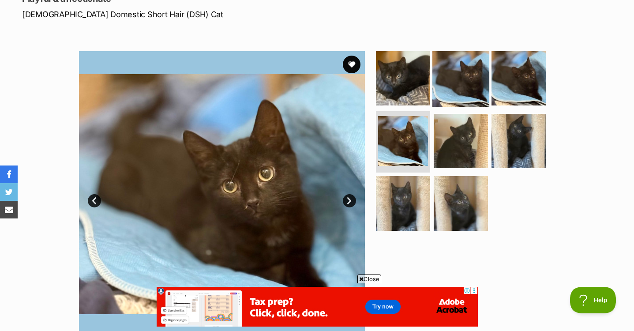
click at [480, 76] on img at bounding box center [460, 78] width 57 height 57
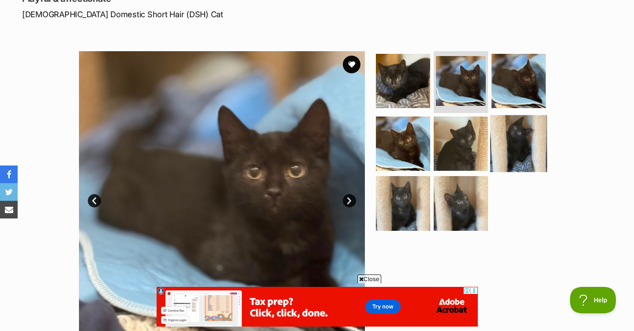
click at [512, 132] on img at bounding box center [518, 143] width 57 height 57
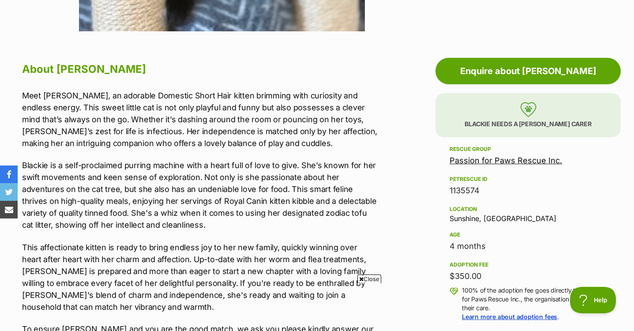
scroll to position [441, 0]
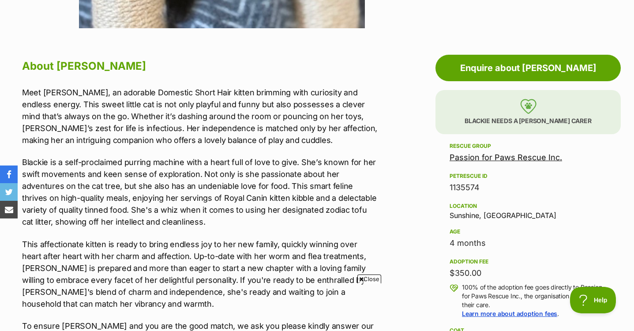
drag, startPoint x: 451, startPoint y: 244, endPoint x: 439, endPoint y: 242, distance: 12.4
drag, startPoint x: 439, startPoint y: 242, endPoint x: 363, endPoint y: 248, distance: 75.7
click at [363, 248] on p "This affectionate kitten is ready to bring endless joy to her new family, quick…" at bounding box center [200, 273] width 356 height 71
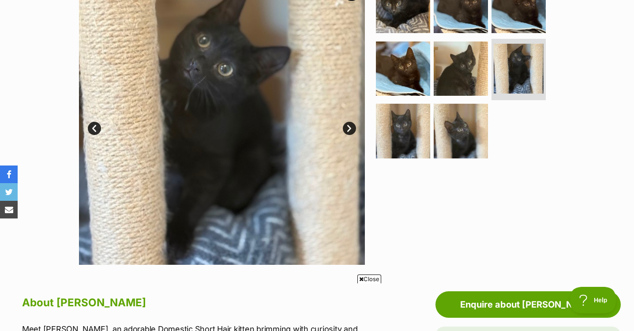
scroll to position [176, 0]
